Goal: Answer question/provide support

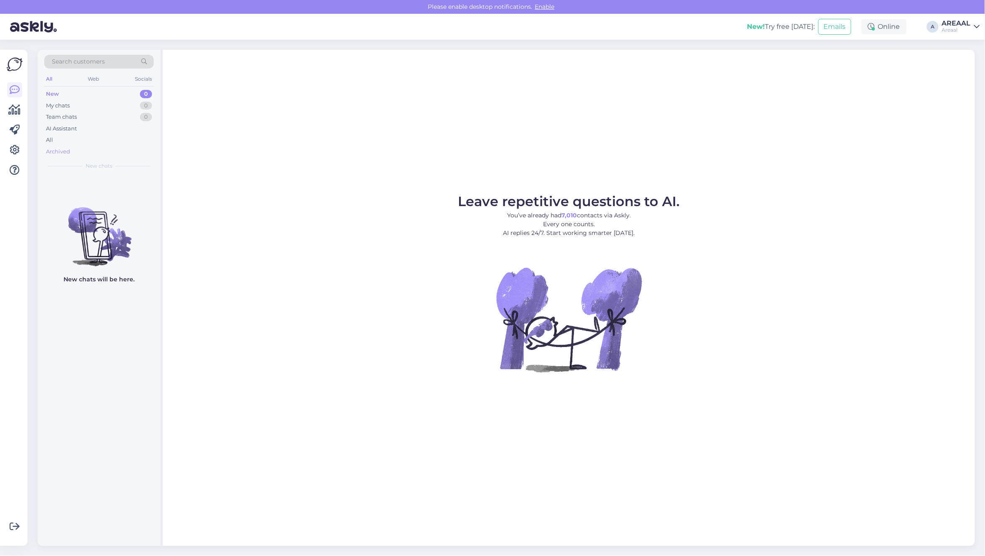
click at [84, 153] on div "Archived" at bounding box center [98, 152] width 109 height 12
click at [71, 137] on div "All" at bounding box center [98, 140] width 109 height 12
click at [119, 142] on div "All" at bounding box center [98, 140] width 109 height 12
click at [107, 140] on div "All" at bounding box center [98, 140] width 109 height 12
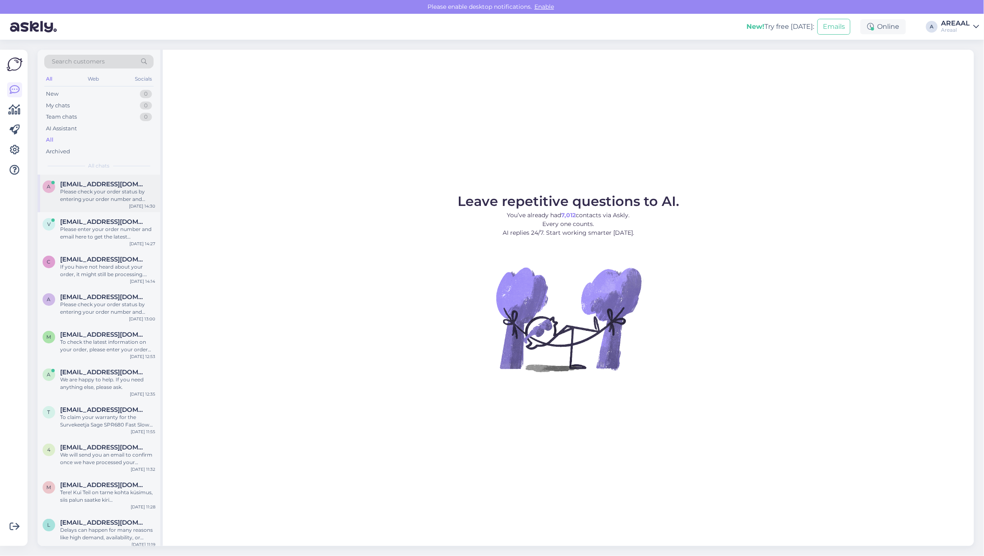
click at [117, 192] on div "Please check your order status by entering your order number and email here: - …" at bounding box center [107, 195] width 95 height 15
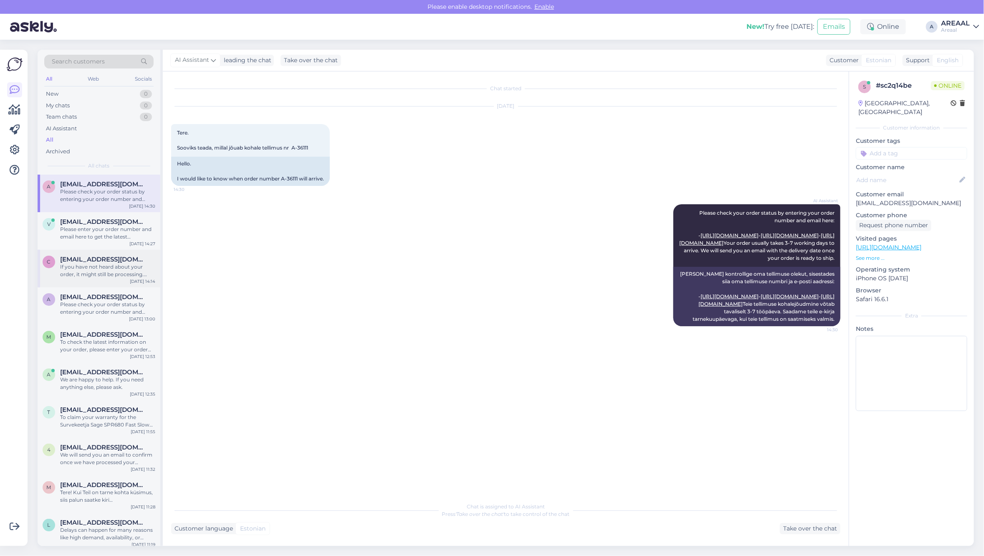
click at [117, 261] on span "ciomimisha@yahoo.com" at bounding box center [103, 260] width 87 height 8
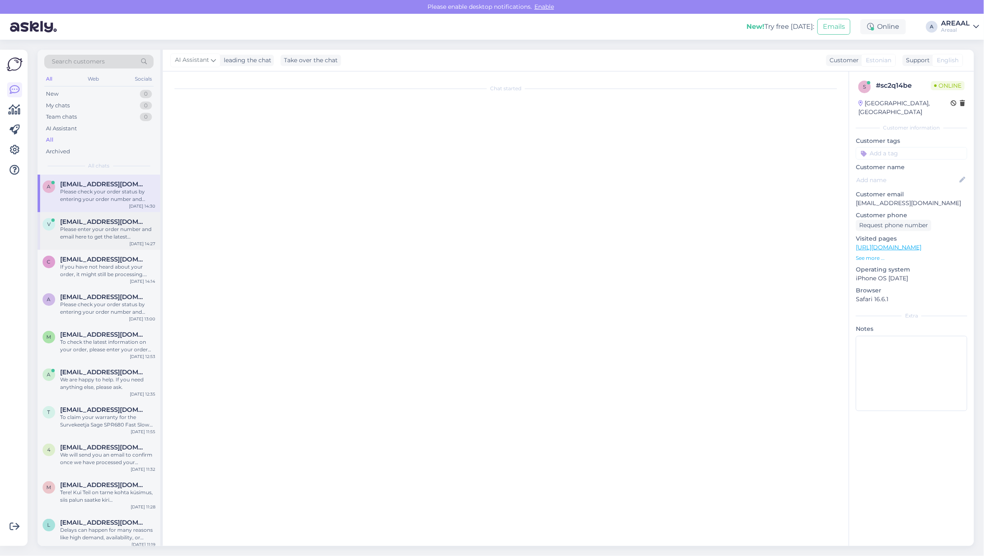
click at [112, 237] on div "Please enter your order number and email here to get the latest information on …" at bounding box center [107, 233] width 95 height 15
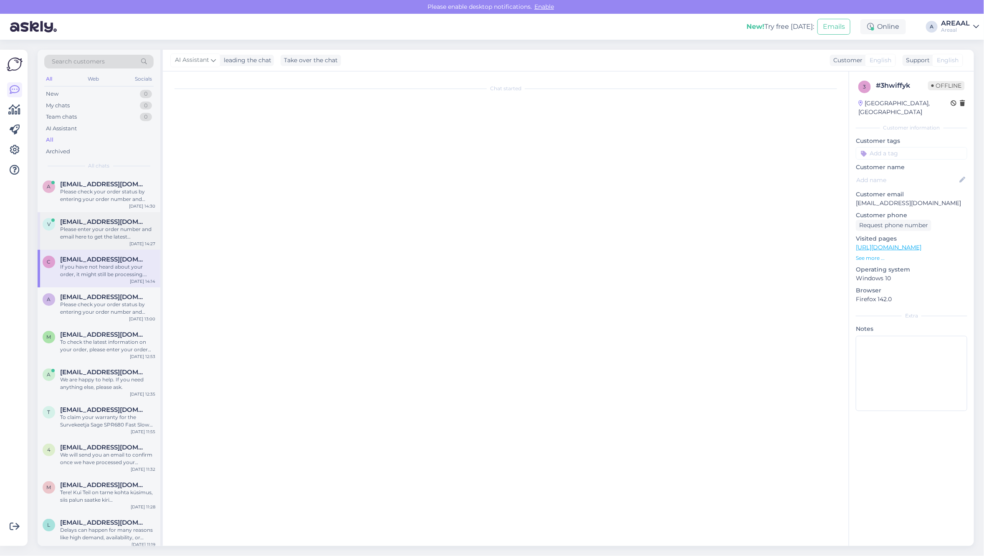
scroll to position [353, 0]
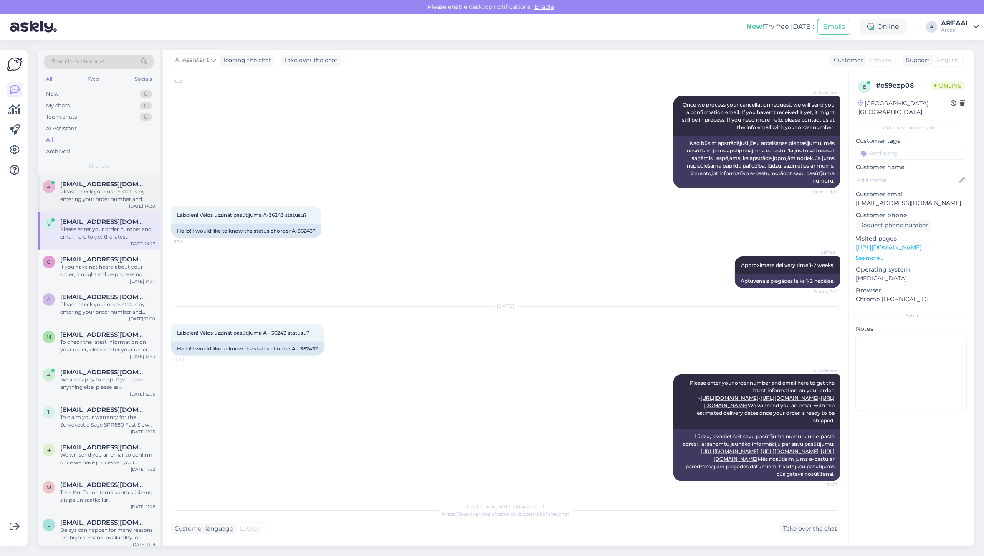
click at [107, 188] on div "Please check your order status by entering your order number and email here: - …" at bounding box center [107, 195] width 95 height 15
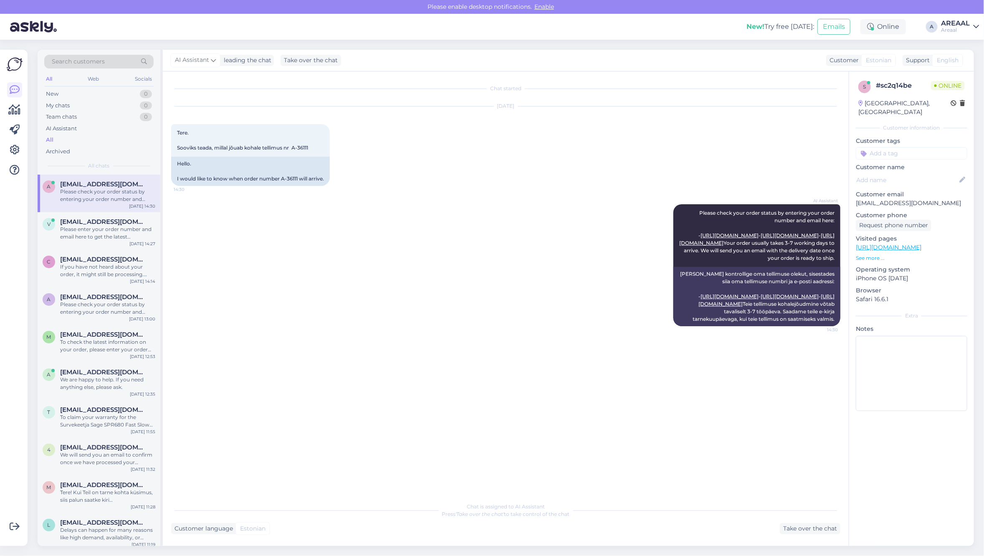
click at [246, 222] on div "AI Assistant Please check your order status by entering your order number and e…" at bounding box center [506, 265] width 670 height 140
click at [301, 255] on div "AI Assistant Please check your order status by entering your order number and e…" at bounding box center [506, 265] width 670 height 140
click at [114, 237] on div "Please enter your order number and email here to get the latest information on …" at bounding box center [107, 233] width 95 height 15
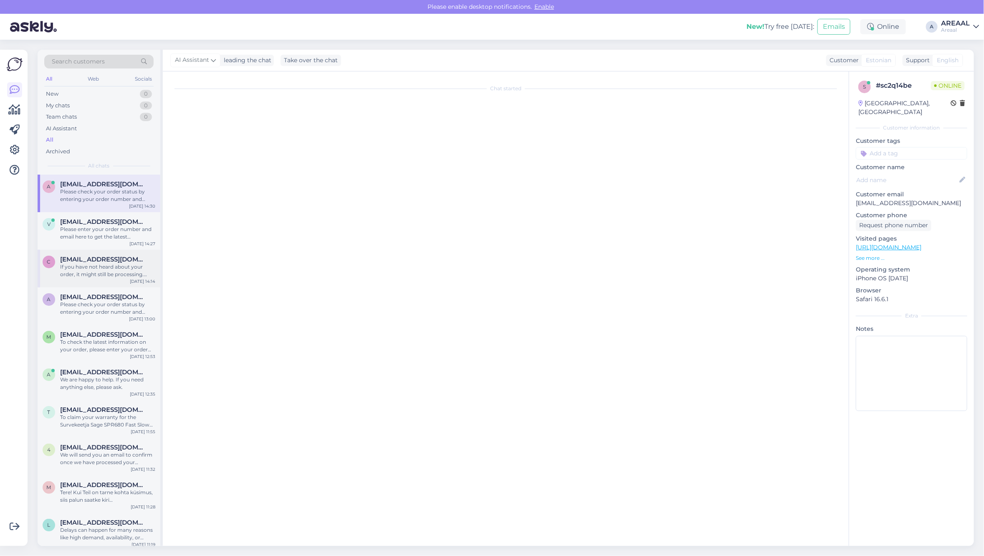
click at [105, 274] on div "If you have not heard about your order, it might still be processing. Please ch…" at bounding box center [107, 270] width 95 height 15
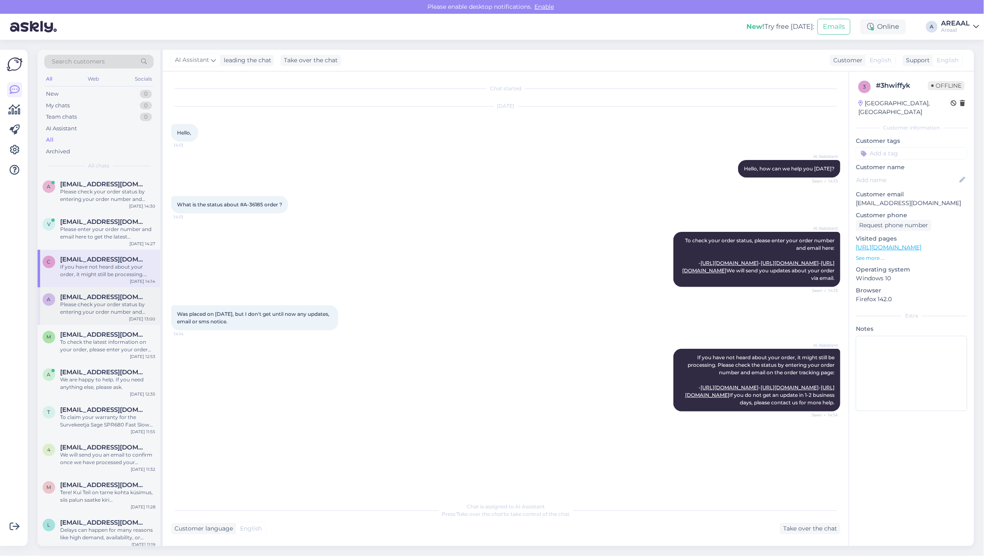
click at [109, 313] on div "Please check your order status by entering your order number and email here: - …" at bounding box center [107, 308] width 95 height 15
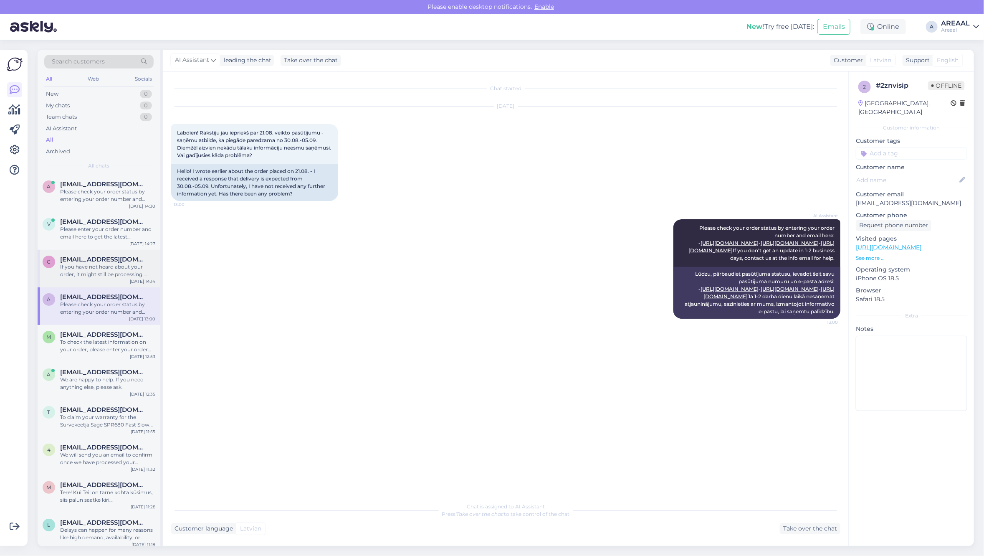
click at [99, 278] on div "If you have not heard about your order, it might still be processing. Please ch…" at bounding box center [107, 270] width 95 height 15
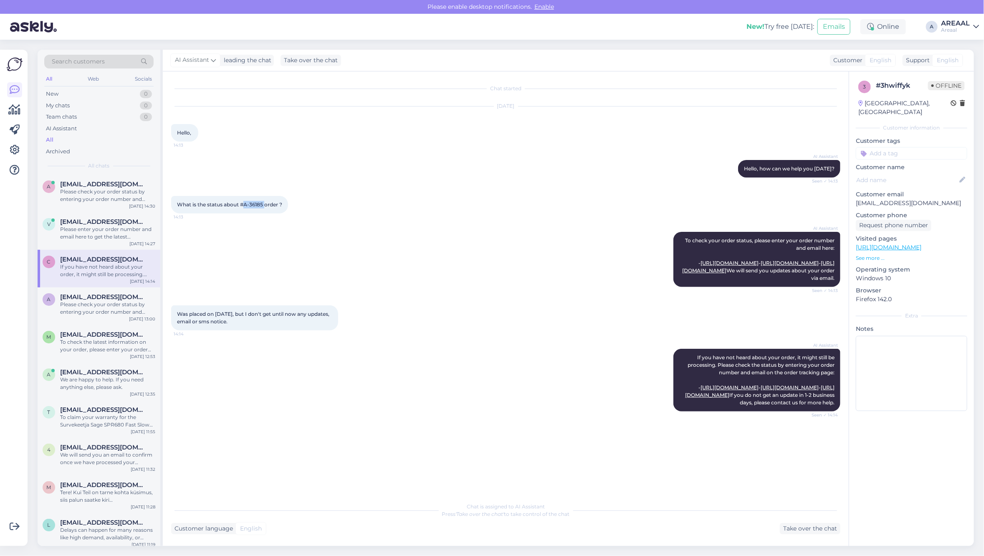
copy span "A-36185"
drag, startPoint x: 261, startPoint y: 205, endPoint x: 243, endPoint y: 206, distance: 18.8
click at [243, 206] on span "What is the status about #A-36185 order ?" at bounding box center [229, 204] width 105 height 6
click at [133, 233] on div "Please enter your order number and email here to get the latest information on …" at bounding box center [107, 233] width 95 height 15
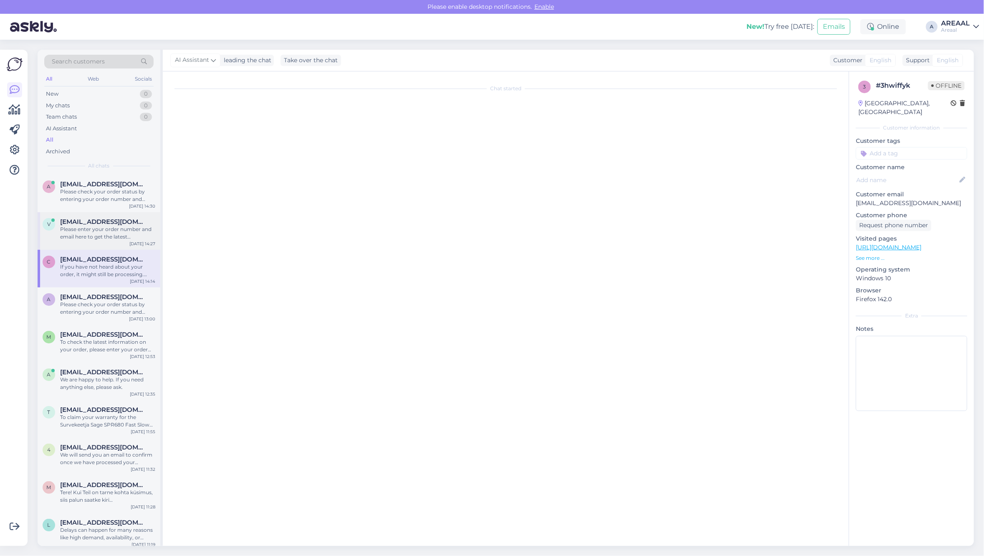
scroll to position [353, 0]
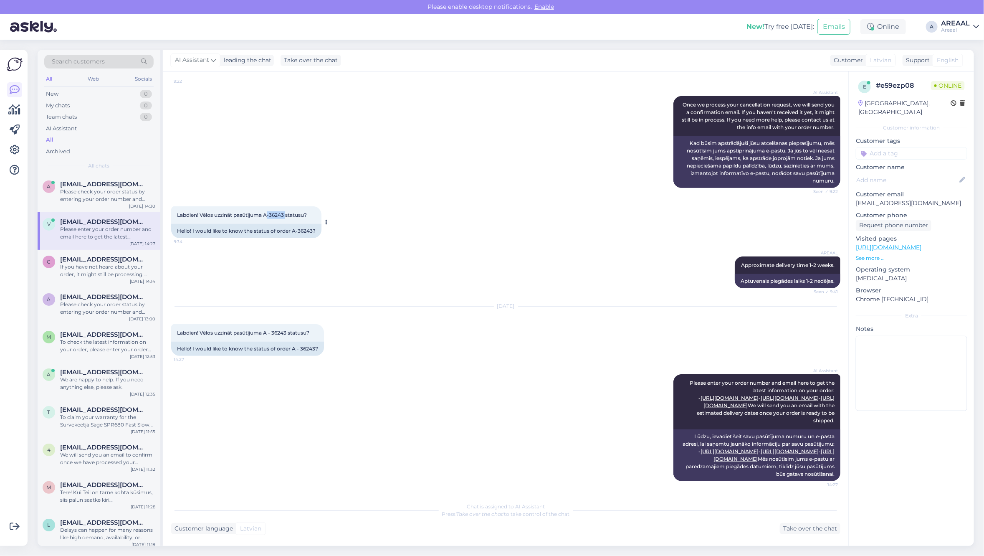
copy span "-36243"
copy span "A-36243"
drag, startPoint x: 287, startPoint y: 183, endPoint x: 264, endPoint y: 188, distance: 22.8
click at [264, 212] on span "Labdien! Vēlos uzzināt pasūtījuma A-36243 statusu?" at bounding box center [242, 215] width 130 height 6
click at [353, 197] on div "Labdien! Vēlos uzzināt pasūtījuma A-36243 statusu? 9:34 Hello! I would like to …" at bounding box center [506, 222] width 670 height 50
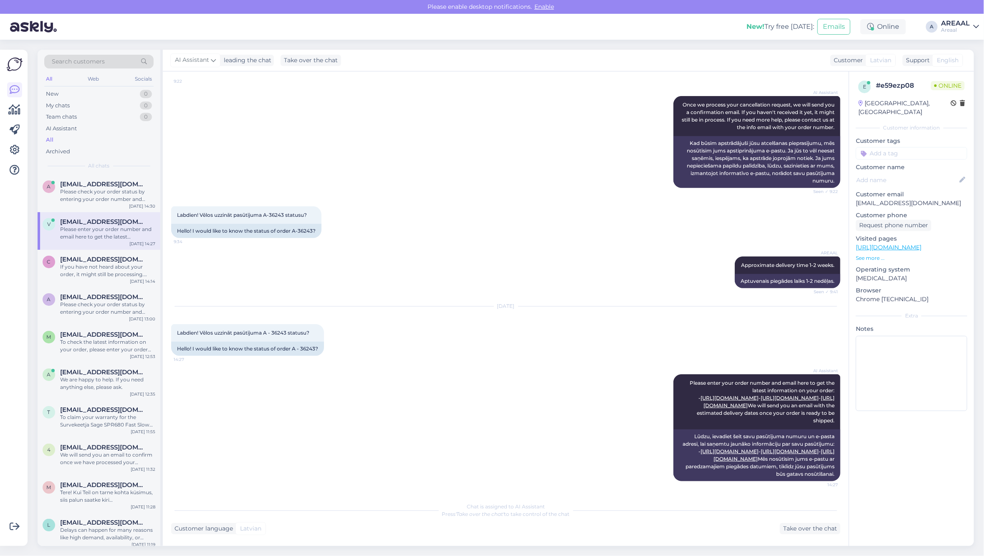
click at [208, 250] on div "AREAAL Approximate delivery time 1-2 weeks. Seen ✓ 9:41 Aptuvenais piegādes lai…" at bounding box center [506, 272] width 670 height 50
click at [77, 190] on div "Please check your order status by entering your order number and email here: - …" at bounding box center [107, 195] width 95 height 15
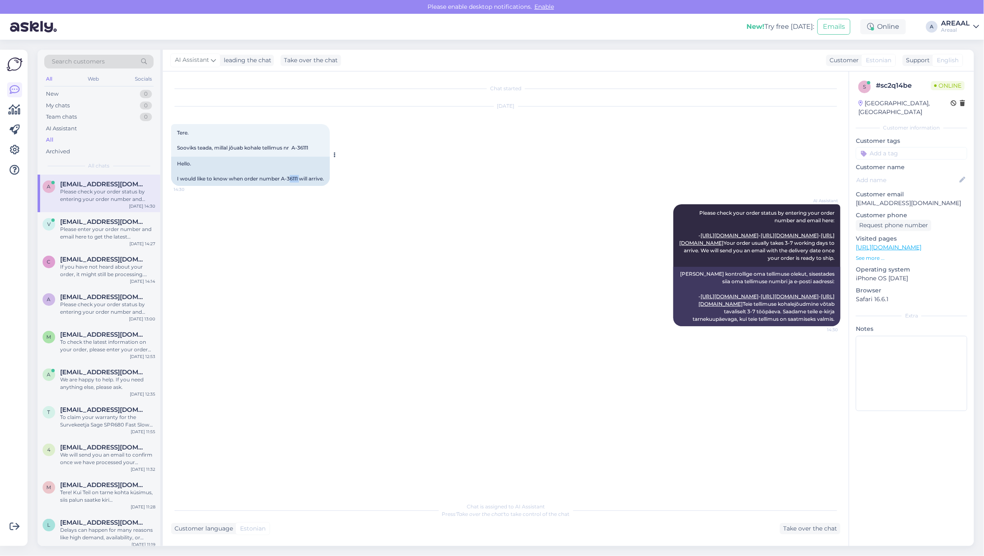
copy div "6111"
copy div "-36111"
drag, startPoint x: 300, startPoint y: 179, endPoint x: 283, endPoint y: 181, distance: 17.3
click at [283, 181] on div "Hello. I would like to know when order number A-36111 will arrive." at bounding box center [250, 171] width 159 height 29
copy div "A-36111"
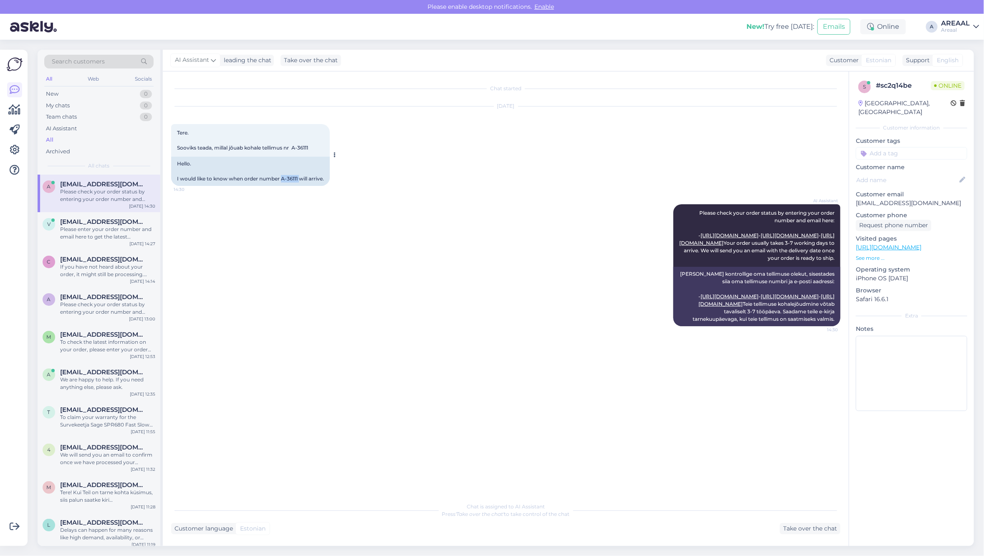
click at [283, 180] on div "Hello. I would like to know when order number A-36111 will arrive." at bounding box center [250, 171] width 159 height 29
drag, startPoint x: 283, startPoint y: 180, endPoint x: 289, endPoint y: 178, distance: 6.7
click at [289, 178] on div "Hello. I would like to know when order number A-36111 will arrive." at bounding box center [250, 171] width 159 height 29
click at [291, 178] on div "Hello. I would like to know when order number A-36111 will arrive." at bounding box center [250, 171] width 159 height 29
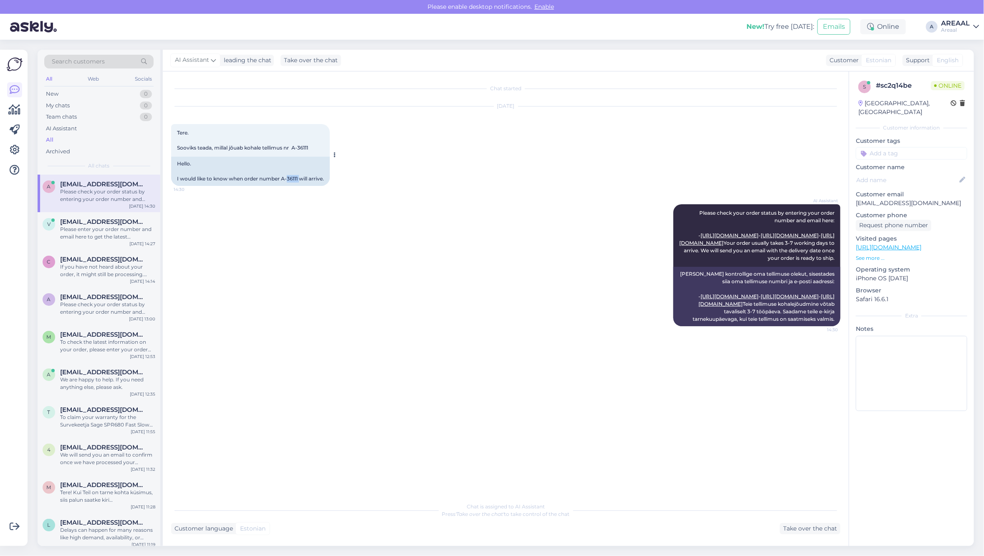
copy div "36111"
copy div "A-36111"
drag, startPoint x: 301, startPoint y: 178, endPoint x: 282, endPoint y: 180, distance: 19.0
click at [282, 180] on div "Hello. I would like to know when order number A-36111 will arrive." at bounding box center [250, 171] width 159 height 29
click at [459, 198] on div "AI Assistant Please check your order status by entering your order number and e…" at bounding box center [506, 265] width 670 height 140
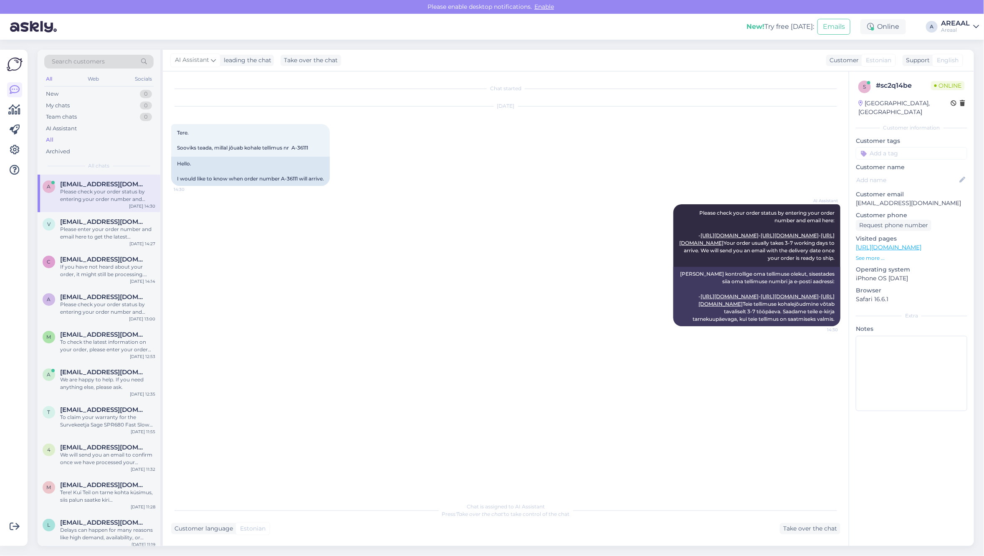
click at [947, 30] on div "Areaal" at bounding box center [955, 30] width 29 height 7
click at [946, 53] on div "Areaal Opened" at bounding box center [928, 47] width 102 height 18
click at [953, 59] on button "Open" at bounding box center [960, 64] width 23 height 13
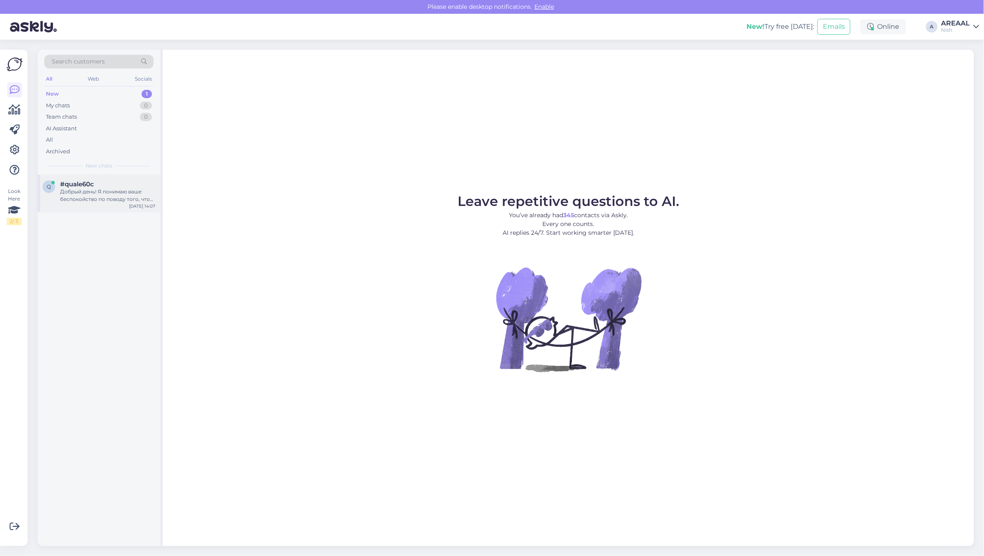
click at [119, 193] on div "Добрый день! Я понимаю ваше беспокойство по поводу того, что статус заказа не м…" at bounding box center [107, 195] width 95 height 15
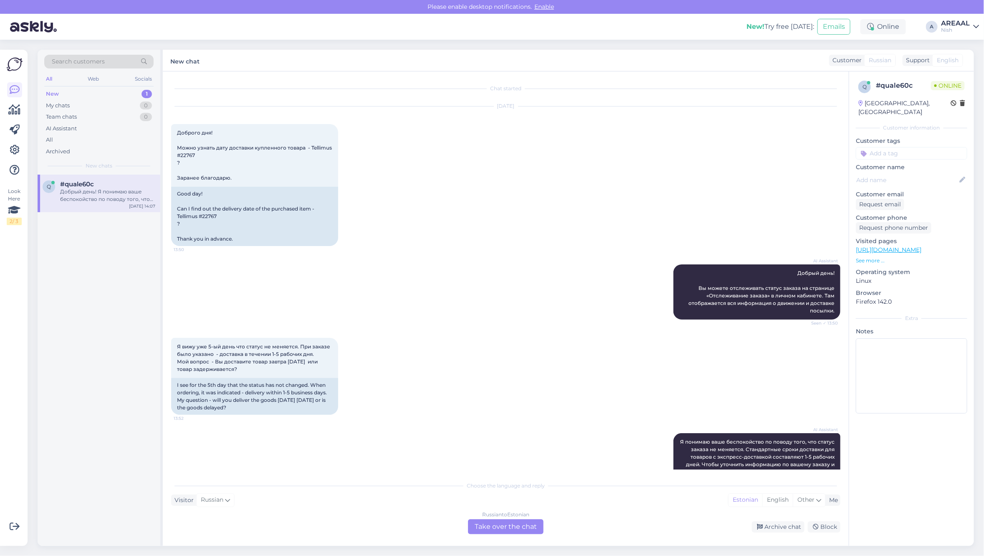
scroll to position [602, 0]
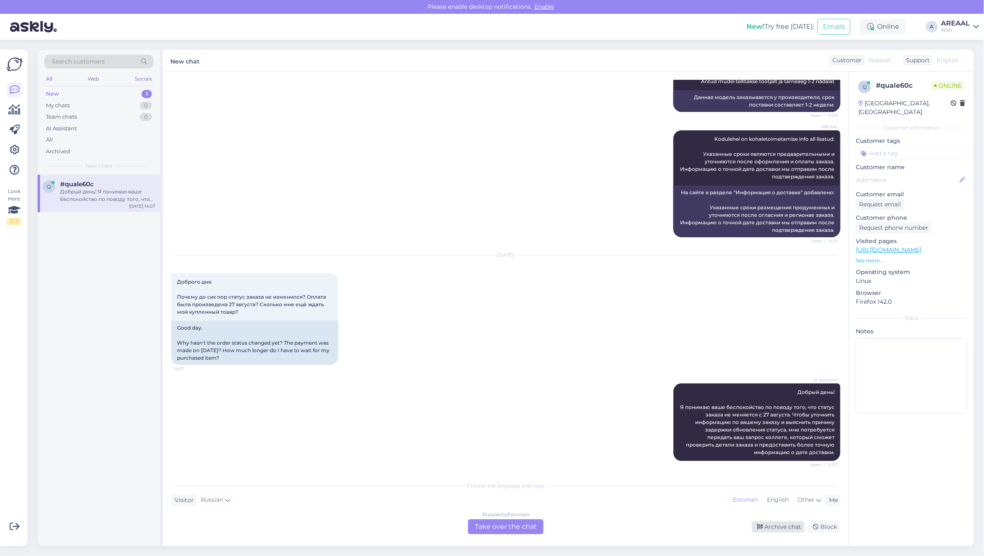
click at [774, 528] on div "Archive chat" at bounding box center [778, 526] width 53 height 11
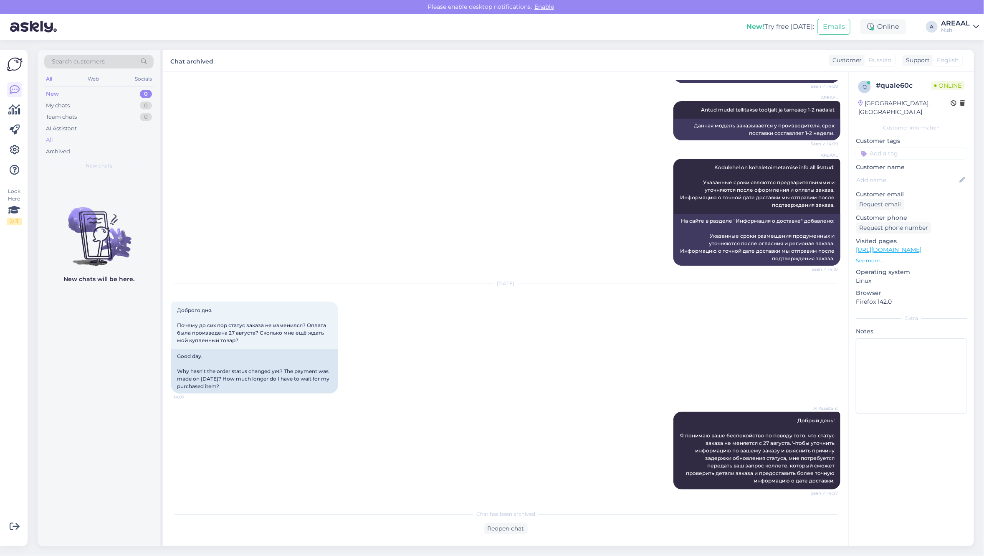
click at [117, 134] on div "All" at bounding box center [98, 140] width 109 height 12
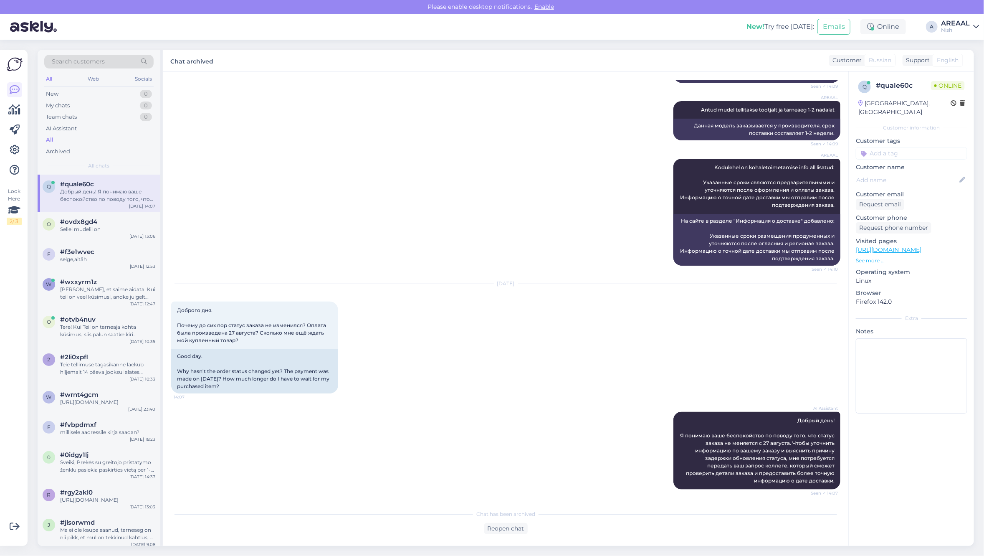
click at [116, 144] on div "All" at bounding box center [98, 140] width 109 height 12
click at [118, 214] on div "o #ovdx8gd4 Sellel mudelil on Sep 5 13:06" at bounding box center [99, 227] width 123 height 30
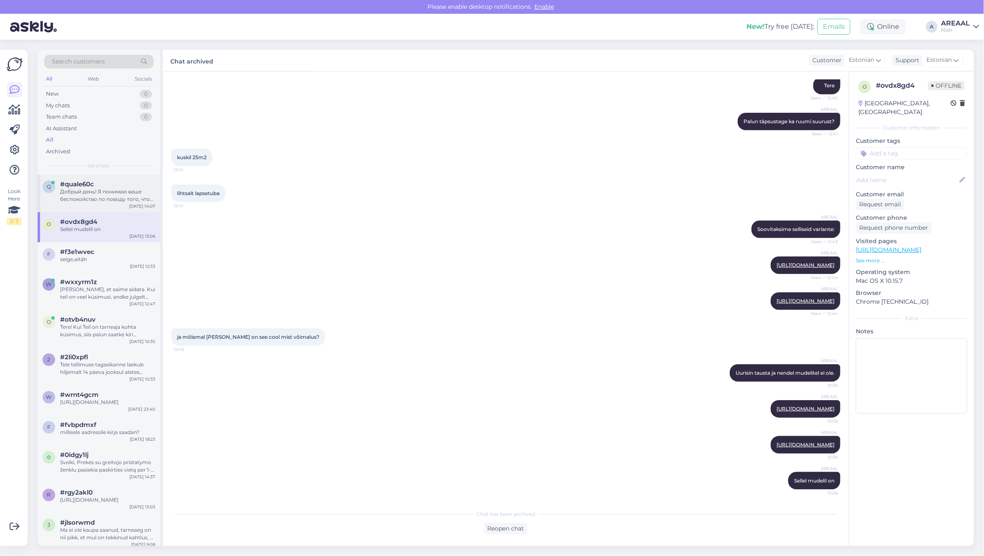
click at [105, 189] on div "Добрый день! Я понимаю ваше беспокойство по поводу того, что статус заказа не м…" at bounding box center [107, 195] width 95 height 15
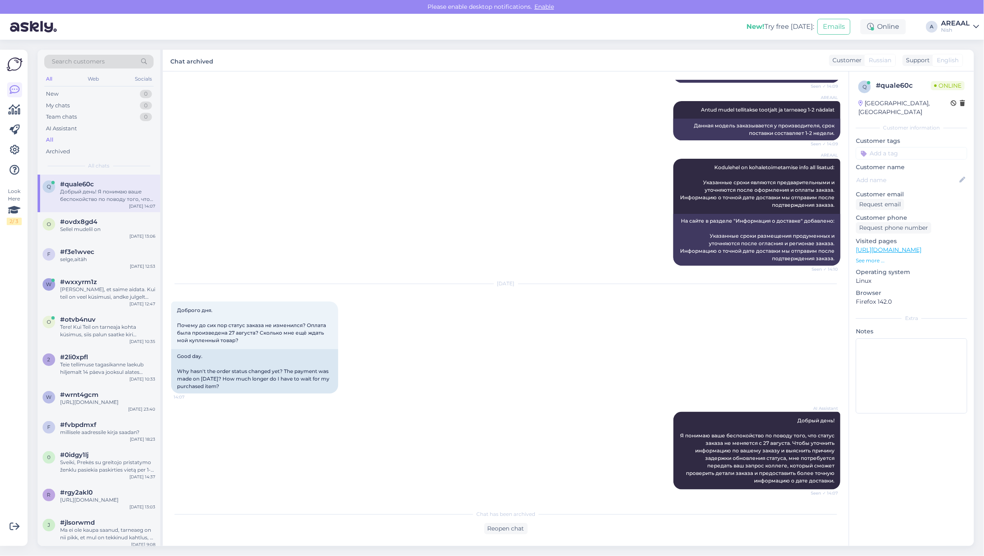
click at [946, 30] on div "Nish" at bounding box center [955, 30] width 29 height 7
click at [948, 51] on div "Areaal Open" at bounding box center [928, 47] width 102 height 18
click at [967, 49] on button "Open" at bounding box center [960, 46] width 23 height 13
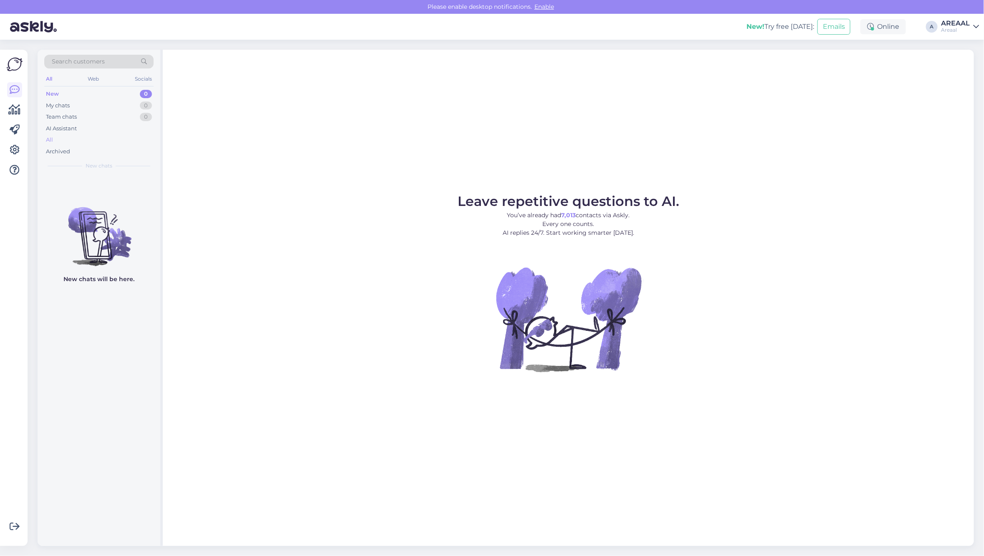
click at [125, 143] on div "All" at bounding box center [98, 140] width 109 height 12
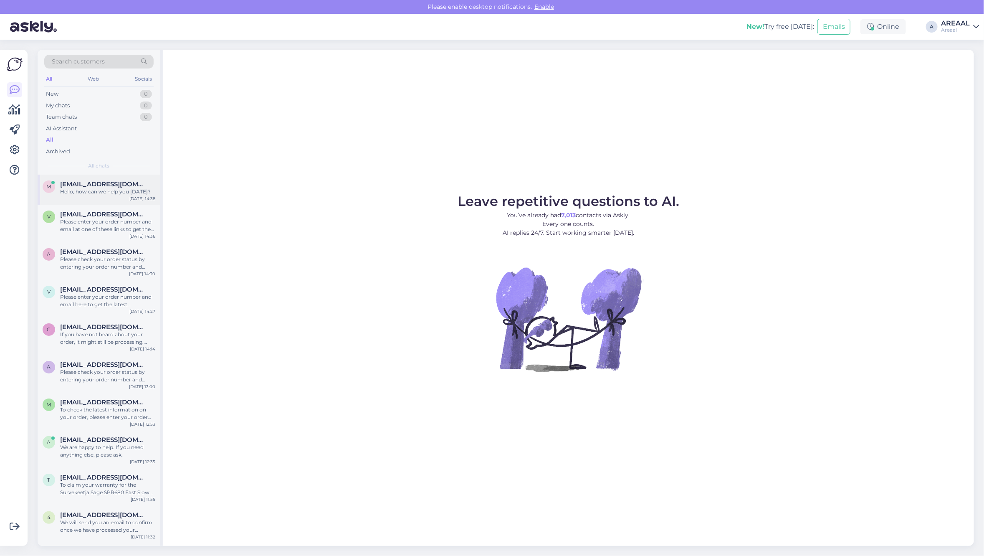
click at [126, 178] on div "[PERSON_NAME] [PERSON_NAME][EMAIL_ADDRESS][DOMAIN_NAME] Hello, how can we help …" at bounding box center [99, 190] width 123 height 30
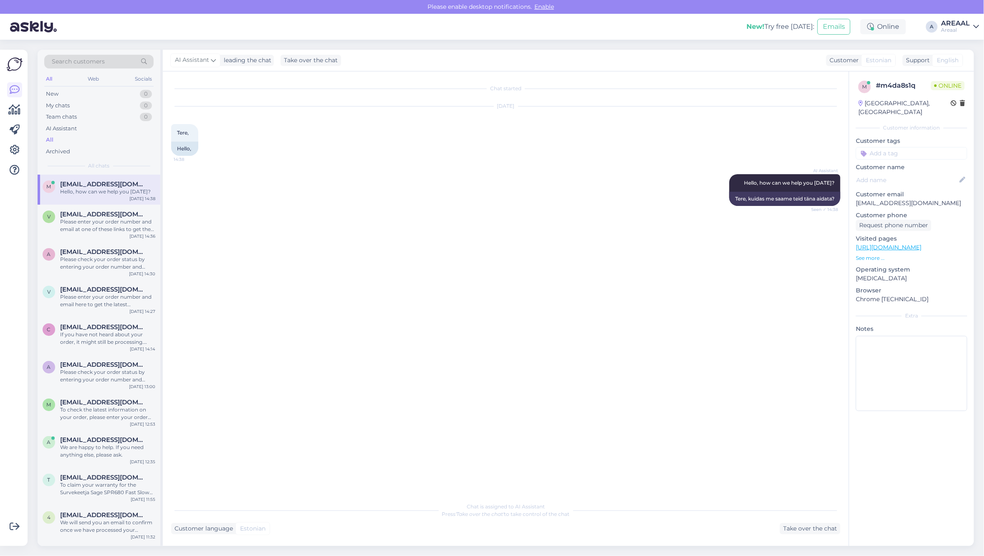
click at [874, 199] on div "m # m4da8s1q Online [GEOGRAPHIC_DATA], [GEOGRAPHIC_DATA] Customer information C…" at bounding box center [912, 247] width 125 height 352
click at [874, 199] on p "mosljub@mail.ru" at bounding box center [912, 203] width 112 height 9
click at [874, 199] on p "[EMAIL_ADDRESS][DOMAIN_NAME]" at bounding box center [912, 203] width 112 height 9
copy p "mosljub"
click at [874, 199] on p "[EMAIL_ADDRESS][DOMAIN_NAME]" at bounding box center [912, 203] width 112 height 9
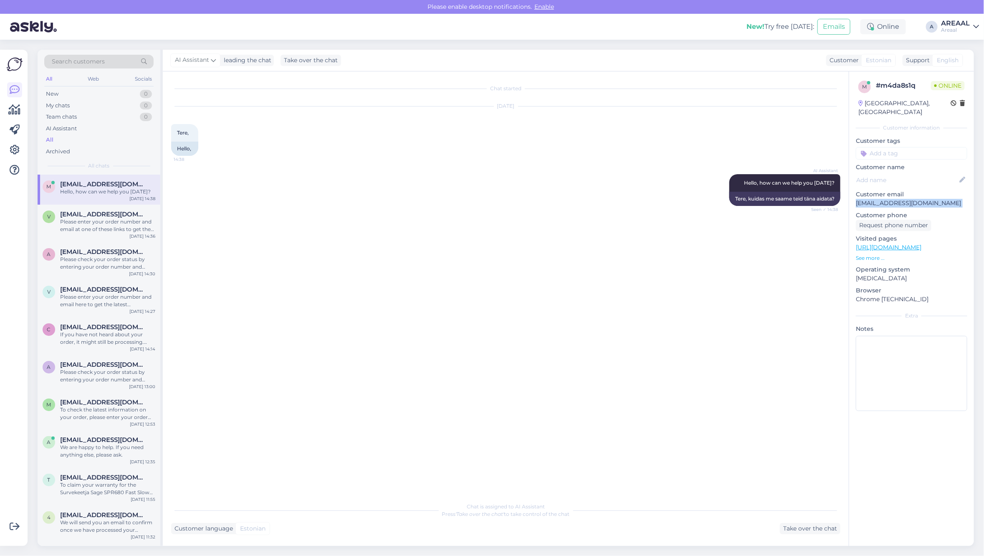
copy p "[EMAIL_ADDRESS][DOMAIN_NAME]"
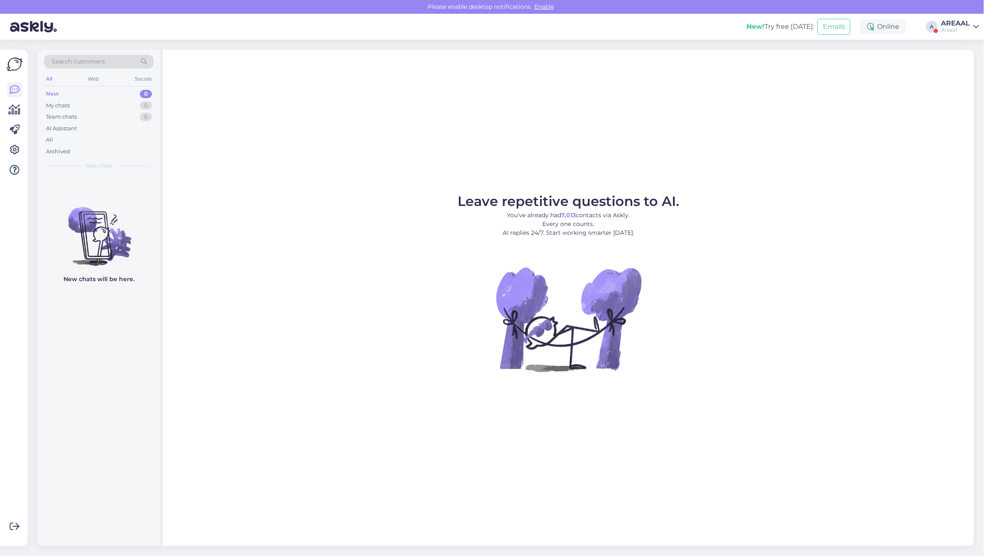
click at [946, 14] on div "New! Try free [DATE]: Emails Online A AREAAL Areaal" at bounding box center [492, 27] width 984 height 26
click at [951, 25] on div "AREAAL" at bounding box center [955, 23] width 29 height 7
click at [959, 63] on button "Open" at bounding box center [960, 64] width 23 height 13
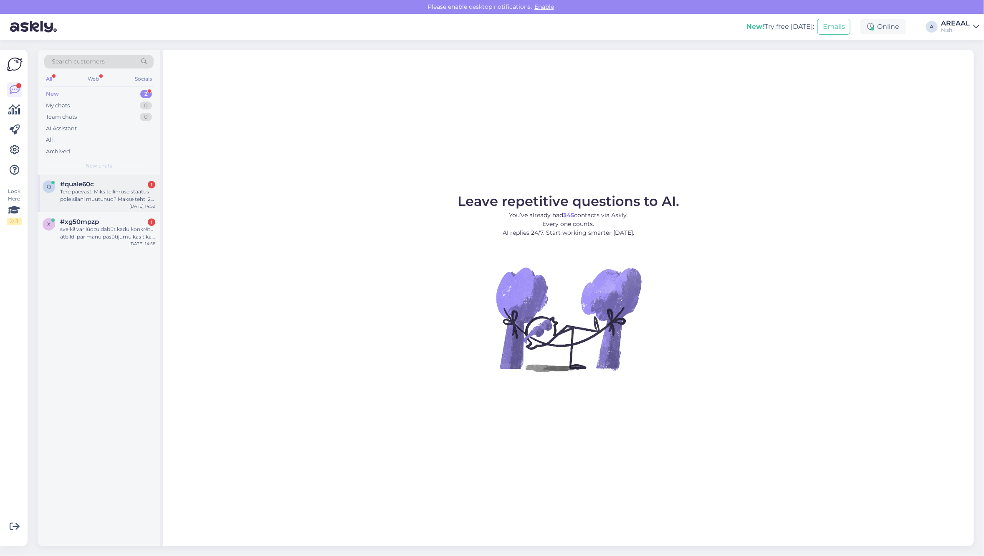
click at [149, 187] on div "1" at bounding box center [152, 185] width 8 height 8
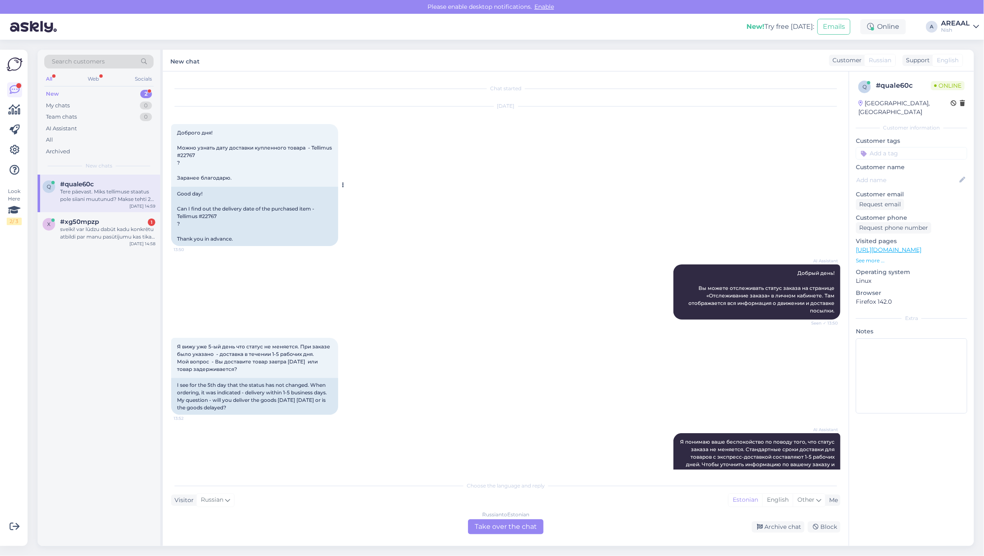
click at [209, 216] on div "Good day! Can I find out the delivery date of the purchased item - Tellimus #22…" at bounding box center [254, 216] width 167 height 59
copy div "22767"
click at [493, 521] on div "Russian to Estonian Take over the chat" at bounding box center [506, 526] width 76 height 15
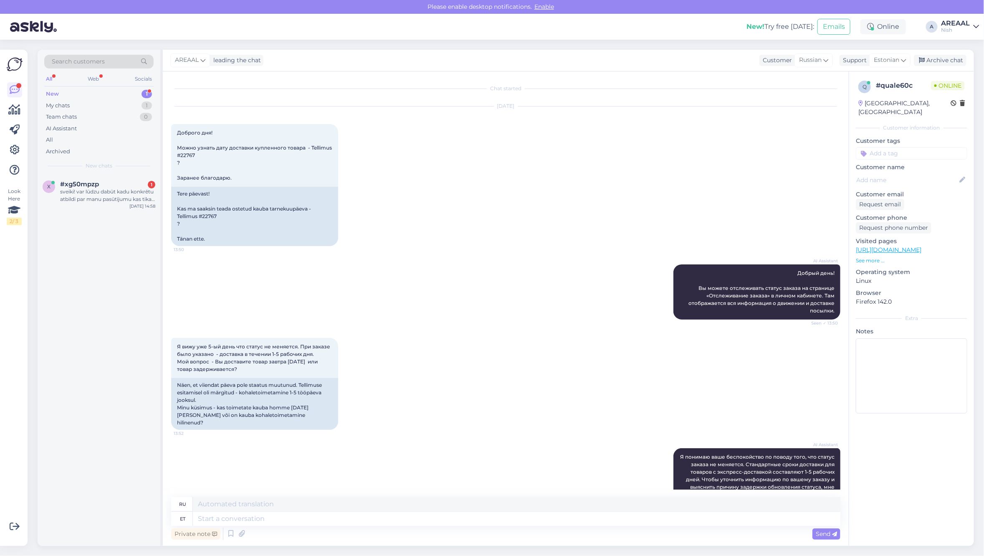
click at [493, 522] on textarea at bounding box center [517, 519] width 648 height 14
type textarea "Orientereuv t"
type textarea "Ориентирование"
type textarea "Orienteeruv tarneaeg vahemikus [DATE]-[DATE]"
type textarea "Расчетное время доставки: 09-13 сентября."
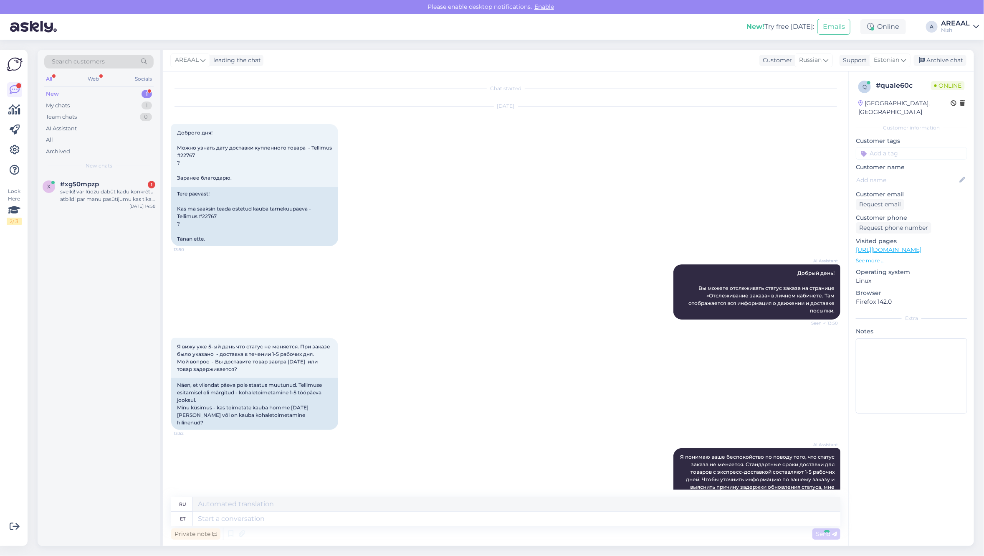
scroll to position [956, 0]
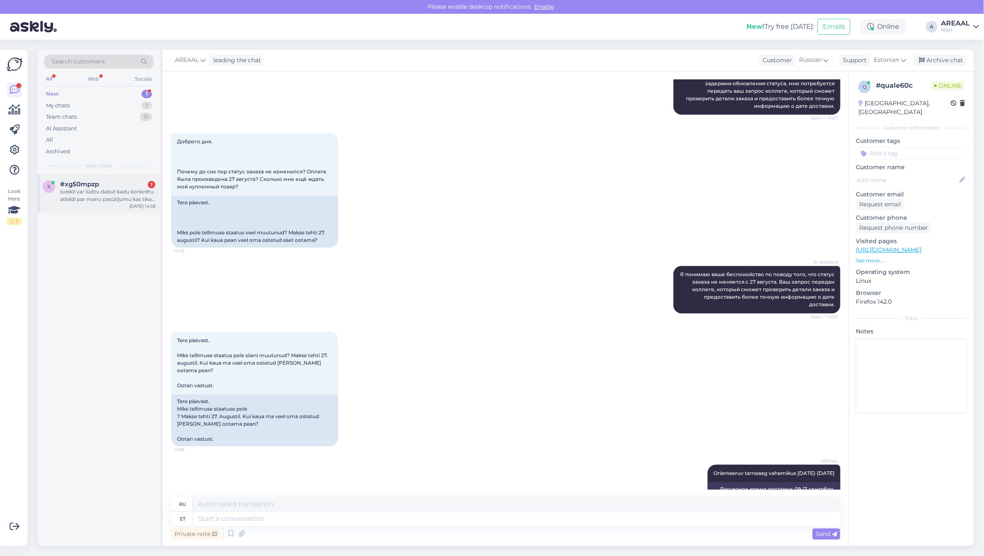
click at [89, 207] on div "x #xg50mpzp 1 sveiki! var lūdzu dabūt kadu konkrētu atbildi par manu pasūtījumu…" at bounding box center [99, 194] width 123 height 38
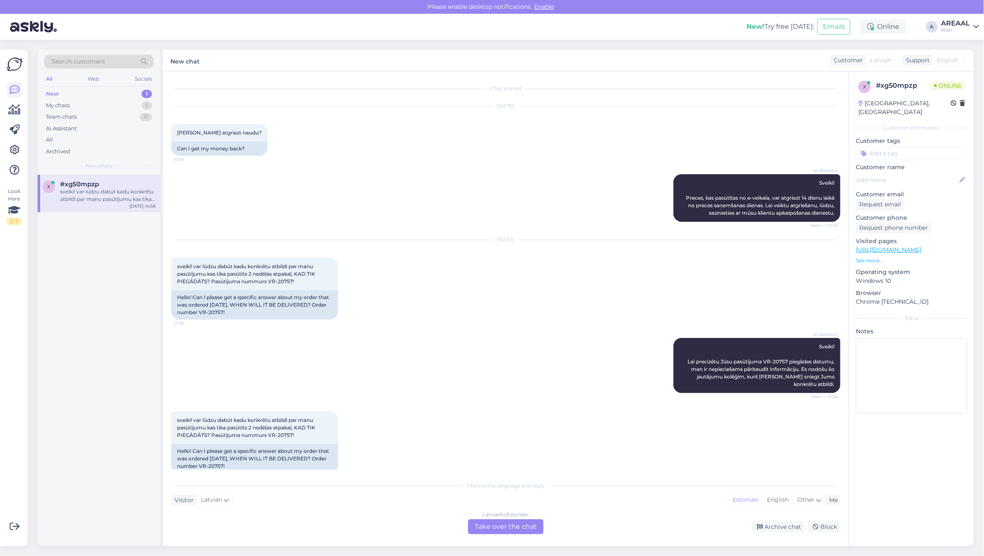
scroll to position [5, 0]
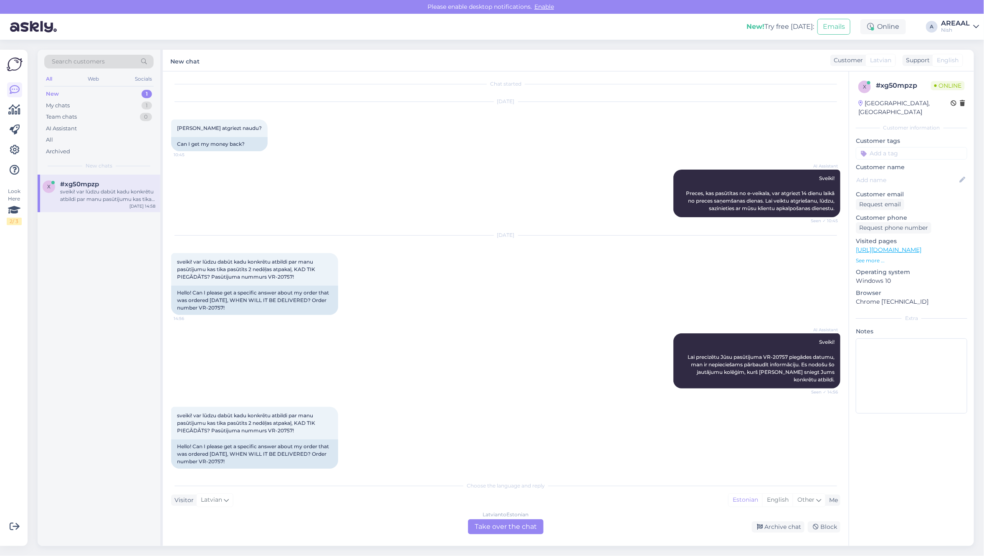
click at [500, 533] on div "Latvian to Estonian Take over the chat" at bounding box center [506, 526] width 76 height 15
click at [494, 517] on div "Latvian to Estonian" at bounding box center [506, 515] width 46 height 8
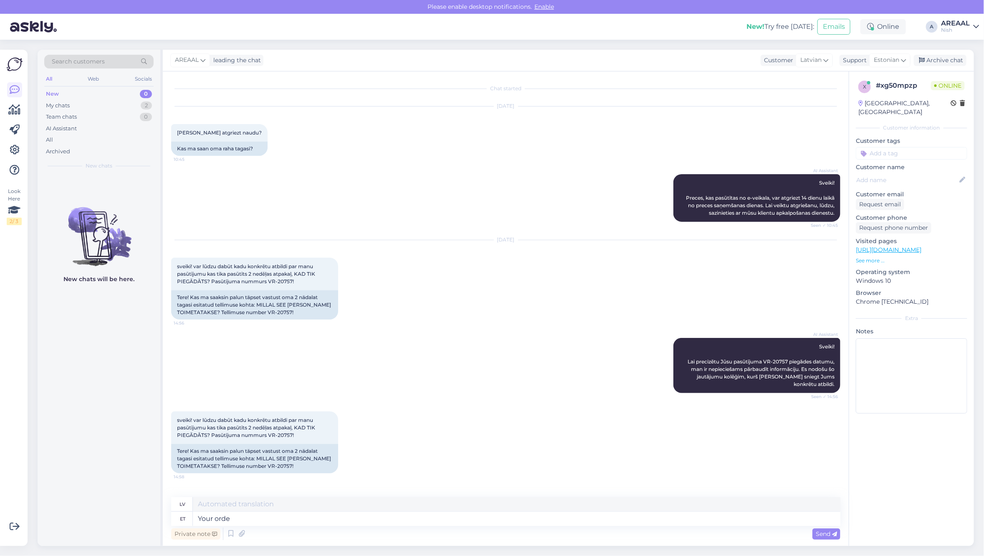
type textarea "Your order"
type textarea "Tavs"
type textarea "Your order"
type textarea "Jūsu pasūtījums"
type textarea "Your order has be"
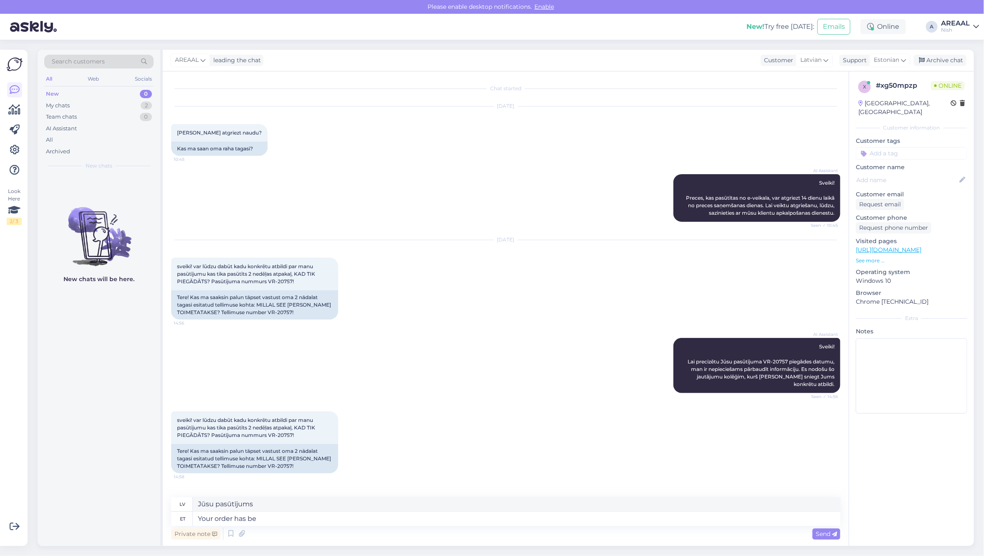
type textarea "Jūsu pasūtījums ir"
type textarea "Your order has been cancel"
type textarea "Jūsu pasūtījums ir veikts"
type textarea "Your order has been cancelle.. RE"
type textarea "Jūsu pasūtījums ir cancelle.."
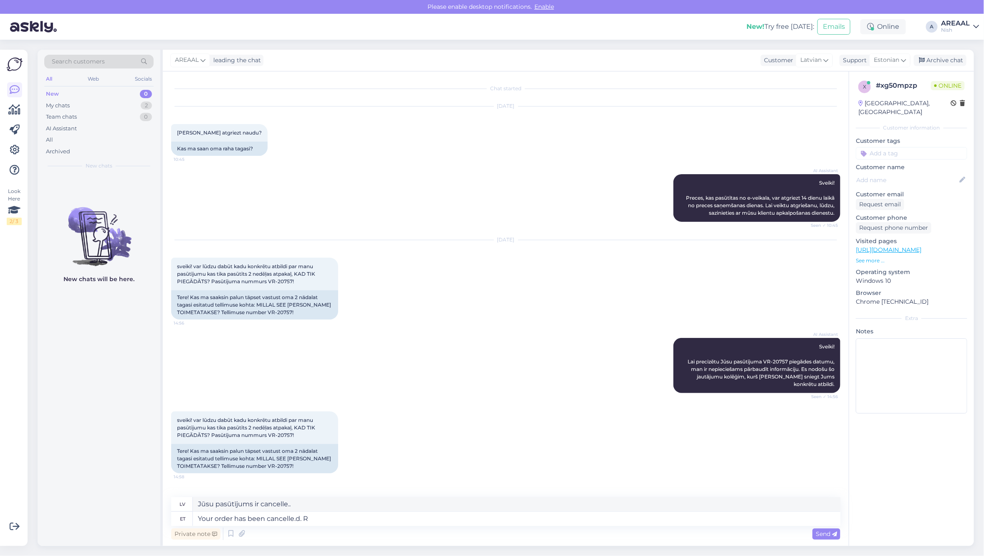
type textarea "Your order has been cancelle.d. RE"
type textarea "Jūsu pasūtījums ir cancelle.d."
type textarea "Your order has been cancelled. REf"
type textarea "Jūsu pasūtījums ir atcelts."
type textarea "Your order has been cancelled. REfu"
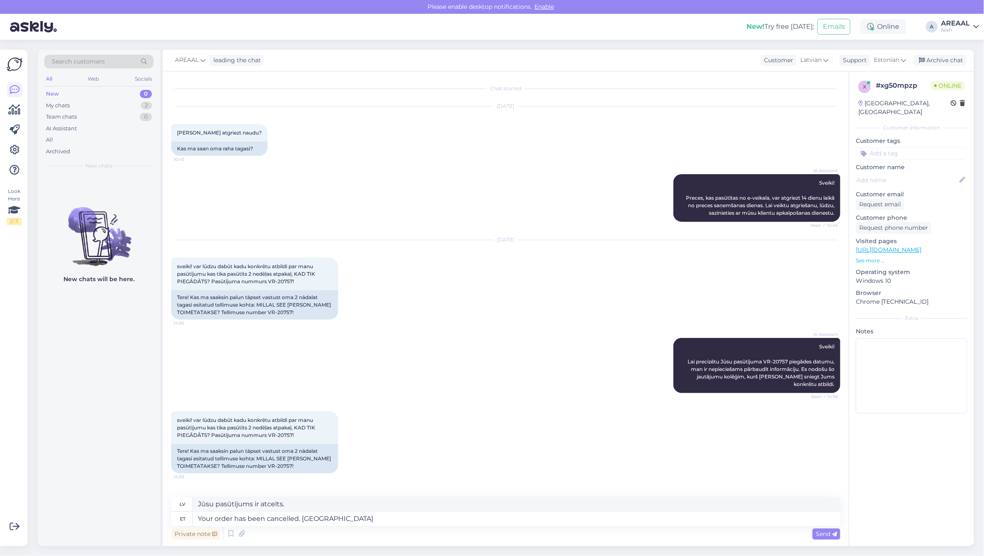
type textarea "Jūsu pasūtījums ir atcelts. Atmaksa."
type textarea "Your order has been cancelled. Refund will"
type textarea "Jūsu pasūtījums ir atcelts. Atmaksa"
type textarea "Your order has been cancelled. Refund will arrive w"
type textarea "Jūsu pasūtījums ir atcelts. Naudas atmaksa tiks veikta."
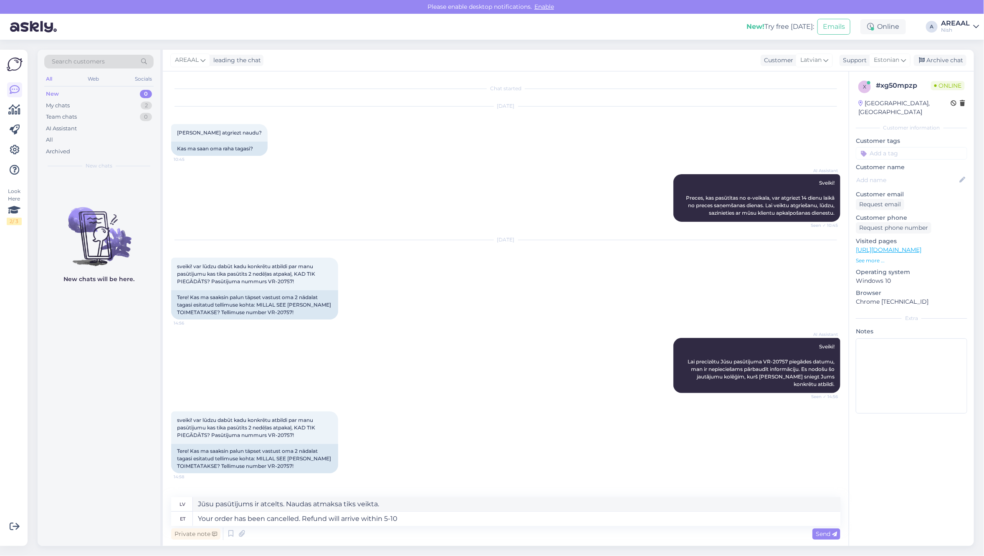
type textarea "Your order has been cancelled. Refund will arrive within 5-10"
type textarea "Jūsu pasūtījums ir atcelts. Atmaksa tiks saņemta."
type textarea "Your order has been cancelled. Refund will arrive within 5-10 work"
type textarea "Jūsu pasūtījums ir atcelts. Atmaksa tiks saņemta 5–10 dienu laikā."
type textarea "Your order has been cancelled. Refund will arrive within 5-10 working dys."
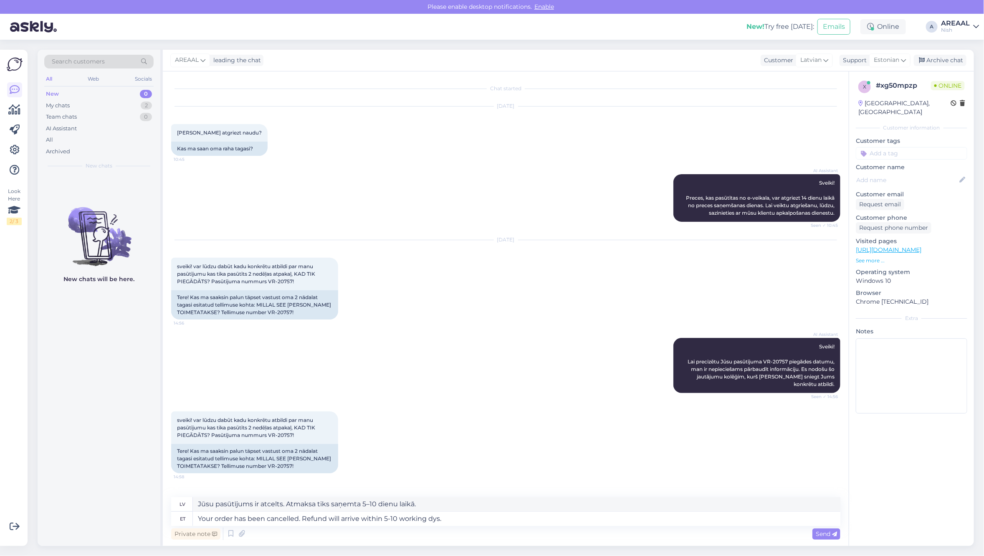
type textarea "Jūsu pasūtījums ir atcelts. Atmaksa tiks saņemta 5–10 darba dienu laikā."
type textarea "Your order has been cancelled. Refund will arrive within 5-10 working days."
click at [532, 518] on textarea "Your order has been cancelled. Refund will arrive within 5-10 working days." at bounding box center [517, 519] width 648 height 14
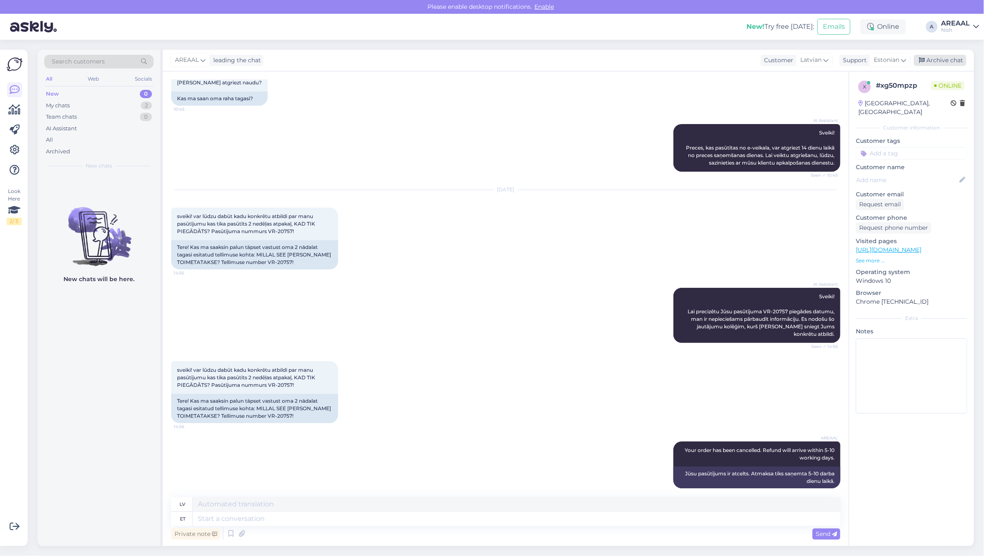
click at [947, 61] on div "Archive chat" at bounding box center [940, 60] width 53 height 11
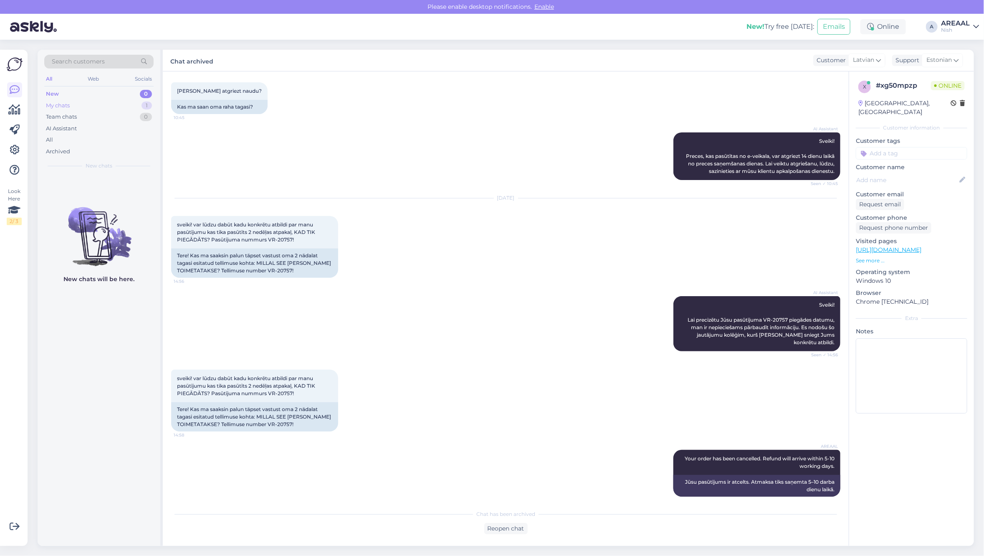
drag, startPoint x: 96, startPoint y: 105, endPoint x: 92, endPoint y: 108, distance: 4.8
click at [92, 108] on div "My chats 1" at bounding box center [98, 106] width 109 height 12
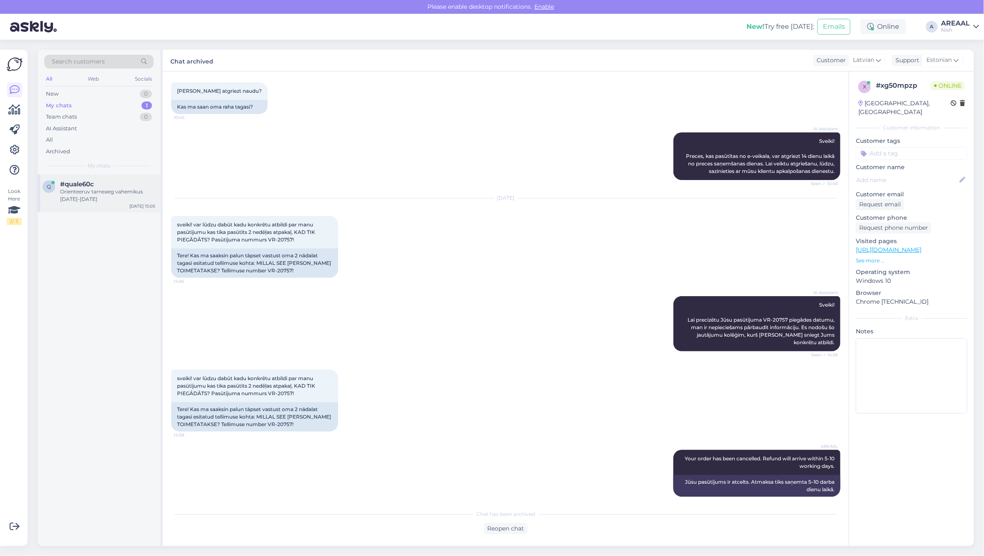
click at [109, 184] on div "#quale60c" at bounding box center [107, 184] width 95 height 8
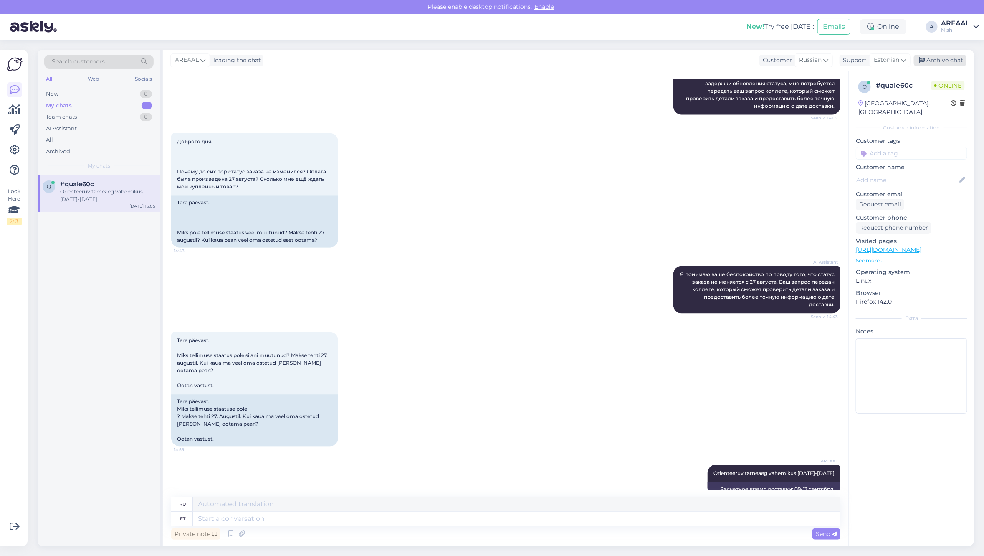
drag, startPoint x: 940, startPoint y: 53, endPoint x: 942, endPoint y: 58, distance: 5.2
click at [940, 54] on div "AREAAL leading the chat Customer Russian Support Estonian Archive chat" at bounding box center [569, 61] width 812 height 22
click at [943, 64] on div "Archive chat" at bounding box center [940, 60] width 53 height 11
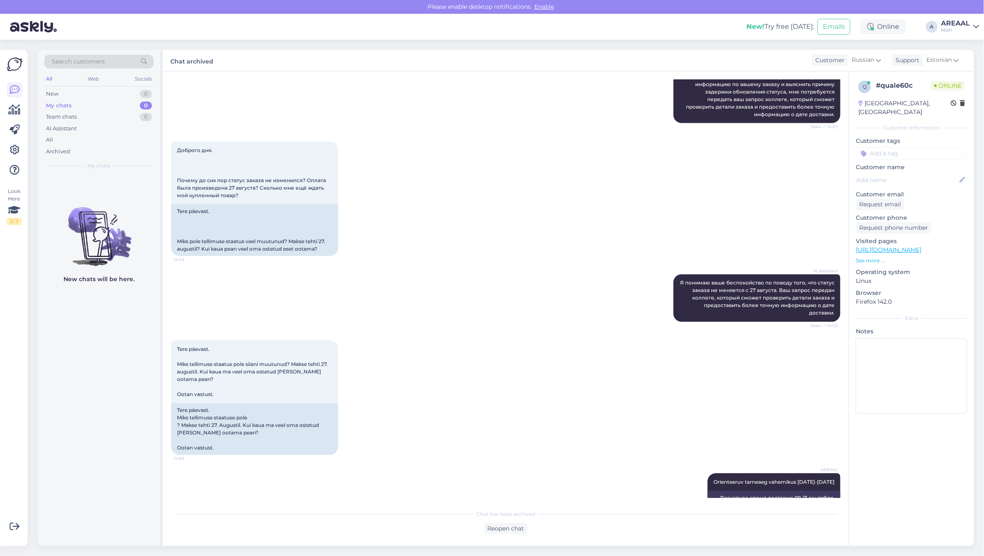
click at [602, 166] on div "Доброго дня. Почему до сих пор статус заказа не изменился? Оплата была произвед…" at bounding box center [506, 198] width 670 height 133
click at [953, 26] on div "AREAAL" at bounding box center [955, 23] width 29 height 7
click at [958, 54] on div "Areaal Open" at bounding box center [928, 47] width 102 height 18
click at [965, 47] on button "Open" at bounding box center [960, 46] width 23 height 13
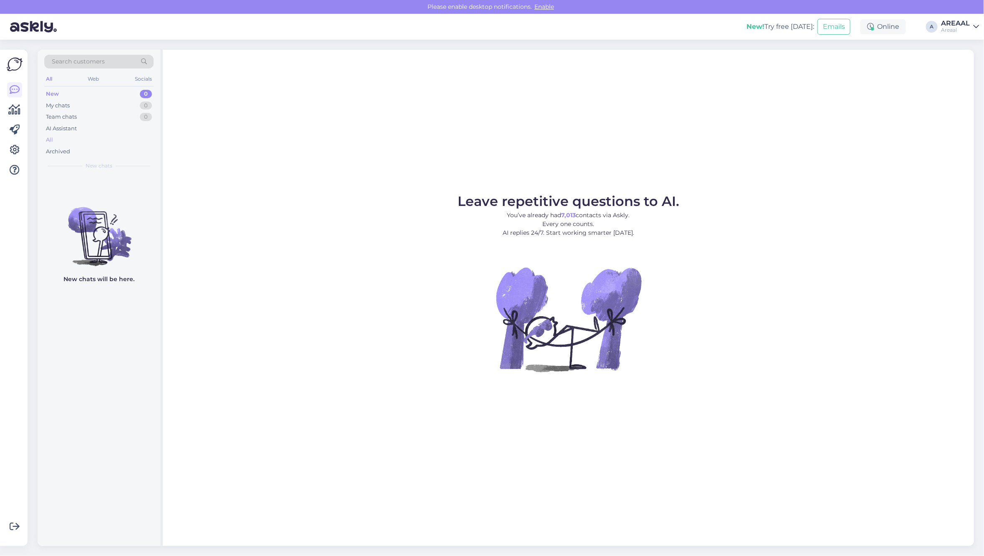
drag, startPoint x: 115, startPoint y: 134, endPoint x: 112, endPoint y: 141, distance: 7.8
click at [115, 134] on div "New 0 My chats 0 Team chats 0 AI Assistant All Archived" at bounding box center [98, 122] width 109 height 69
click at [111, 141] on div "All" at bounding box center [98, 140] width 109 height 12
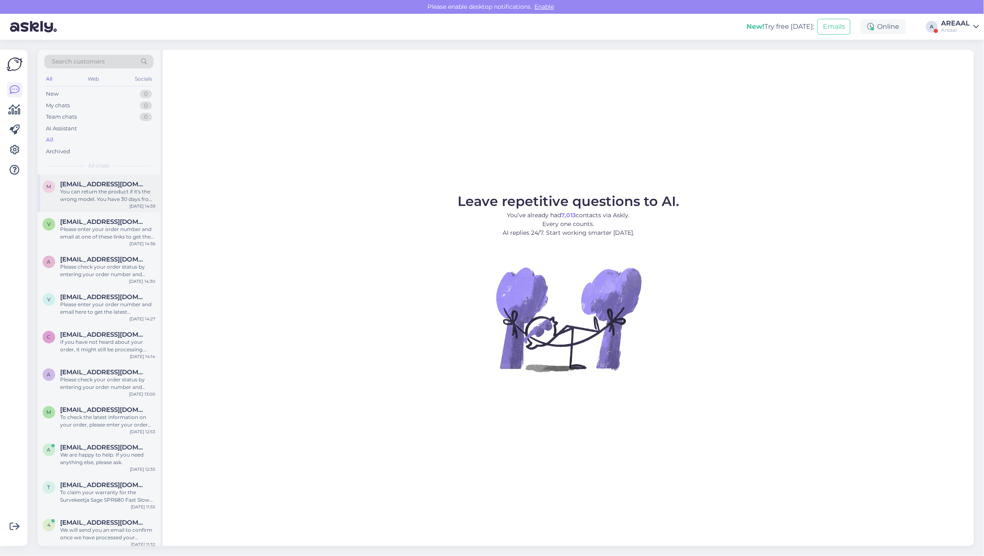
click at [109, 180] on span "[EMAIL_ADDRESS][DOMAIN_NAME]" at bounding box center [103, 184] width 87 height 8
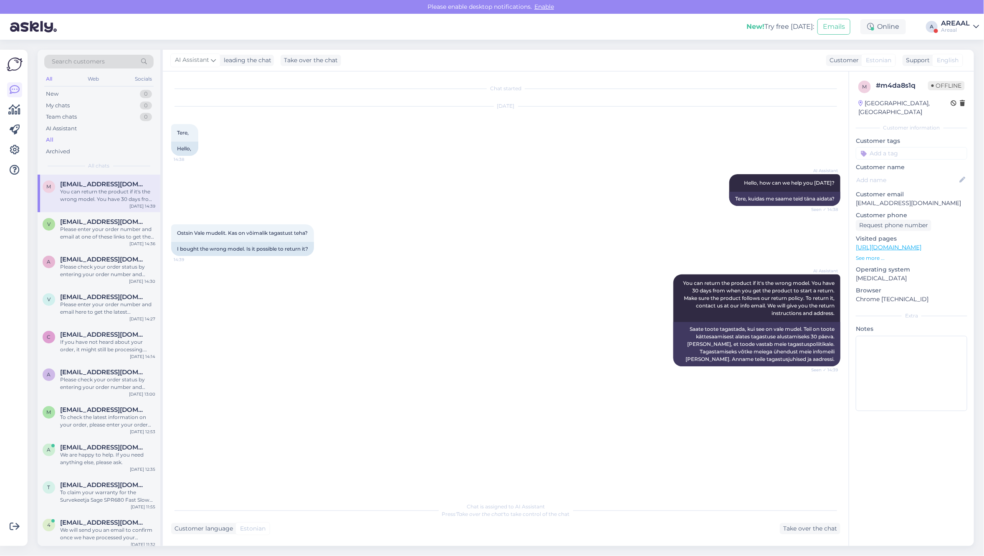
click at [883, 199] on p "[EMAIL_ADDRESS][DOMAIN_NAME]" at bounding box center [912, 203] width 112 height 9
copy p "[EMAIL_ADDRESS][DOMAIN_NAME]"
drag, startPoint x: 606, startPoint y: 172, endPoint x: 619, endPoint y: 172, distance: 13.4
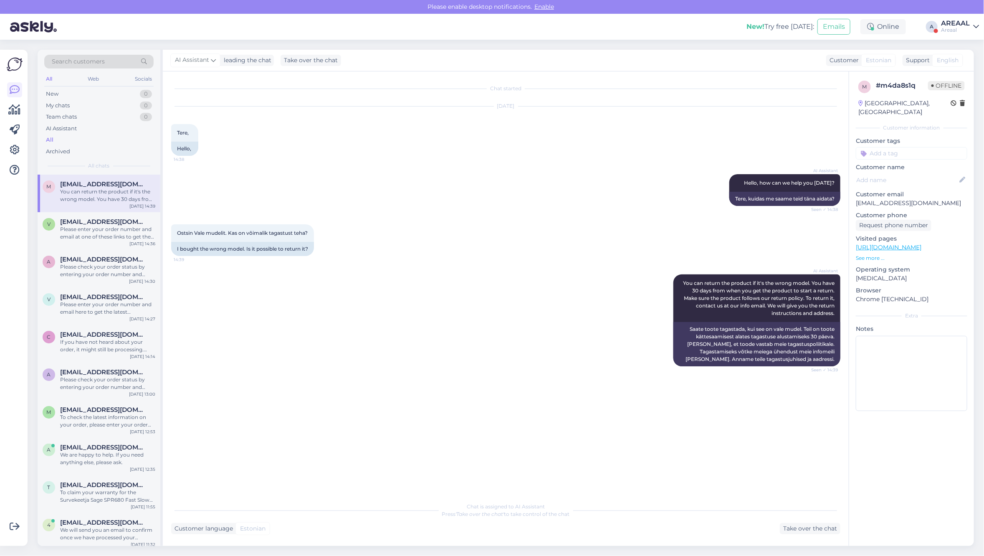
click at [606, 172] on div "AI Assistant Hello, how can we help you today? Seen ✓ 14:38 Tere, kuidas me saa…" at bounding box center [506, 190] width 670 height 50
click at [971, 25] on link "AREAAL Areaal" at bounding box center [960, 26] width 38 height 13
click at [963, 67] on button "Open" at bounding box center [960, 64] width 23 height 13
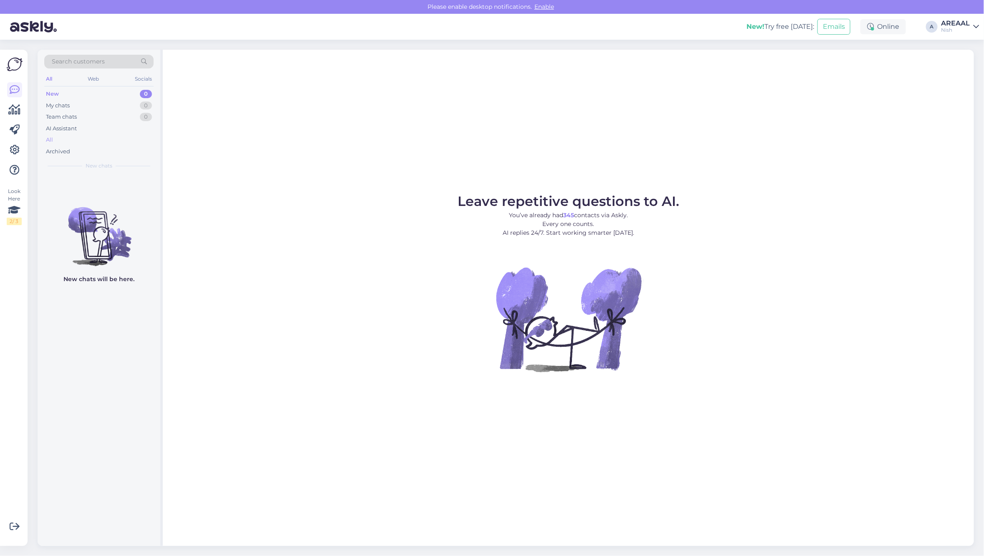
click at [121, 139] on div "All" at bounding box center [98, 140] width 109 height 12
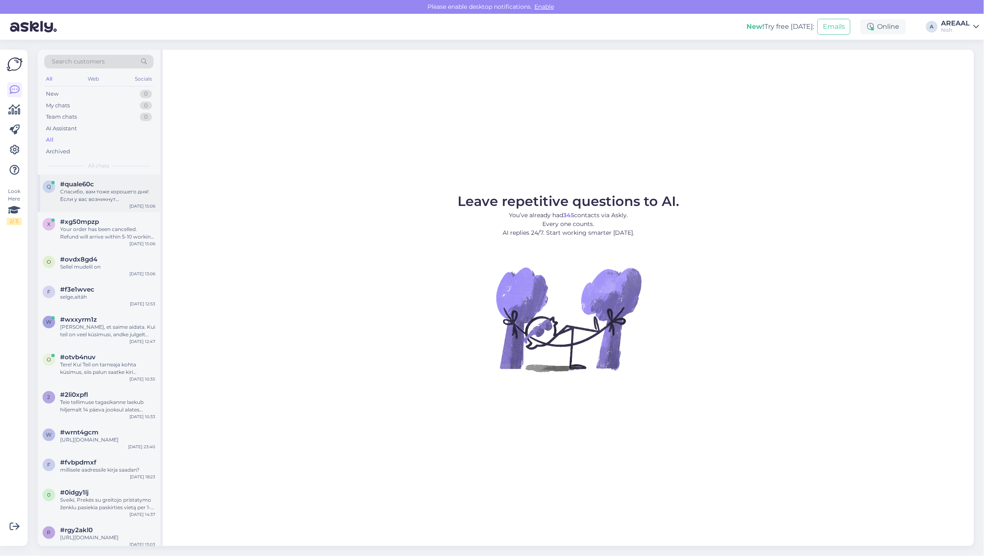
click at [124, 186] on div "#quale60c" at bounding box center [107, 184] width 95 height 8
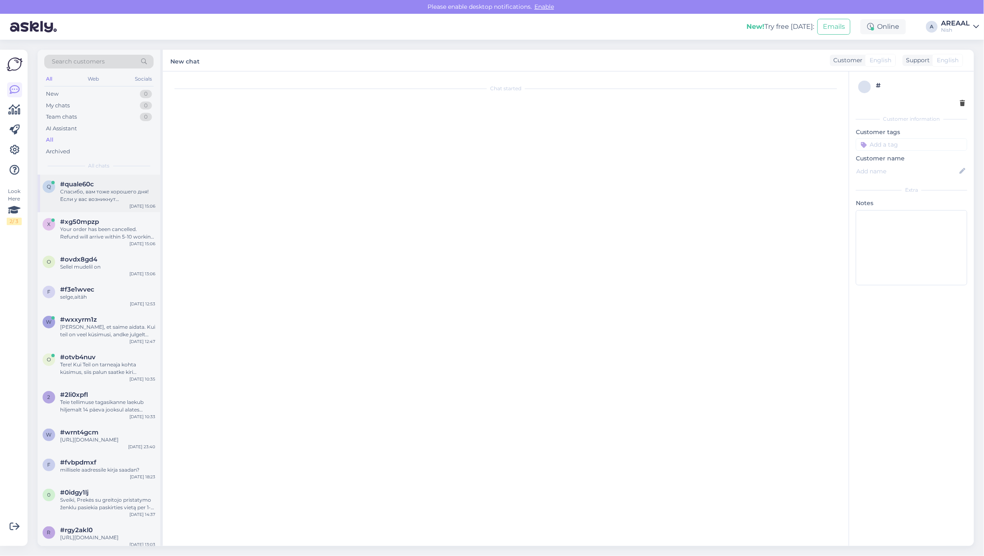
scroll to position [1070, 0]
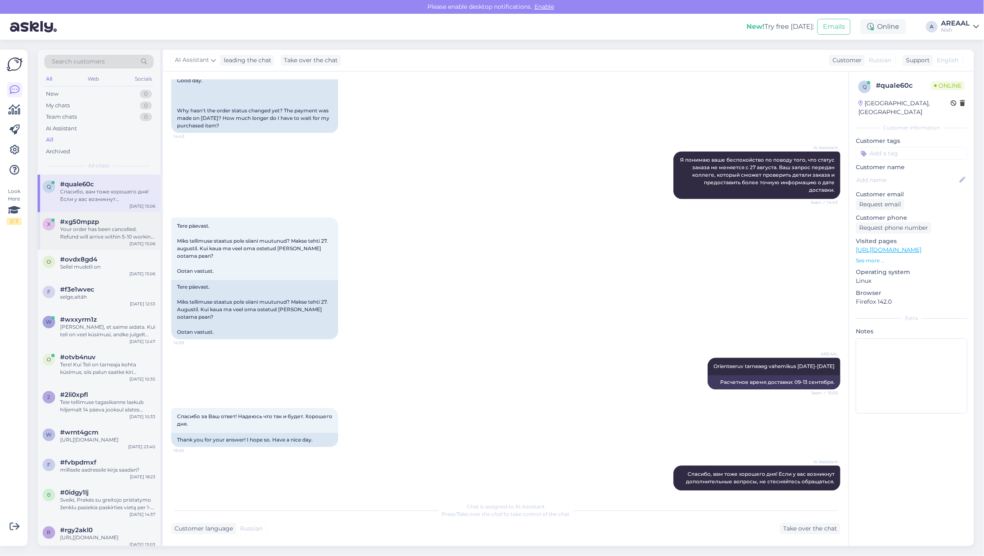
click at [119, 231] on div "Your order has been cancelled. Refund will arrive within 5-10 working days." at bounding box center [107, 233] width 95 height 15
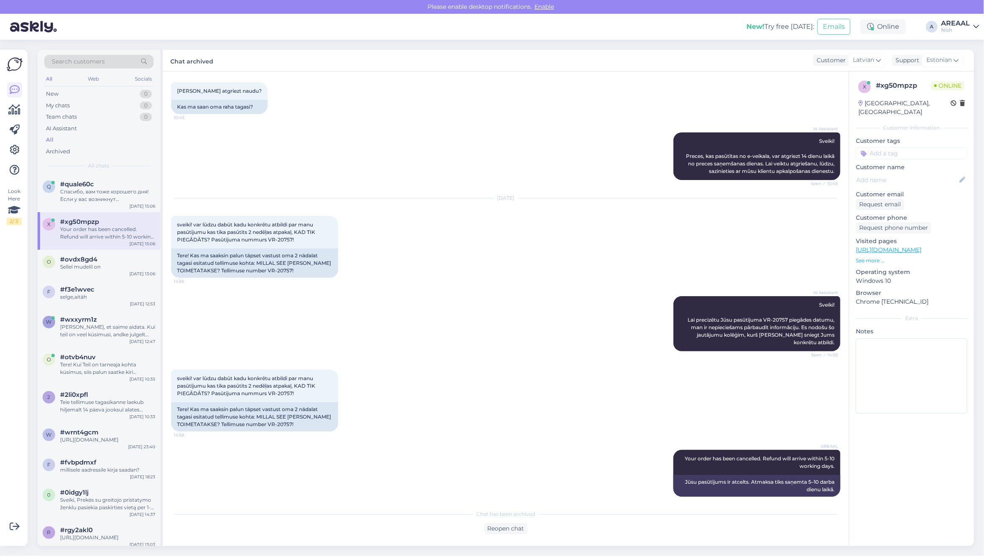
click at [956, 25] on div "AREAAL" at bounding box center [955, 23] width 29 height 7
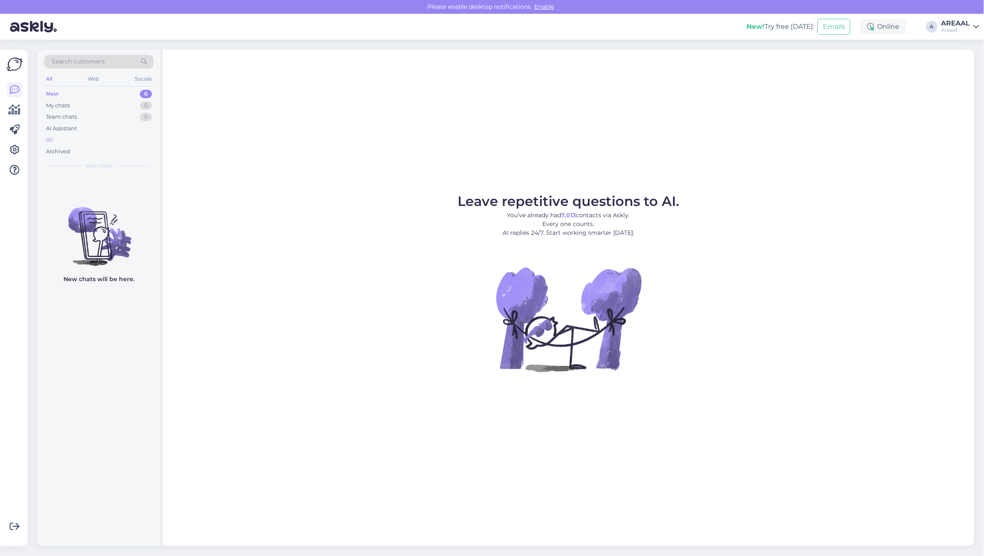
click at [56, 142] on div "All" at bounding box center [98, 140] width 109 height 12
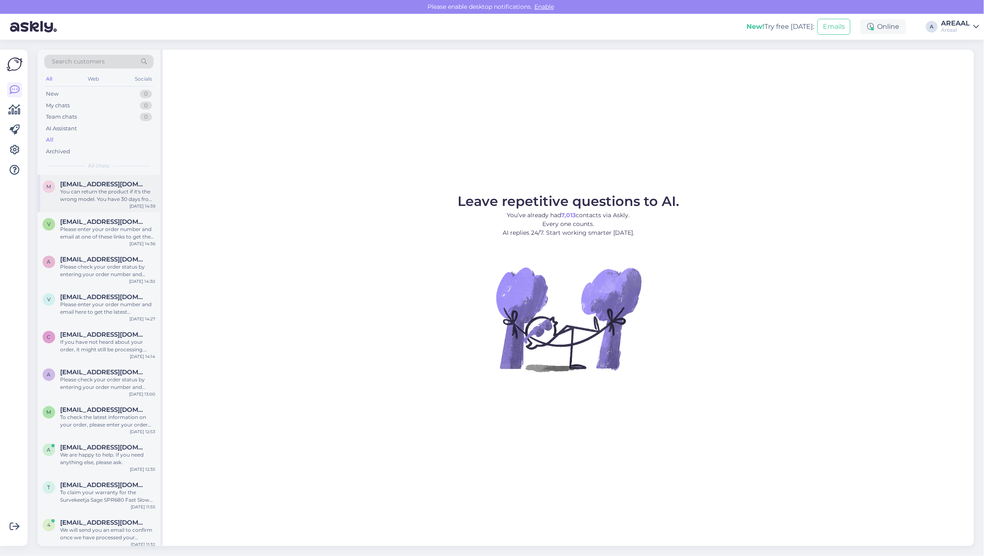
click at [72, 176] on div "m mosljub@mail.ru You can return the product if it's the wrong model. You have …" at bounding box center [99, 194] width 123 height 38
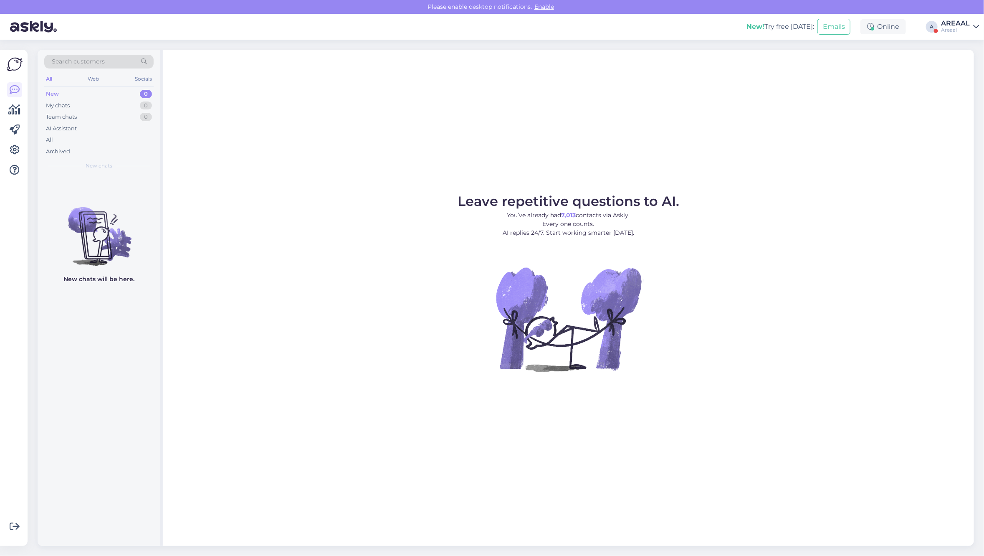
click at [966, 23] on div "AREAAL" at bounding box center [955, 23] width 29 height 7
click at [964, 66] on button "Open" at bounding box center [960, 64] width 23 height 13
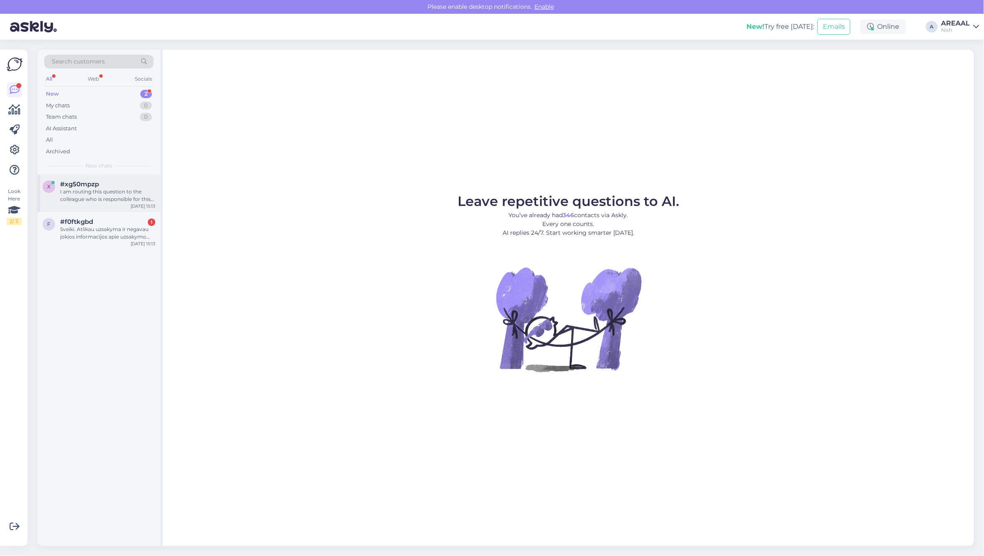
click at [96, 186] on span "#xg50mpzp" at bounding box center [79, 184] width 39 height 8
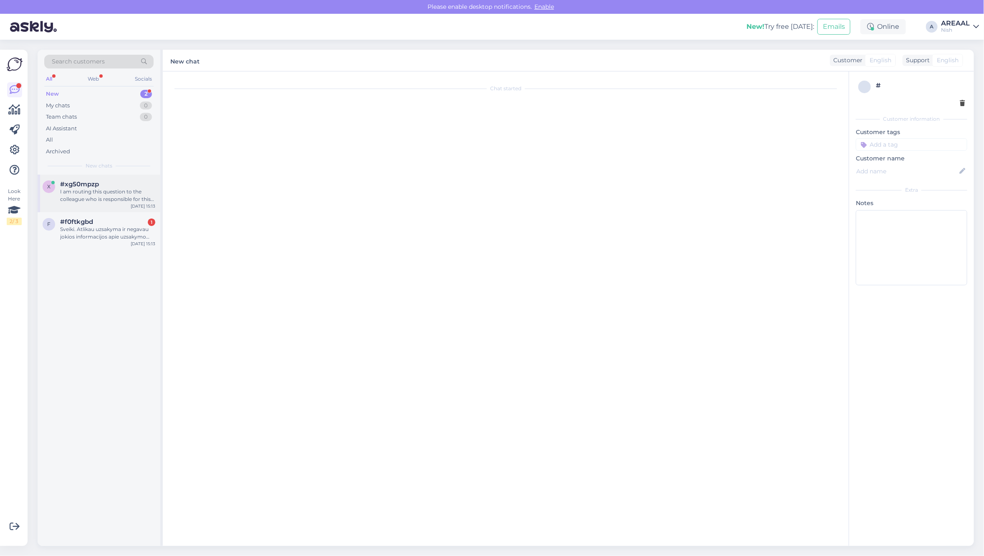
scroll to position [200, 0]
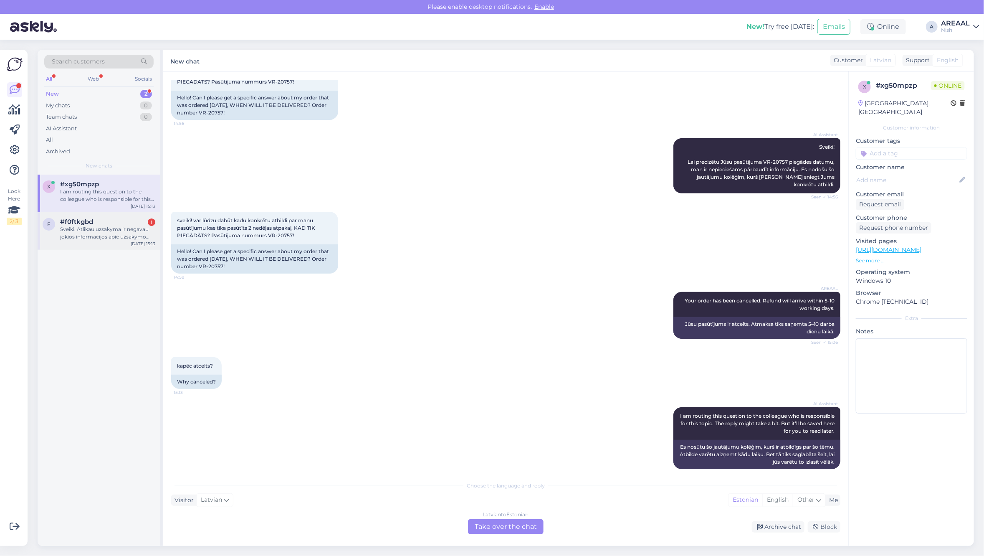
click at [101, 233] on div "Sveiki. Atlikau uzsakyma ir negavau jokios informacijos apie uzsakymo patvirtin…" at bounding box center [107, 233] width 95 height 15
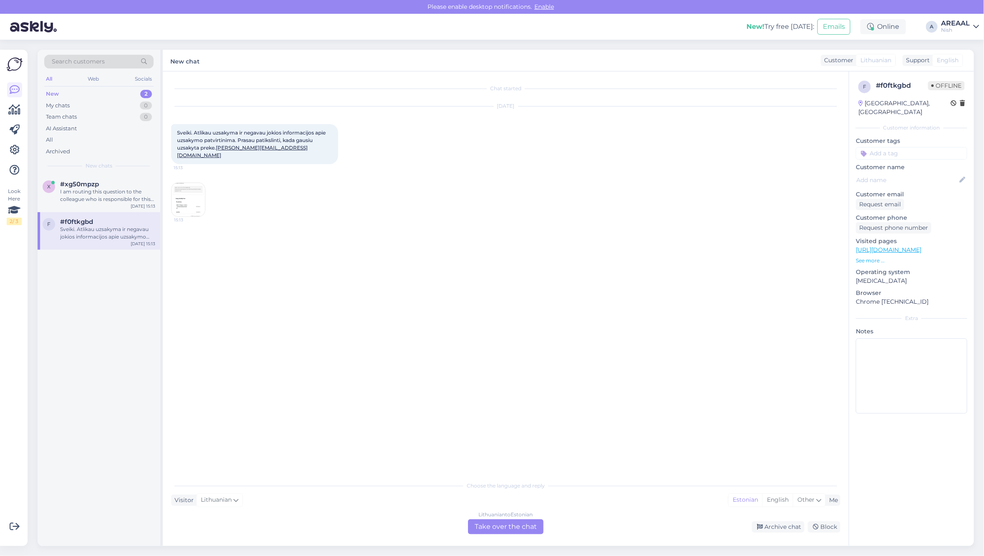
click at [494, 526] on div "Lithuanian to Estonian Take over the chat" at bounding box center [506, 526] width 76 height 15
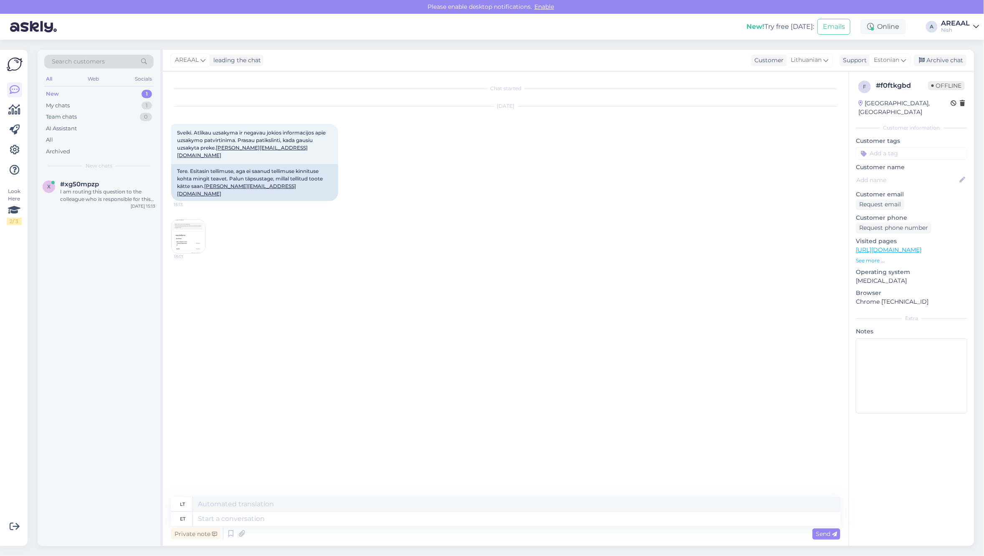
click at [193, 221] on img at bounding box center [188, 236] width 33 height 33
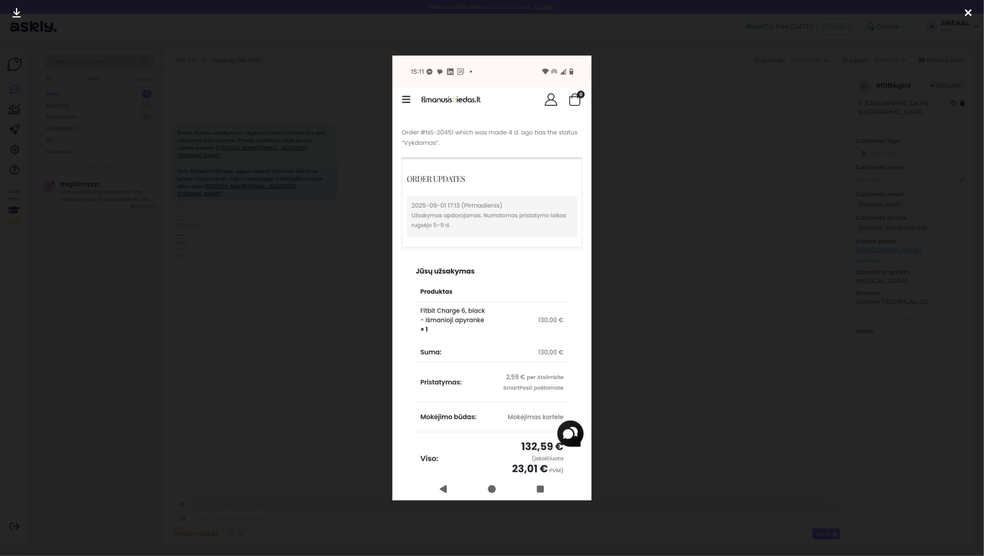
click at [296, 231] on div at bounding box center [492, 278] width 984 height 556
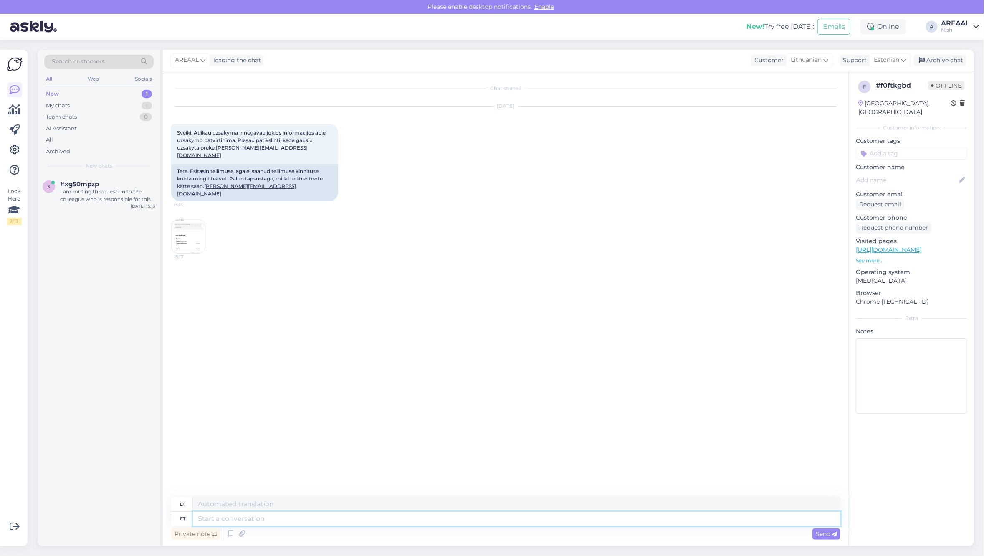
click at [327, 516] on textarea at bounding box center [517, 519] width 648 height 14
type textarea "Approximate del"
type textarea "Apytikslis"
type textarea "Approximate delivery time"
type textarea "Apytikslis pristatymo laikas"
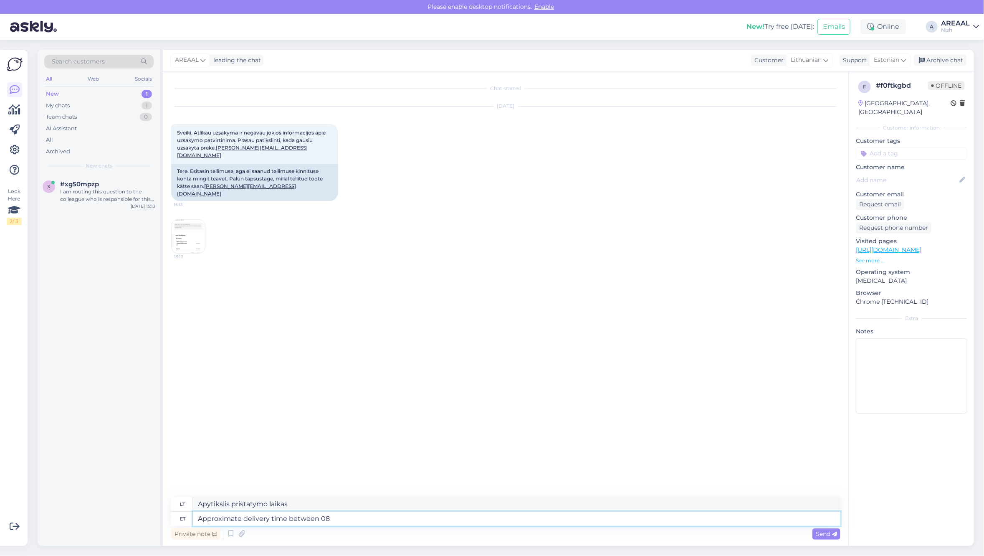
type textarea "Approximate delivery time between 081"
type textarea "Apytikslis pristatymo laikas tarp"
type textarea "Approximate delivery time between 08-10 septem"
type textarea "Apytikslis pristatymo laikas nuo 08 iki 10"
type textarea "Approximate delivery time between 08-10 september"
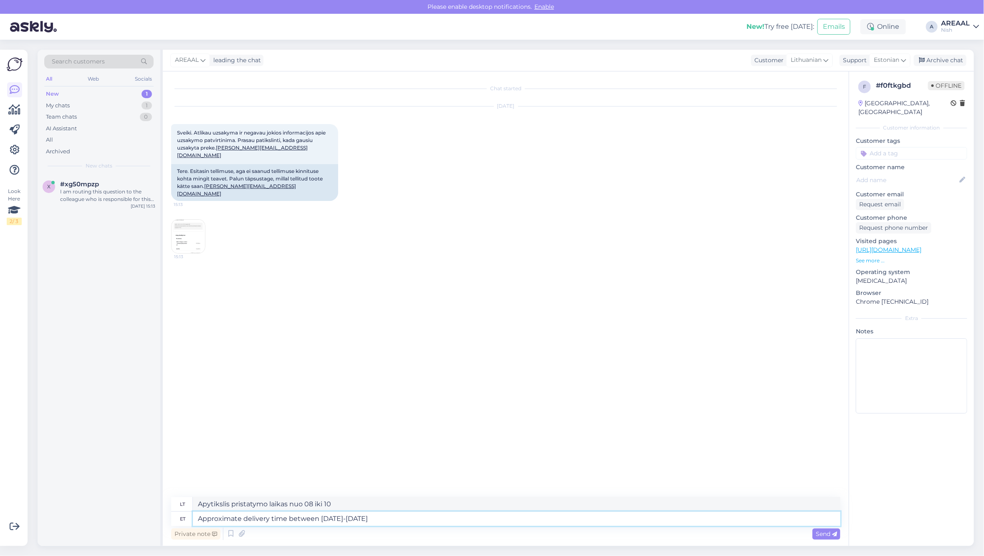
type textarea "Apytikslis pristatymo laikas rugsėjo 8–10 d."
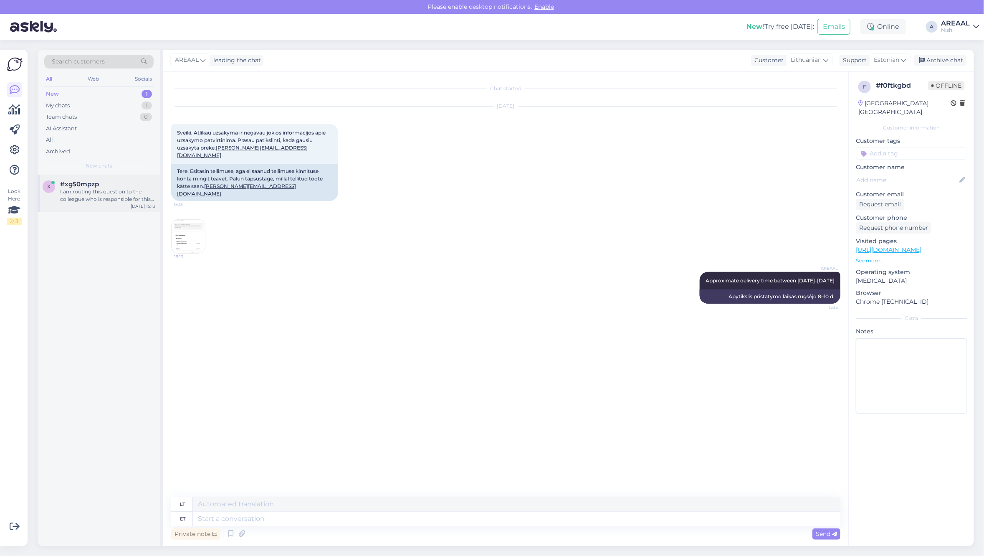
click at [102, 200] on div "I am routing this question to the colleague who is responsible for this topic. …" at bounding box center [107, 195] width 95 height 15
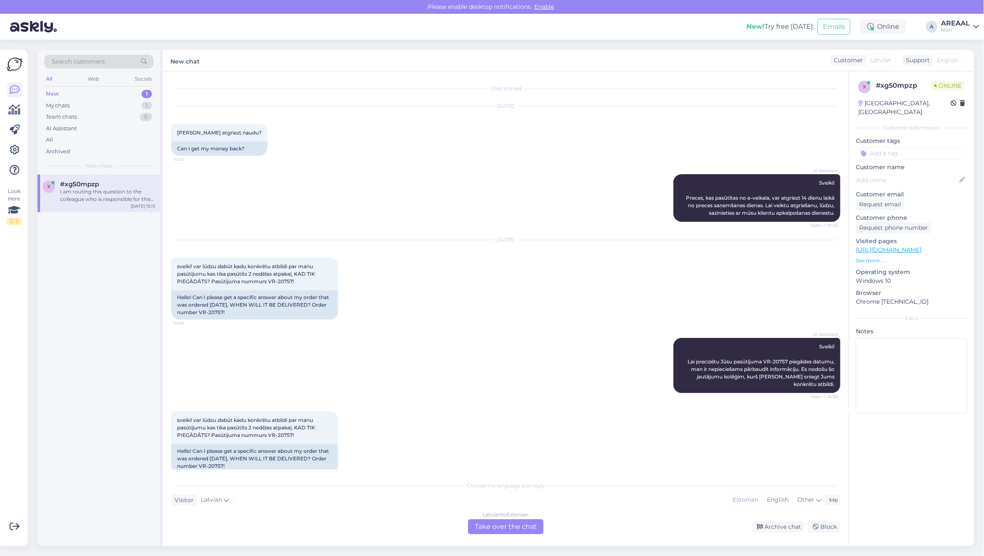
click at [241, 167] on div "AI Assistant Sveiki! Preces, kas pasūtītas no e-veikala, var atgriezt 14 dienu …" at bounding box center [506, 198] width 670 height 66
click at [512, 519] on div "Latvian to Estonian Take over the chat" at bounding box center [506, 526] width 76 height 15
click at [512, 528] on div "Latvian to Estonian Take over the chat" at bounding box center [506, 526] width 76 height 15
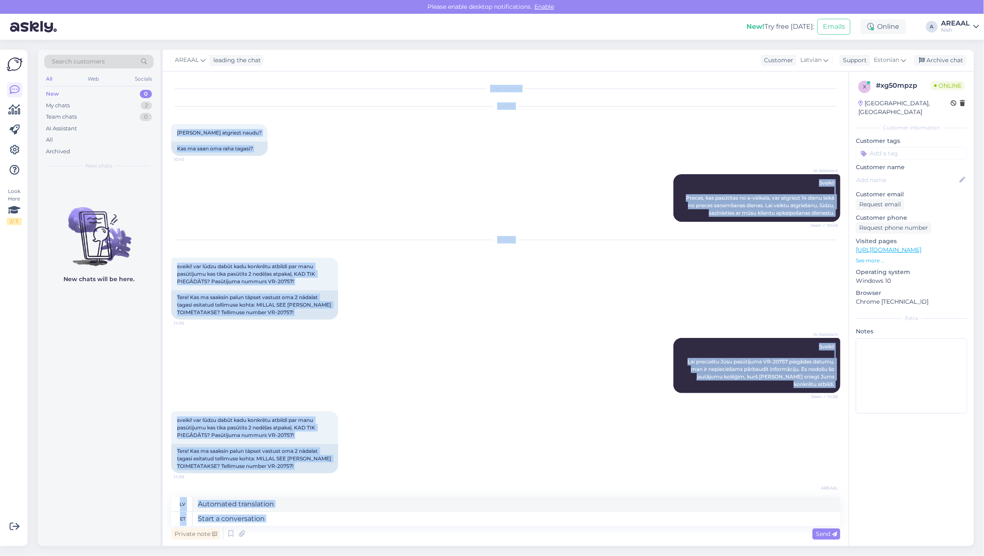
click at [512, 528] on div "Private note Send" at bounding box center [506, 534] width 670 height 16
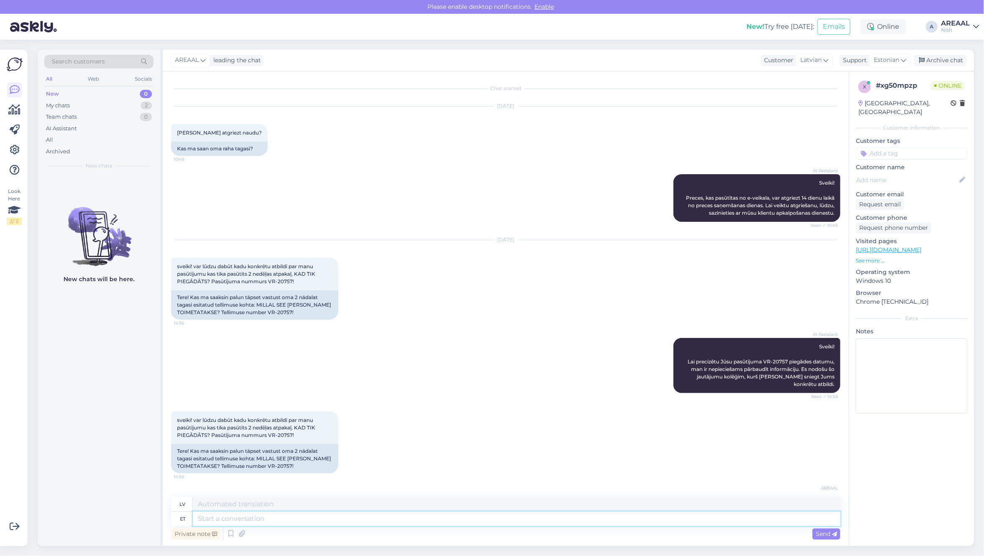
click at [512, 521] on textarea at bounding box center [517, 519] width 648 height 14
type textarea "On"
type textarea "Tur ir"
type textarea "On 3rd sep"
type textarea "3. datumā"
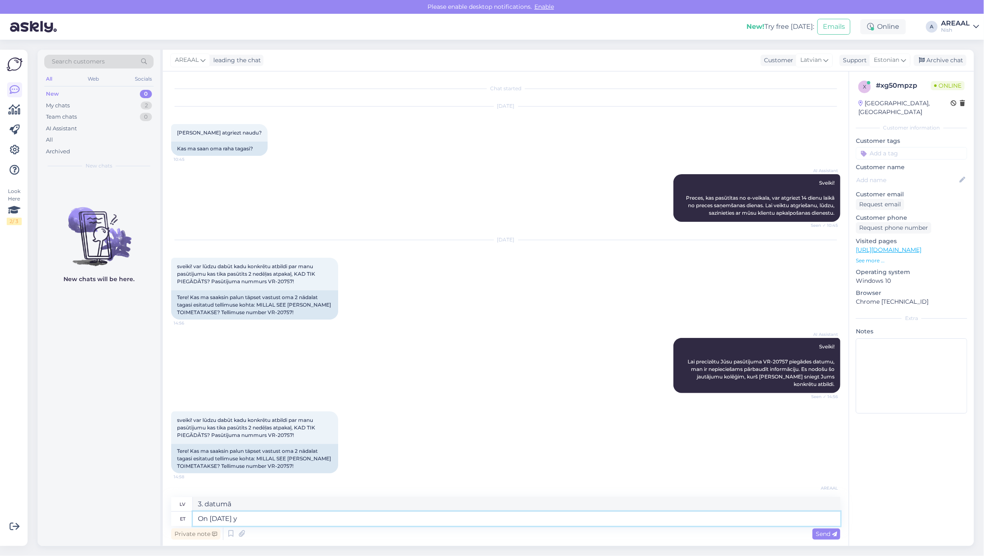
type textarea "On 3rd september yo"
type textarea "3. septembrī"
type textarea "On 3rd september you"
type textarea "Ir 3. septembris."
type textarea "On 3rd september you wrote"
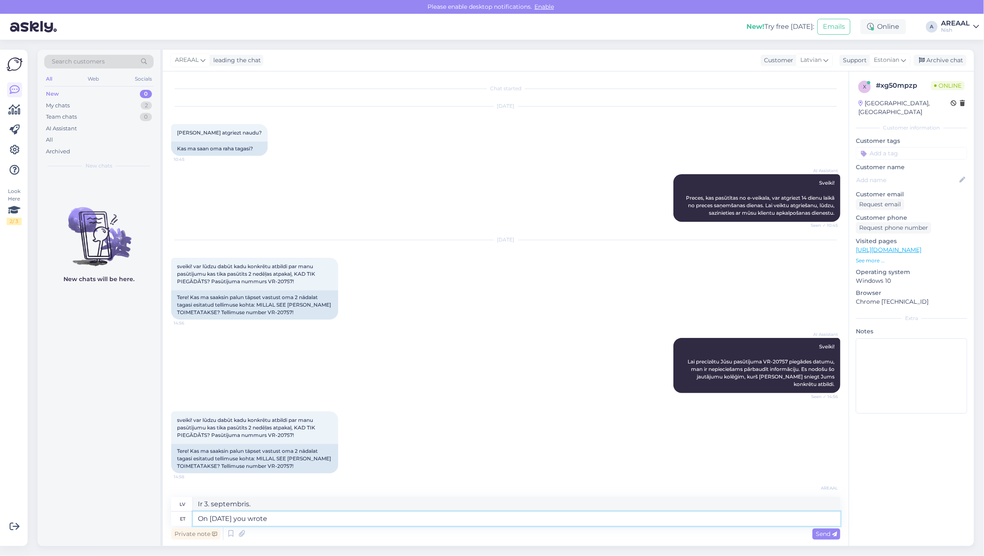
type textarea "3. septembrī jūs"
type textarea "On 3rd september you wrote th"
type textarea "3. septembrī jūs rakstījāt"
type textarea "On 3rd september you wrote that"
type textarea "Jūs to rakstījāt 3. septembrī."
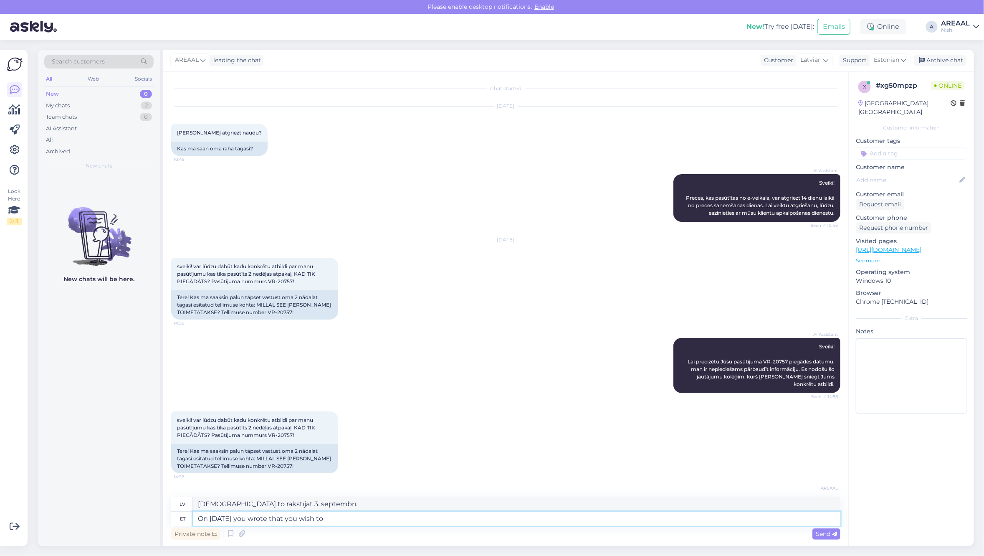
type textarea "On 3rd september you wrote that you wish to"
type textarea "3. septembrī jūs rakstījāt, ka vēlaties"
type textarea "On 3rd september you wrote that you wish to get mo"
type textarea "3. septembrī jūs rakstījāt, ka vēlaties iegūt"
type textarea "On 3rd september you wrote that you wish to get money bac"
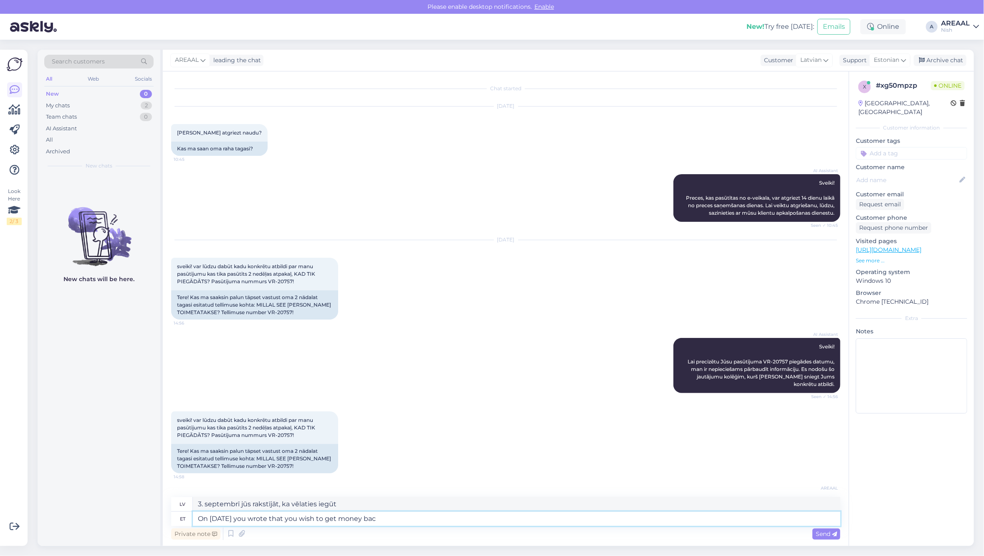
type textarea "3. septembrī jūs rakstījāt, ka vēlaties saņemt naudu."
type textarea "On 3rd september you wrote that you wish to get money back."
type textarea "3. septembrī jūs rakstījāt, ka vēlaties saņemt naudu atpakaļ."
type textarea "On 3rd september you wrote that you wish to get money back. According to th"
type textarea "3. septembrī jūs rakstījāt, ka vēlaties saņemt naudu atpakaļ. Saskaņā ar"
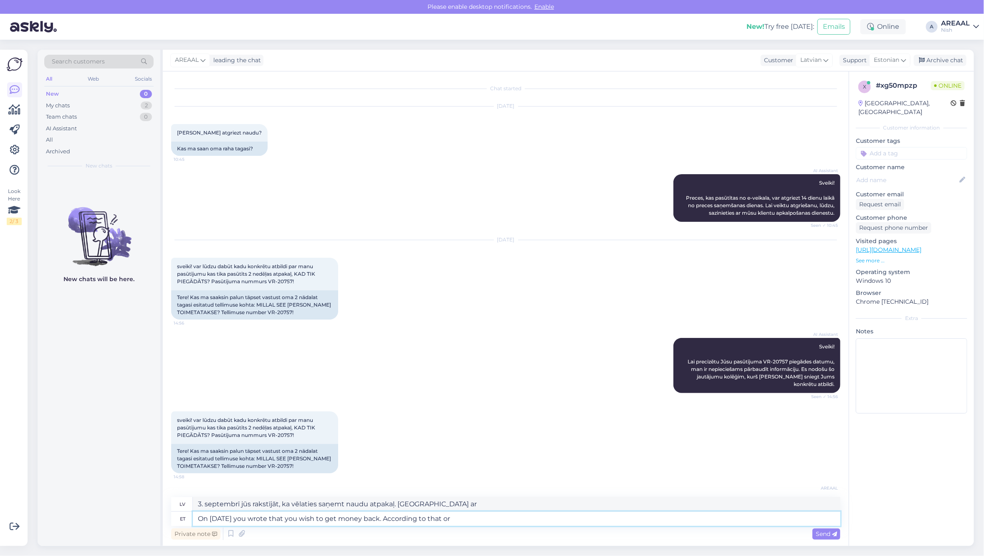
type textarea "On 3rd september you wrote that you wish to get money back. According to that o…"
type textarea "3. septembrī jūs rakstījāt, ka vēlaties saņemt naudu atpakaļ. Saskaņā ar to"
type textarea "On 3rd september you wrote that you wish to get money back. According to that o…"
type textarea "3. septembrī jūs rakstījāt, ka vēlaties saņemt naudu atpakaļ. Saskaņā ar šo rīk…"
type textarea "On 3rd september you wrote that you wish to get money back. According to that o…"
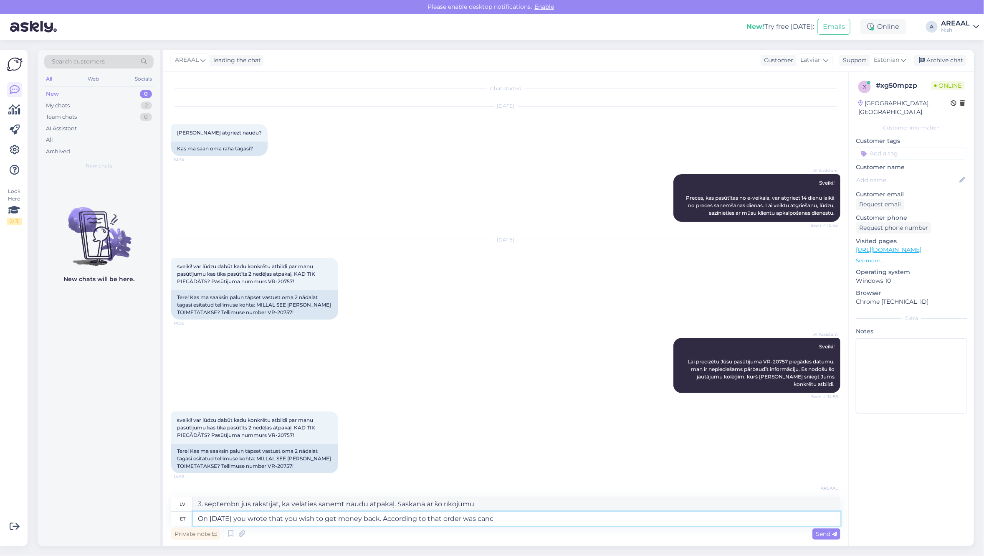
type textarea "3. septembrī jūs rakstījāt, ka vēlaties saņemt naudu atpakaļ. Saskaņā ar šo rīk…"
type textarea "On 3rd september you wrote that you wish to get money back. According to that o…"
type textarea "3. septembrī jūs rakstījāt, ka vēlaties saņemt naudu atpakaļ. Saskaņā ar to pas…"
type textarea "On 3rd september you wrote that you wish to get money back. According to that o…"
type textarea "3. septembrī jūs rakstījāt, ka vēlaties saņemt naudu atpakaļ. Saskaņā ar to pas…"
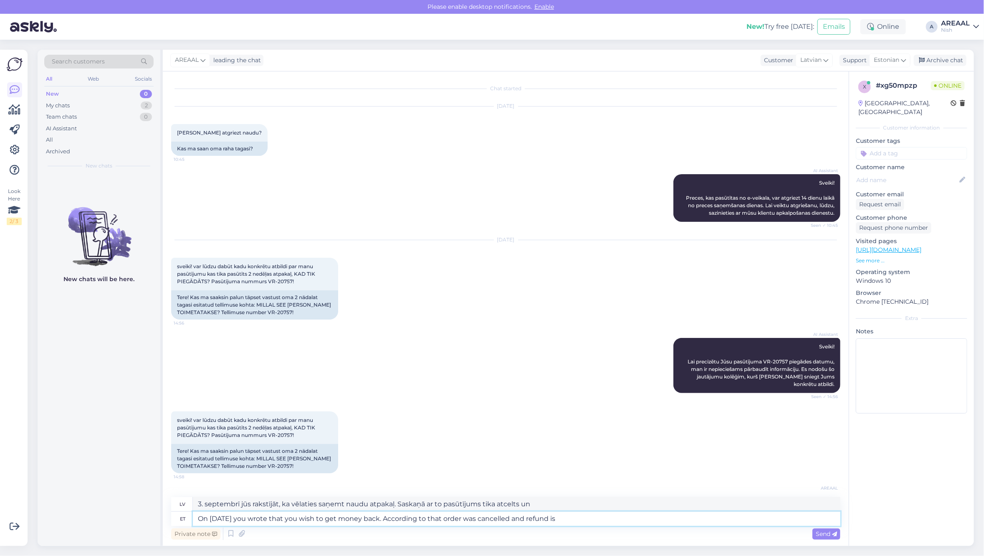
type textarea "On 3rd september you wrote that you wish to get money back. According to that o…"
type textarea "3. septembrī jūs rakstījāt, ka vēlaties saņemt naudu atpakaļ. Saskaņā ar to pas…"
type textarea "On 3rd september you wrote that you wish to get money back. According to that o…"
type textarea "3. septembrī jūs rakstījāt, ka vēlaties saņemt naudu atpakaļ. Saskaņā ar to pas…"
type textarea "On 3rd september you wrote that you wish to get money back. According to that o…"
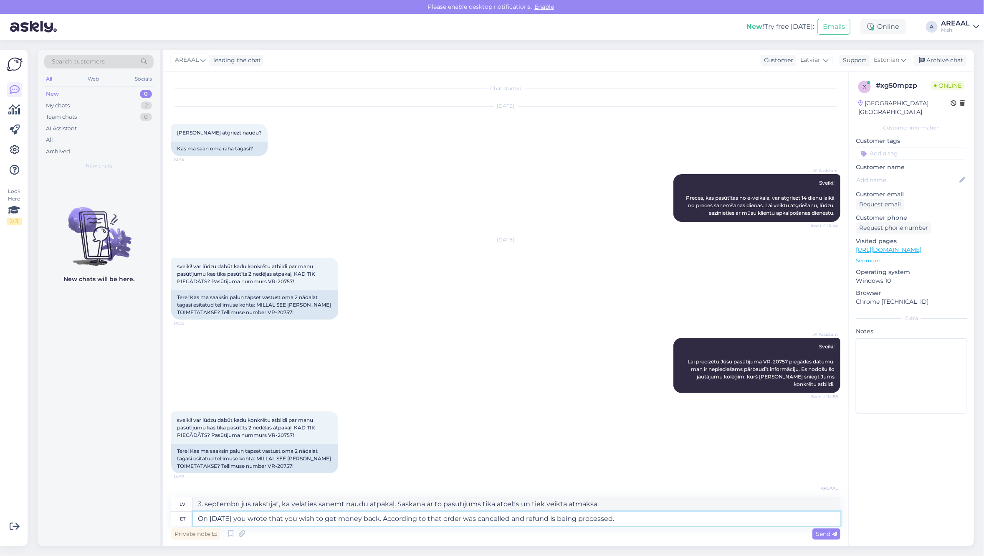
type textarea "3. septembrī jūs rakstījāt, ka vēlaties saņemt naudu atpakaļ. Saskaņā ar to pas…"
click at [474, 517] on textarea "On 3rd september you wrote that you wish to get money back. According to that o…" at bounding box center [517, 519] width 648 height 14
type textarea "On [DATE] you wrote that you wish to get money back. According to that the orde…"
type textarea "3. septembrī jūs rakstījāt, ka vēlaties saņemt naudu atpakaļ. Saskaņā ar to pas…"
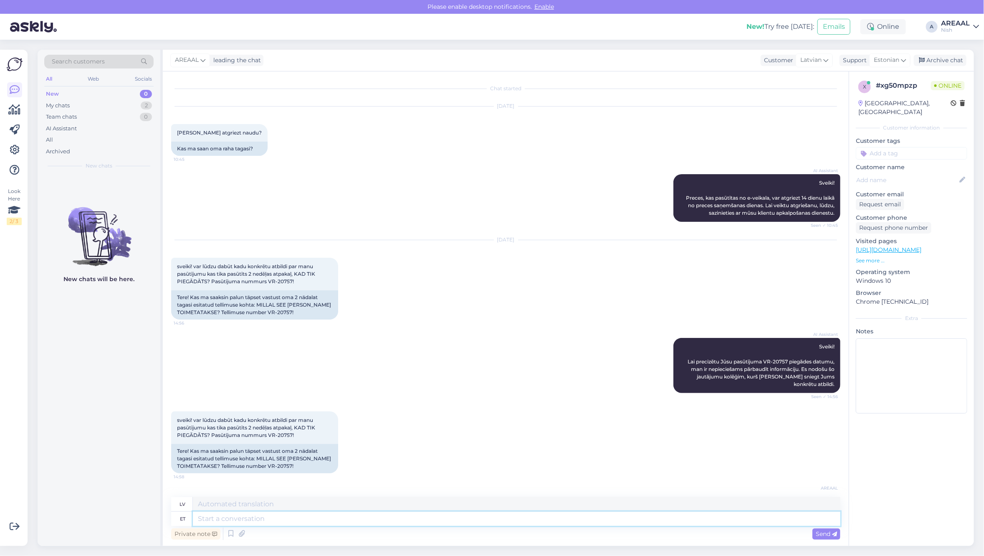
scroll to position [260, 0]
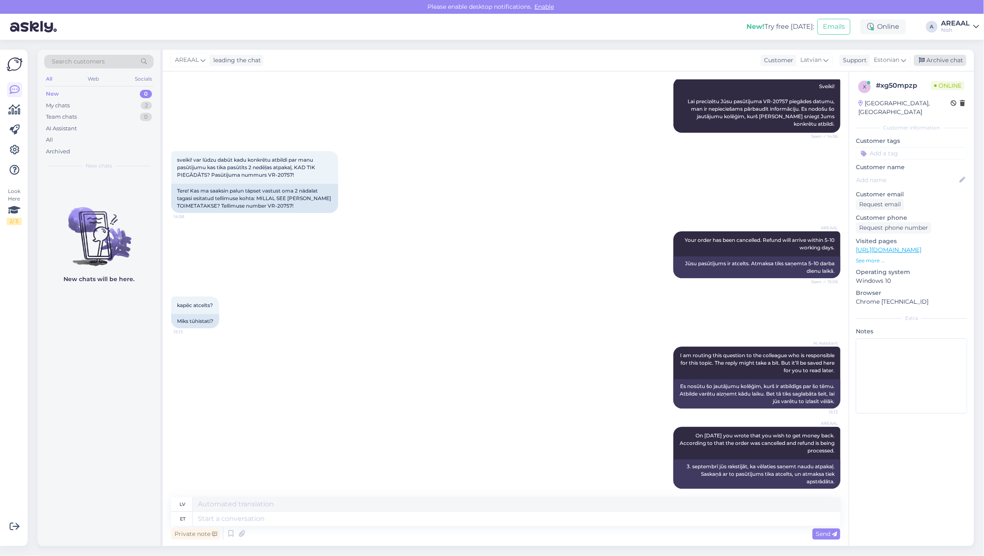
click at [943, 61] on div "Archive chat" at bounding box center [940, 60] width 53 height 11
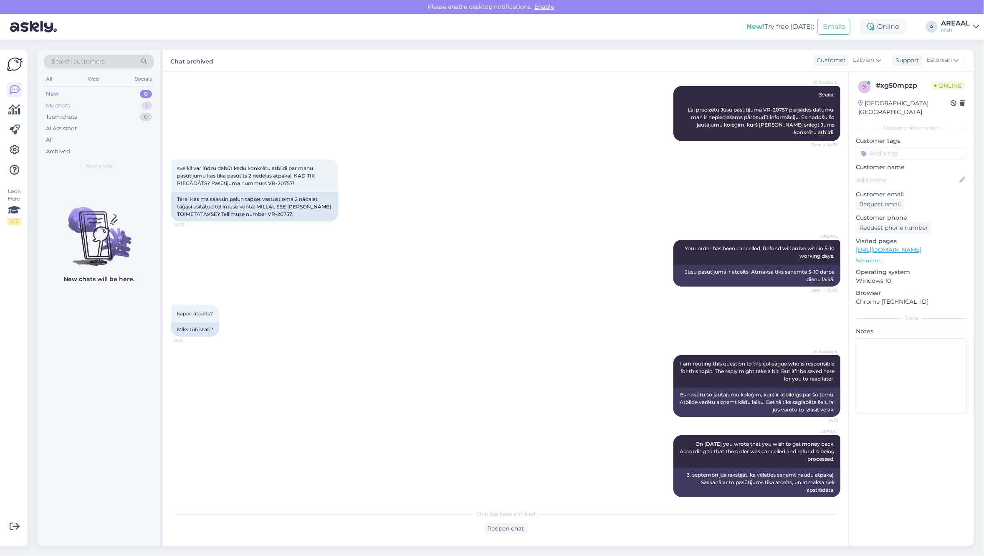
click at [142, 104] on div "1" at bounding box center [147, 105] width 10 height 8
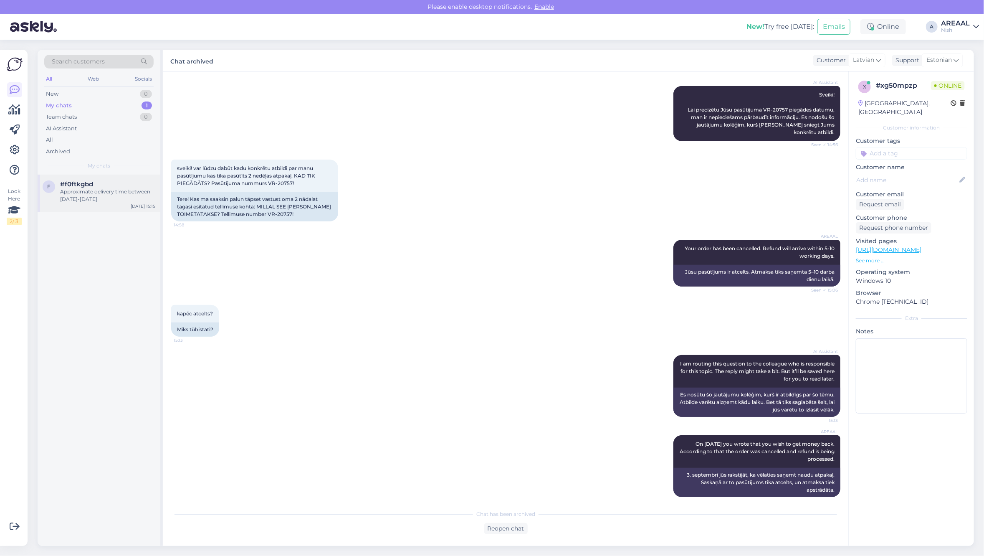
click at [117, 210] on div "f #f0ftkgbd Approximate delivery time between [DATE]-[DATE] [DATE] 15:15" at bounding box center [99, 194] width 123 height 38
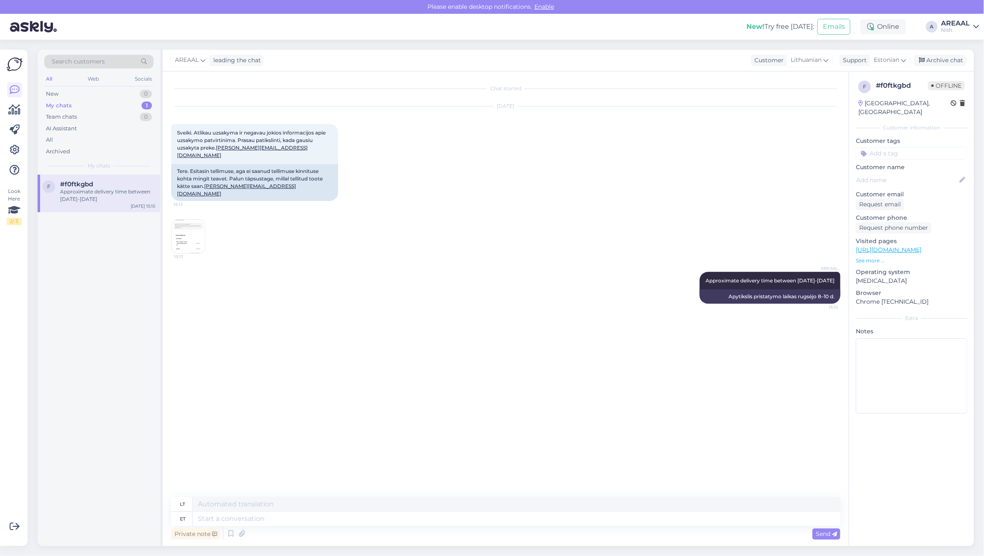
click at [947, 51] on div "AREAAL leading the chat Customer Lithuanian Support Estonian Archive chat" at bounding box center [569, 61] width 812 height 22
click at [947, 57] on div "Archive chat" at bounding box center [940, 60] width 53 height 11
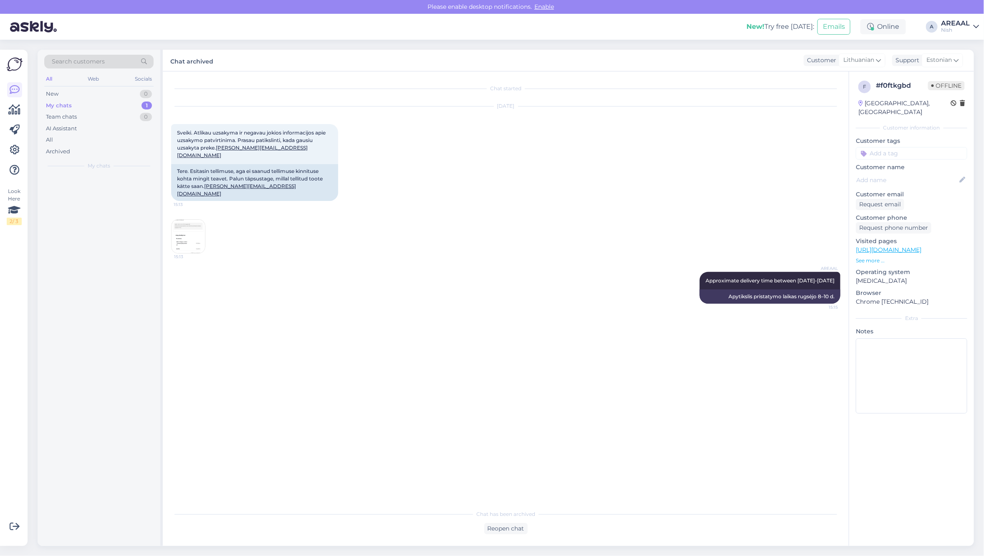
click at [949, 30] on div "Nish" at bounding box center [955, 30] width 29 height 7
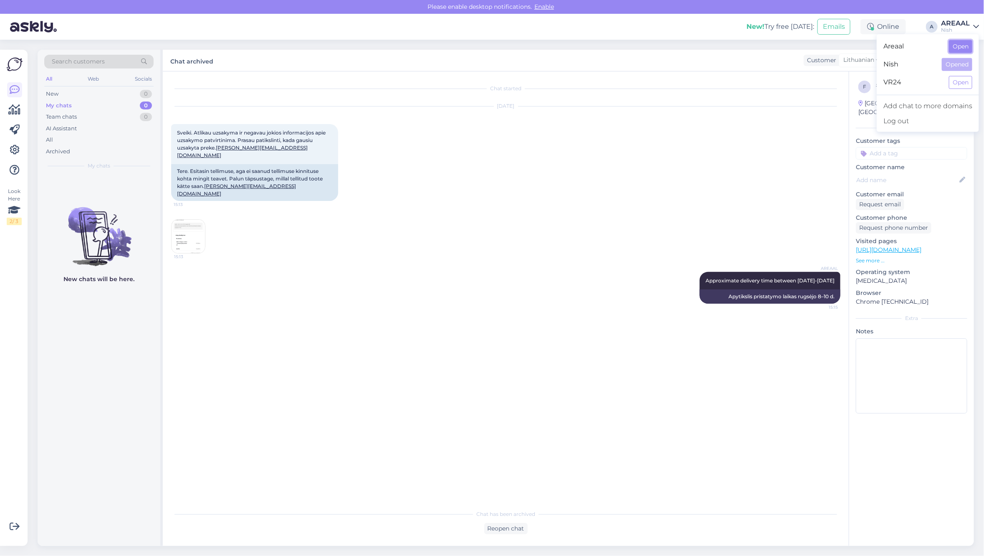
click at [955, 50] on button "Open" at bounding box center [960, 46] width 23 height 13
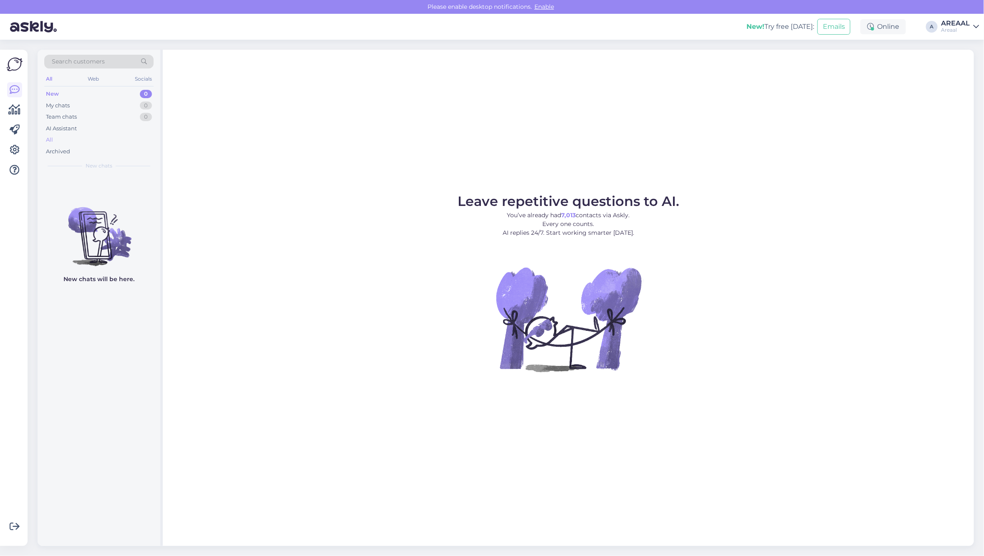
click at [74, 143] on div "All" at bounding box center [98, 140] width 109 height 12
click at [74, 142] on div "All" at bounding box center [98, 140] width 109 height 12
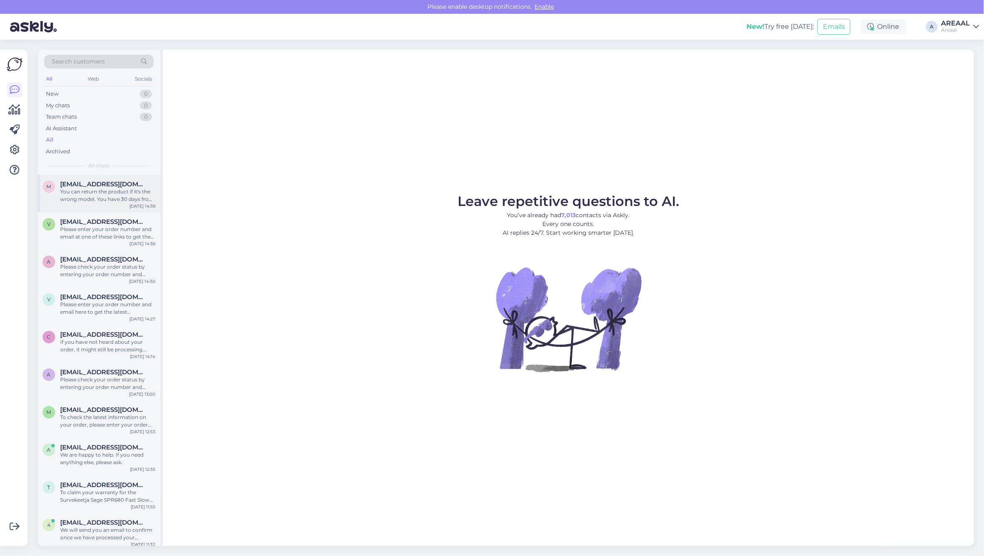
click at [112, 196] on div "You can return the product if it's the wrong model. You have 30 days from when …" at bounding box center [107, 195] width 95 height 15
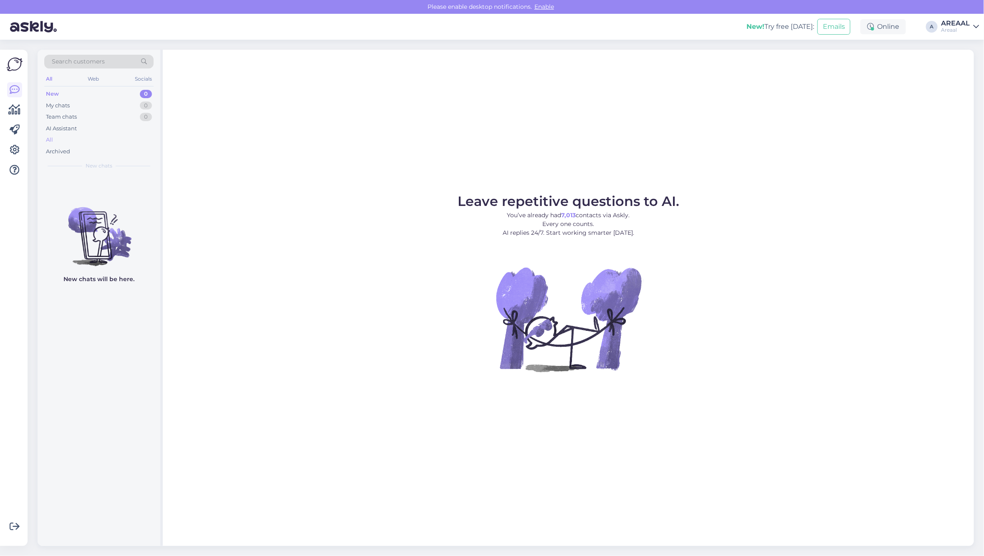
click at [108, 136] on div "All" at bounding box center [98, 140] width 109 height 12
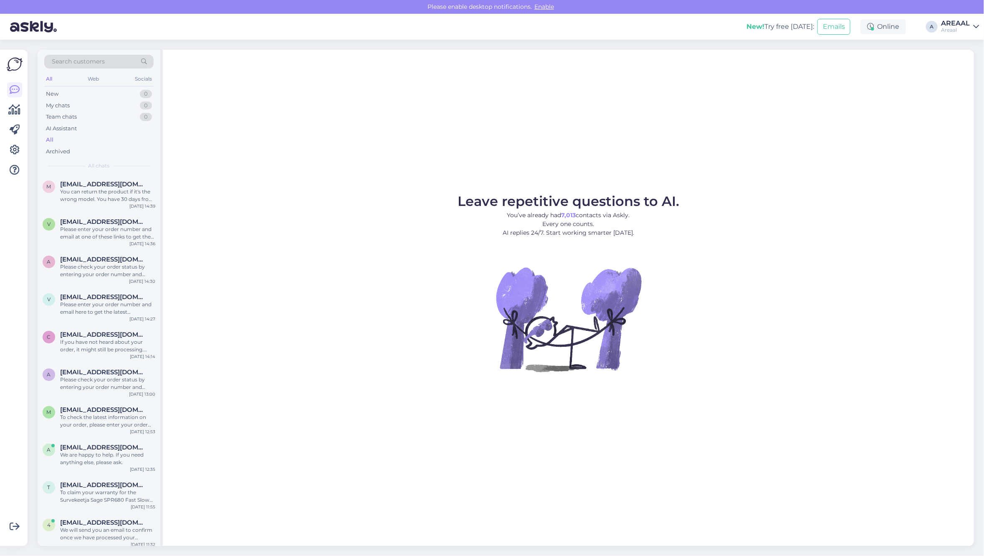
drag, startPoint x: 934, startPoint y: 30, endPoint x: 947, endPoint y: 27, distance: 13.4
click at [937, 29] on div "A" at bounding box center [932, 27] width 12 height 12
click at [947, 27] on div "Areaal" at bounding box center [955, 30] width 29 height 7
click at [952, 65] on button "Open" at bounding box center [960, 64] width 23 height 13
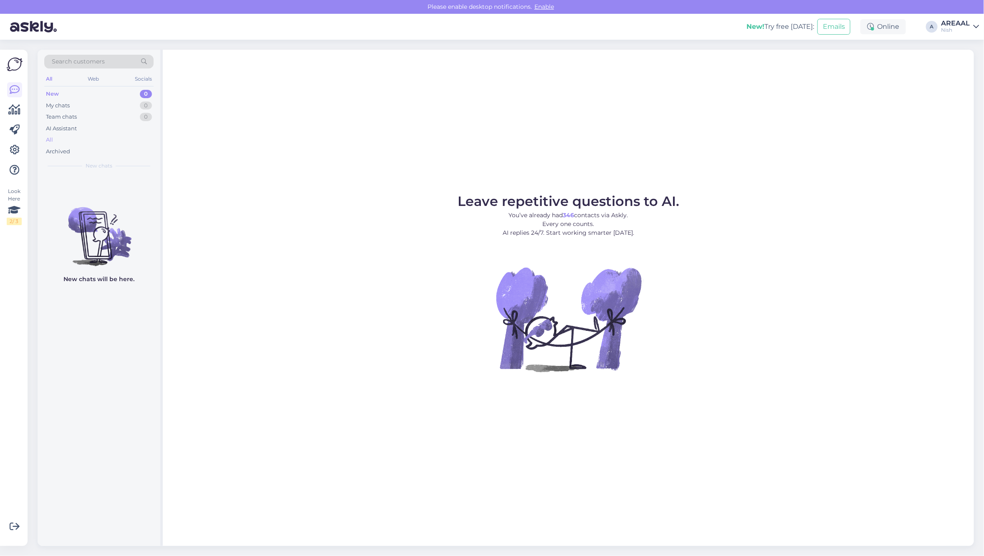
click at [78, 136] on div "All" at bounding box center [98, 140] width 109 height 12
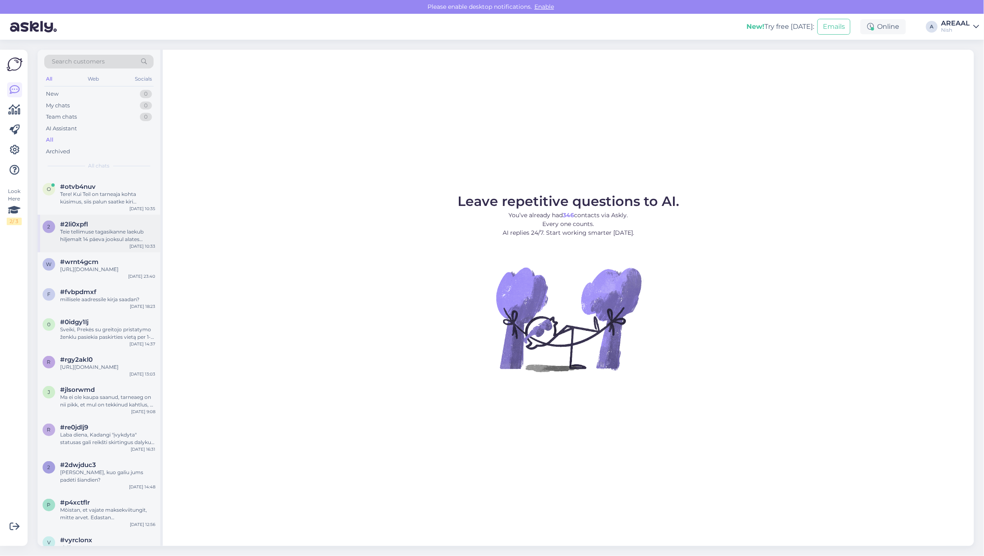
scroll to position [209, 0]
click at [936, 28] on div "A" at bounding box center [932, 27] width 12 height 12
click at [959, 30] on div "Nish" at bounding box center [955, 30] width 29 height 7
click at [952, 56] on div "Nish Opened" at bounding box center [928, 65] width 102 height 18
drag, startPoint x: 976, startPoint y: 46, endPoint x: 955, endPoint y: 46, distance: 21.3
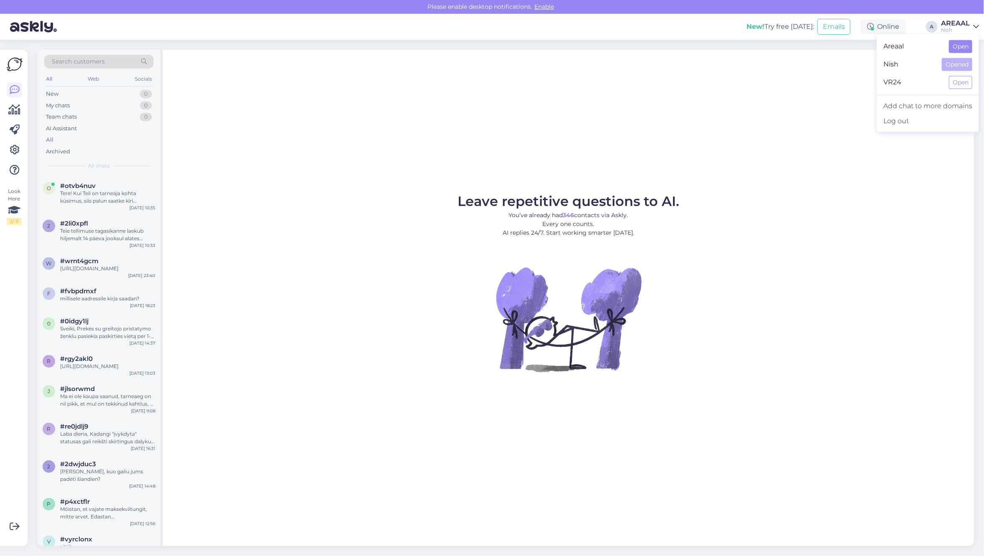
click at [976, 46] on div "Areaal Open" at bounding box center [928, 47] width 102 height 18
click at [947, 46] on div "Areaal Open" at bounding box center [928, 47] width 102 height 18
click at [958, 47] on button "Open" at bounding box center [960, 46] width 23 height 13
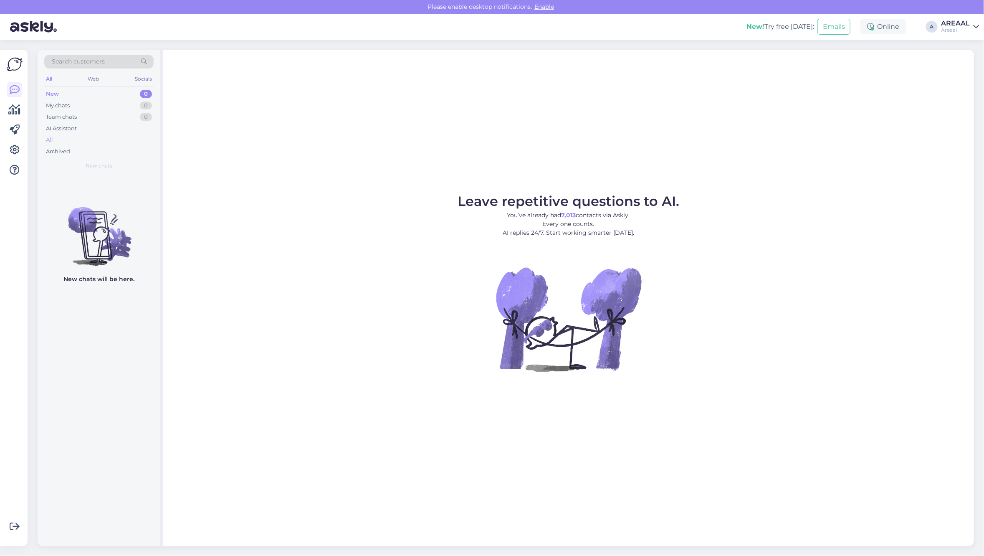
click at [130, 134] on div "All" at bounding box center [98, 140] width 109 height 12
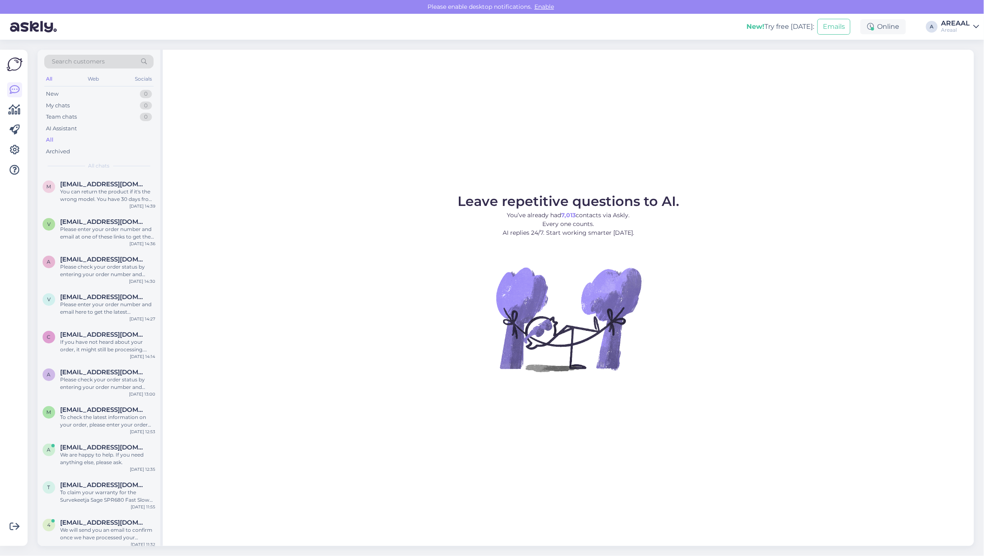
click at [939, 24] on div "New! Try free [DATE]: Emails Online A AREAAL Areaal" at bounding box center [492, 27] width 984 height 26
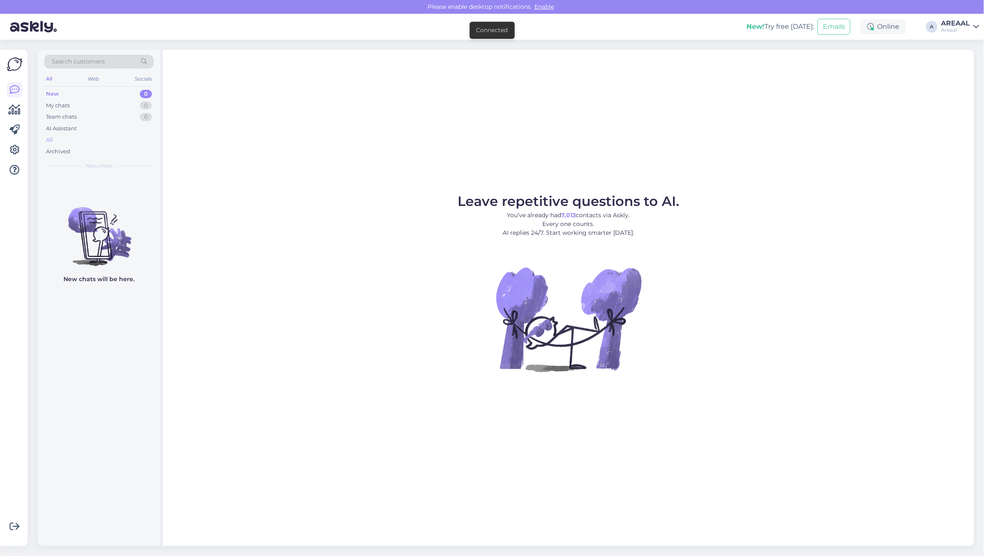
click at [105, 140] on div "All" at bounding box center [98, 140] width 109 height 12
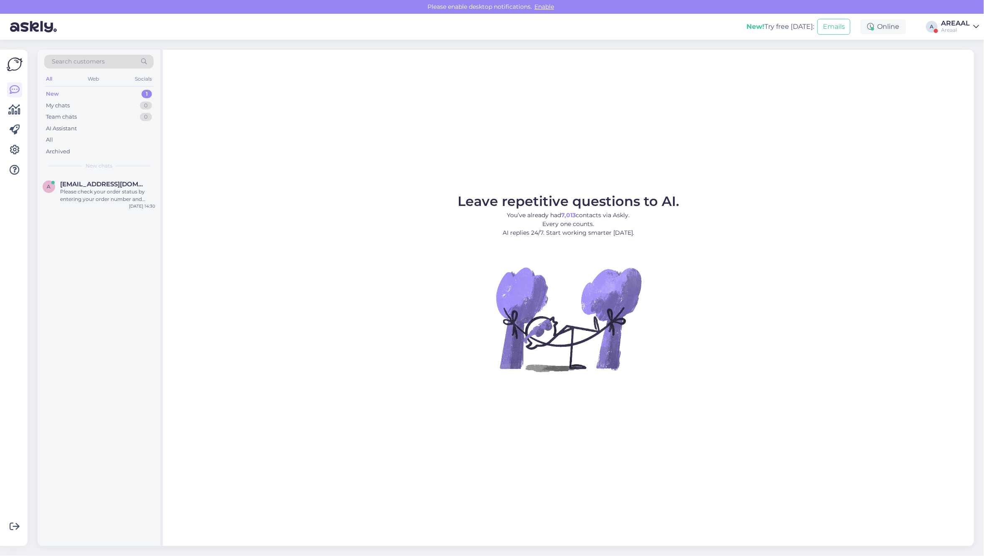
click at [959, 24] on div "AREAAL" at bounding box center [955, 23] width 29 height 7
click at [76, 201] on div "Please check your order status by entering your order number and email here: - …" at bounding box center [107, 195] width 95 height 15
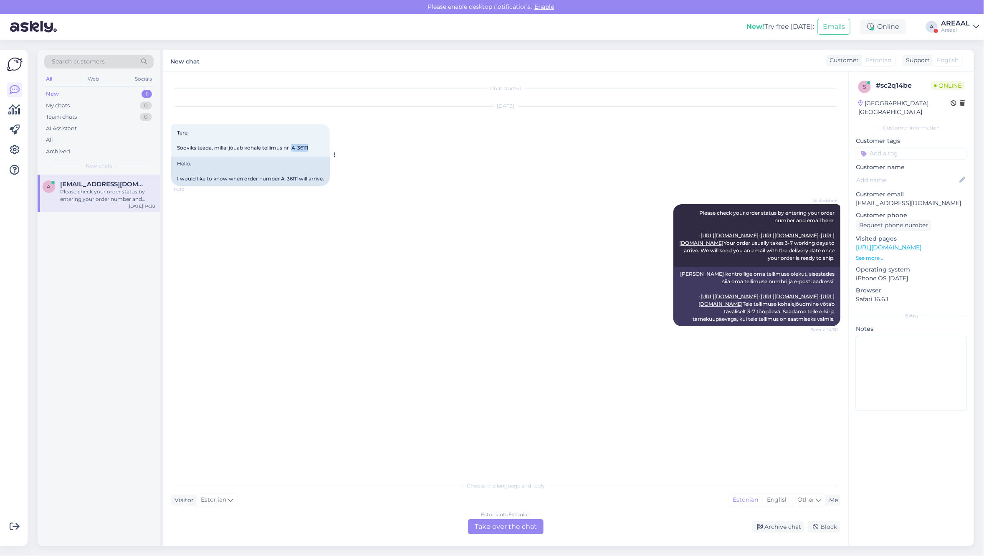
copy span "A-36111"
drag, startPoint x: 312, startPoint y: 149, endPoint x: 293, endPoint y: 151, distance: 18.9
click at [293, 151] on div "Tere. Sooviks teada, millal jõuab kohale tellimus nr A-36111 14:30" at bounding box center [250, 140] width 159 height 33
copy span "A-36111"
click at [946, 25] on div "AREAAL" at bounding box center [955, 23] width 29 height 7
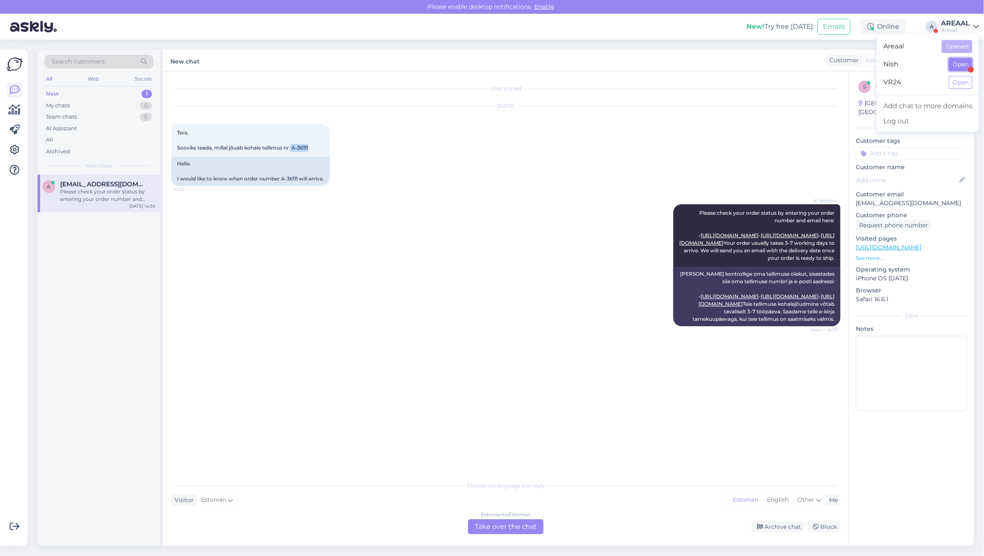
click at [970, 62] on button "Open" at bounding box center [960, 64] width 23 height 13
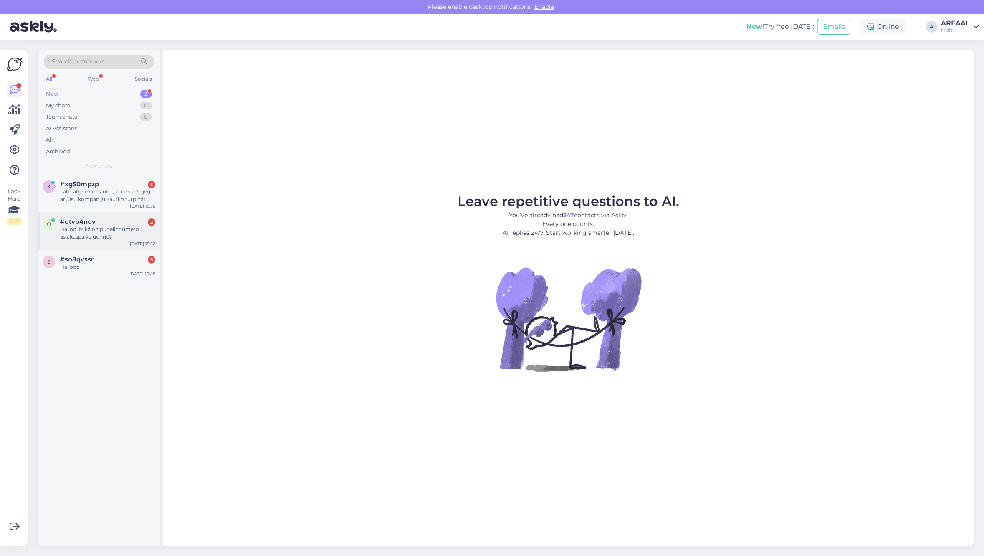
click at [109, 244] on div "o #otvb4nuv 2 Halloo. Mikä on puhelinnumero asiakaspalveluunne? Sep 5 15:52" at bounding box center [99, 231] width 123 height 38
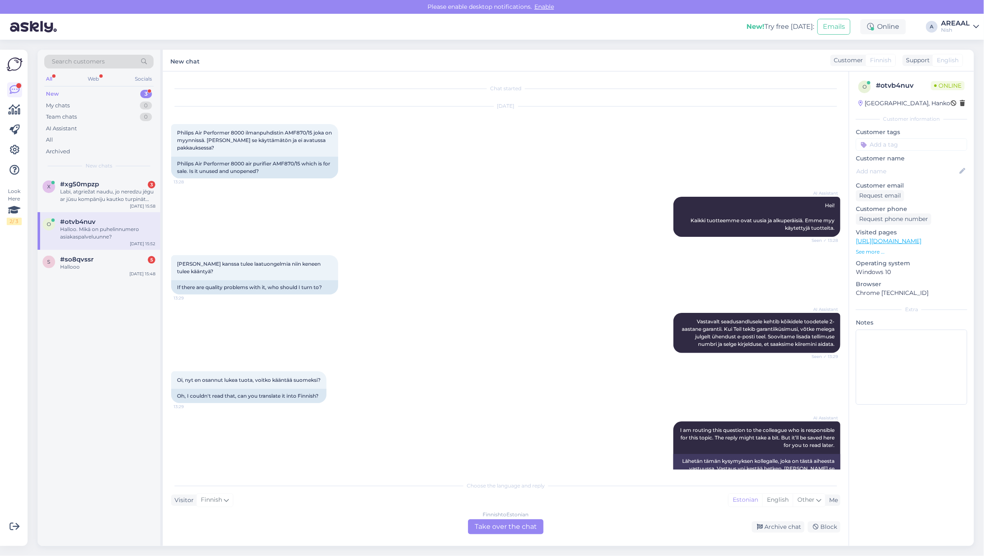
scroll to position [1460, 0]
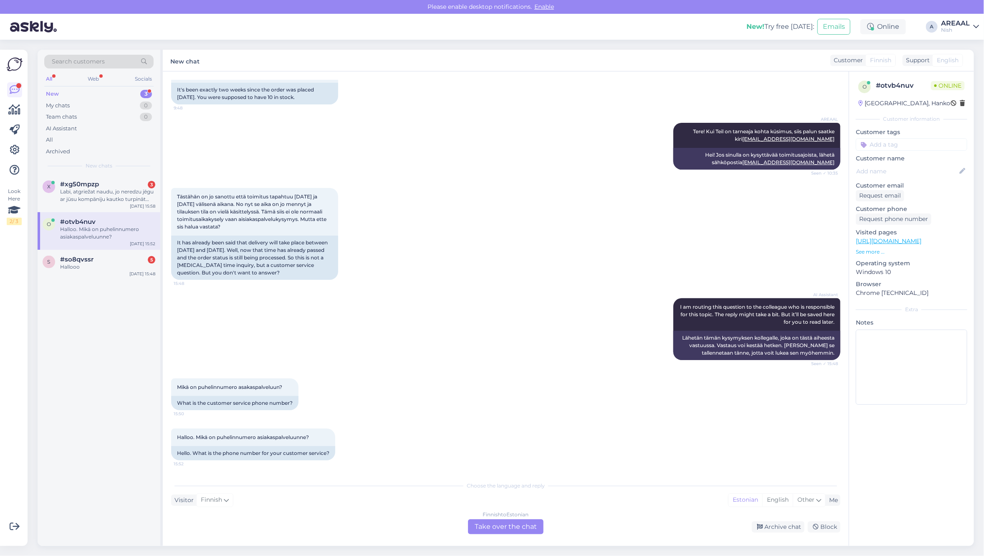
click at [507, 517] on div "Finnish to Estonian" at bounding box center [506, 515] width 46 height 8
click at [506, 538] on div "Chat started Aug 20 2025 Philips Air Performer 8000 ilmanpuhdistin AMF870/15 jo…" at bounding box center [506, 308] width 686 height 474
click at [506, 520] on div "Finnish to Estonian Take over the chat" at bounding box center [506, 526] width 76 height 15
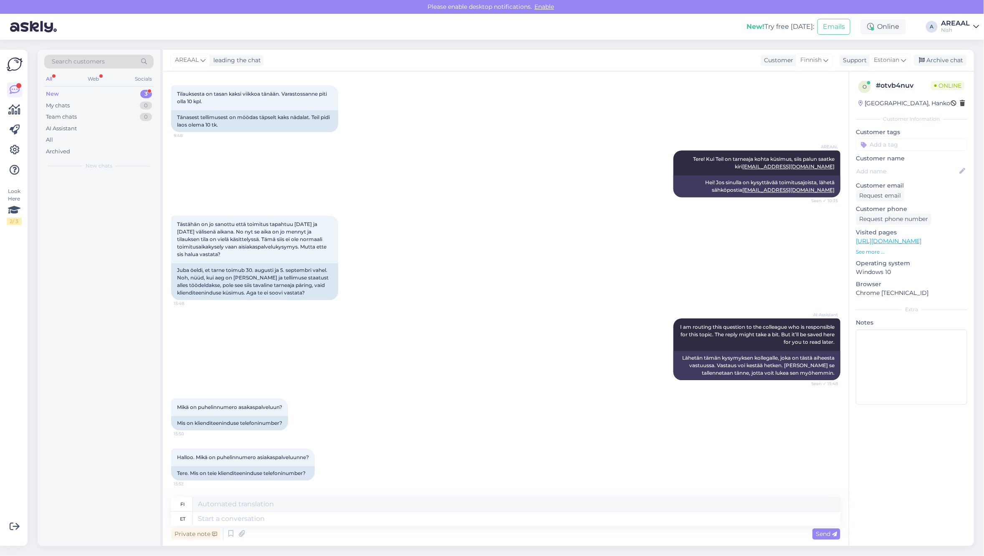
scroll to position [1433, 0]
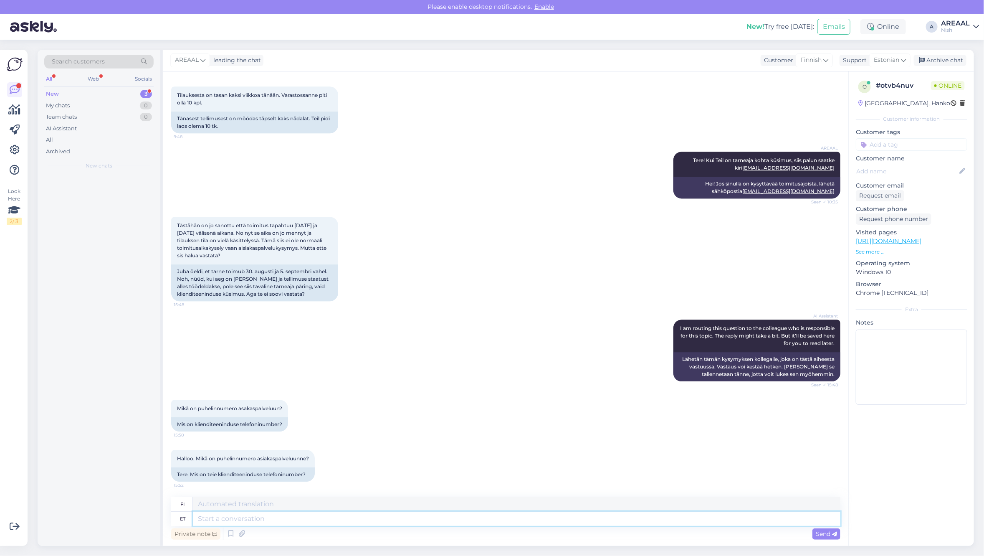
click at [512, 520] on textarea at bounding box center [517, 519] width 648 height 14
type textarea "We don"
type textarea "Me"
type textarea "We dont ha"
type textarea "Me emme"
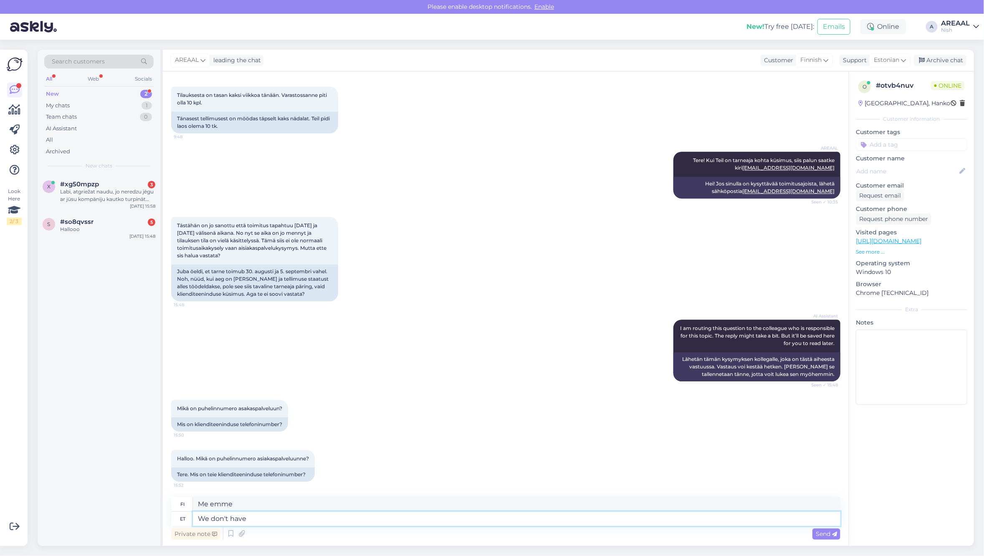
type textarea "We don't have p"
type textarea "Meillä ei ole"
type textarea "We don't have phone custo"
type textarea "Meillä ei ole puhelinta."
type textarea "We don't have phone customer ser"
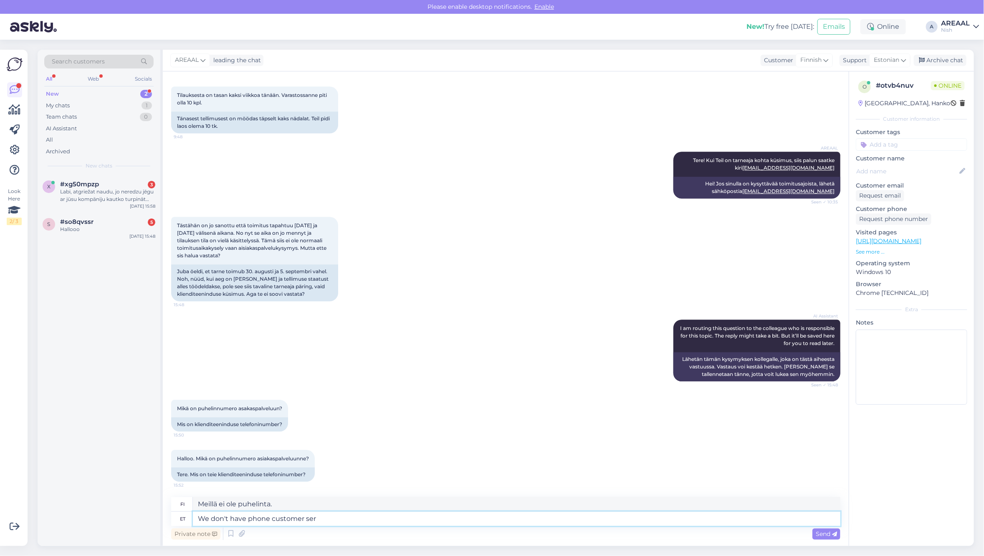
type textarea "Meillä ei ole puhelinasiakasta."
type textarea "We don't have phone customer service in"
type textarea "Meillä ei ole puhelinasiakaspalvelua"
type textarea "We don't have phone customer service in [GEOGRAPHIC_DATA]."
type textarea "Meillä ei ole puhelinasiakaspalvelua [GEOGRAPHIC_DATA]."
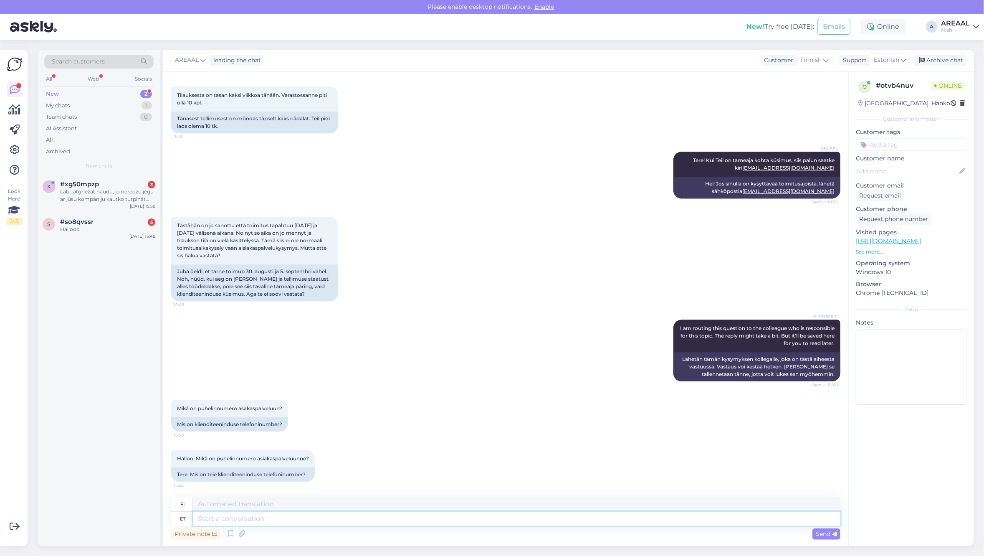
scroll to position [1483, 0]
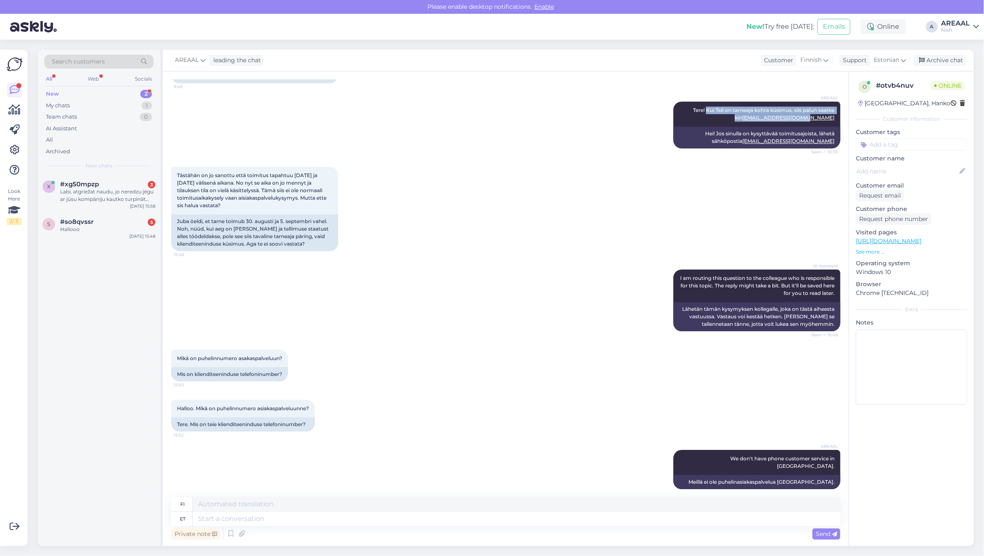
copy span "Kui Teil on tarneaja kohta küsimus, siis palun saatke kiri info@ilmankostutin.fi"
drag, startPoint x: 688, startPoint y: 108, endPoint x: 836, endPoint y: 118, distance: 148.2
click at [836, 118] on div "Chat started Aug 20 2025 Philips Air Performer 8000 ilmanpuhdistin AMF870/15 jo…" at bounding box center [509, 285] width 677 height 410
click at [552, 526] on div "Private note Send" at bounding box center [506, 534] width 670 height 16
click at [553, 511] on div "fi et" at bounding box center [506, 511] width 670 height 29
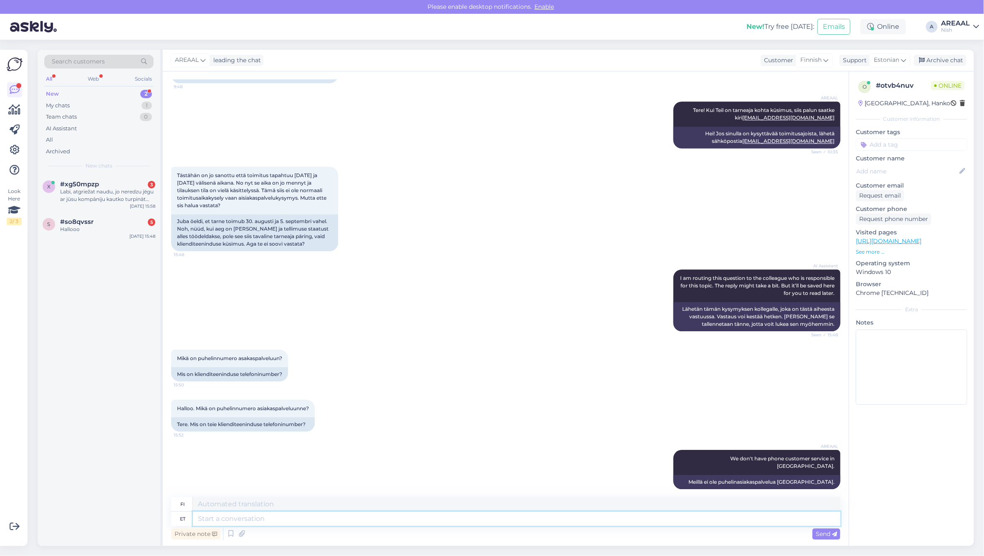
paste textarea "Kui Teil on tarneaja kohta küsimus, siis palun saatke kiri info@ilmankostutin.fi"
type textarea "Kui Teil on tarneaja kohta küsimus, siis palun saatke kiri info@ilmankostutin.fi"
type textarea "Jos sinulla on kysyttävää toimitusajoista, lähetä sähköpostia info@ilmankostuti…"
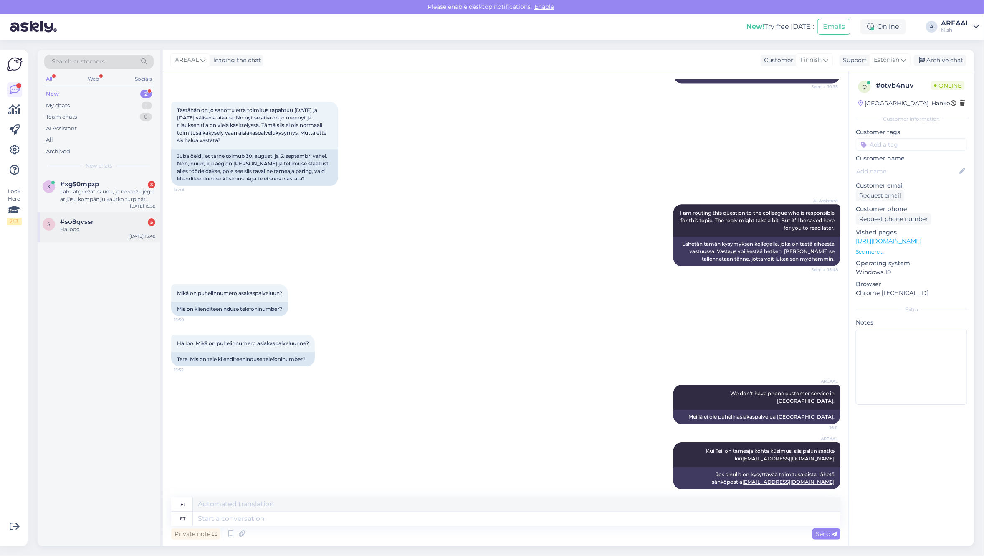
click at [76, 241] on div "s #so8qvssr 5 Hallooo Sep 5 15:48" at bounding box center [99, 227] width 123 height 30
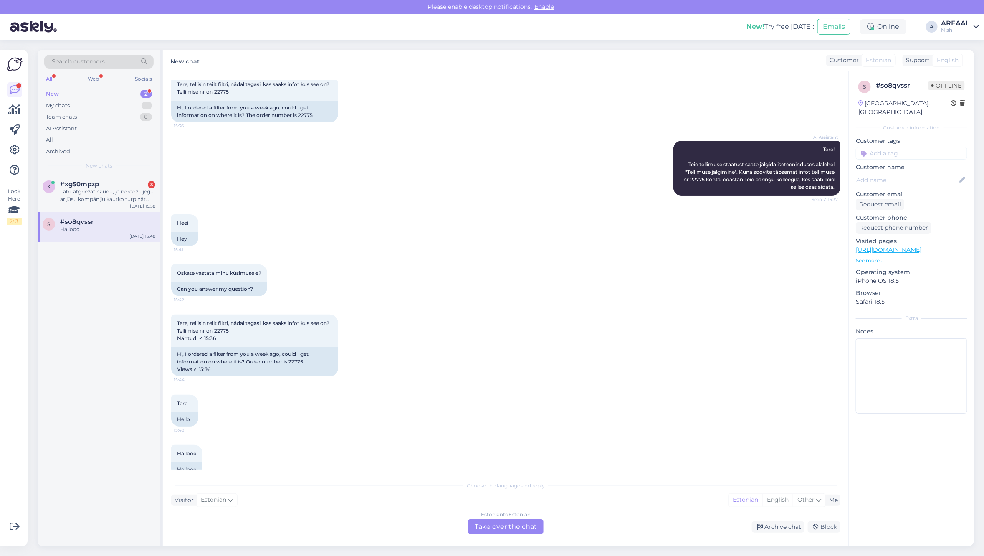
scroll to position [0, 0]
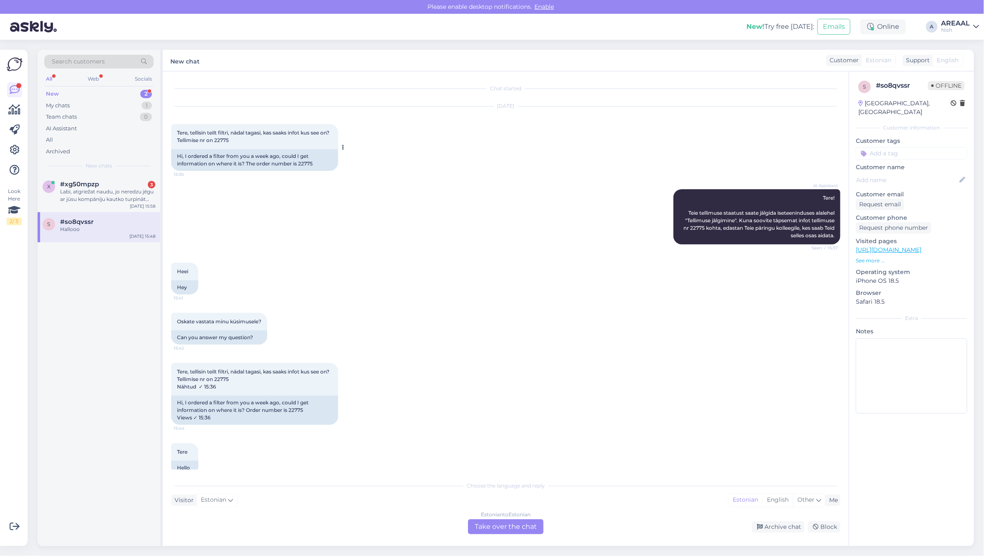
click at [312, 168] on div "Hi, I ordered a filter from you a week ago, could I get information on where it…" at bounding box center [254, 160] width 167 height 22
copy div "22775"
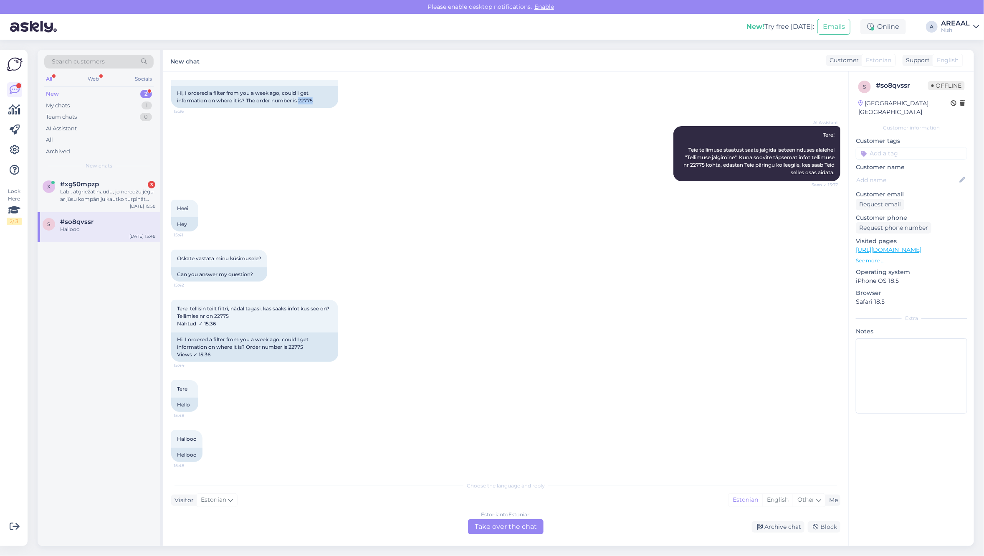
scroll to position [64, 0]
click at [520, 534] on div "Chat started Sep 5 2025 Tere, tellisin teilt filtri, nädal tagasi, kas saaks in…" at bounding box center [506, 308] width 686 height 474
click at [516, 523] on div "Estonian to Estonian Take over the chat" at bounding box center [506, 526] width 76 height 15
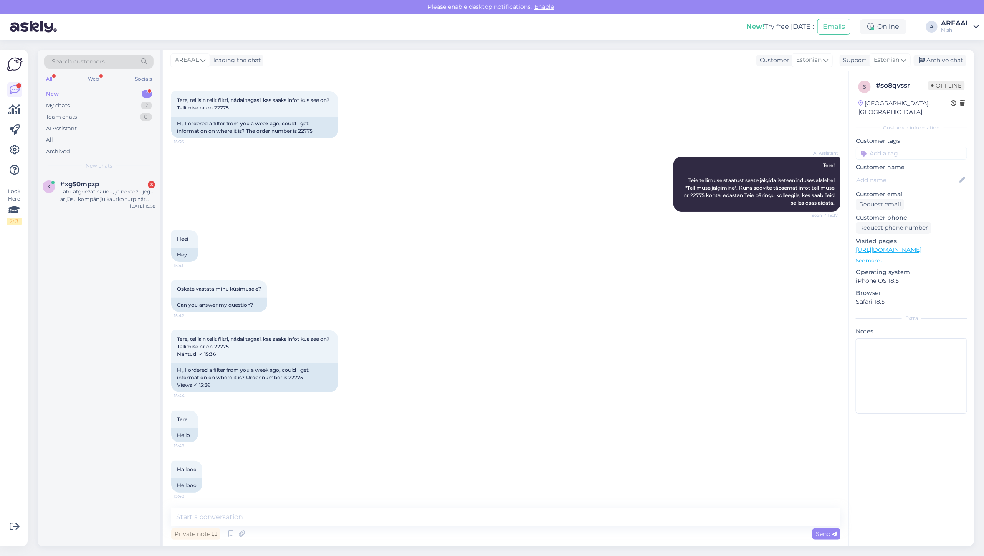
click at [510, 520] on textarea at bounding box center [506, 517] width 670 height 18
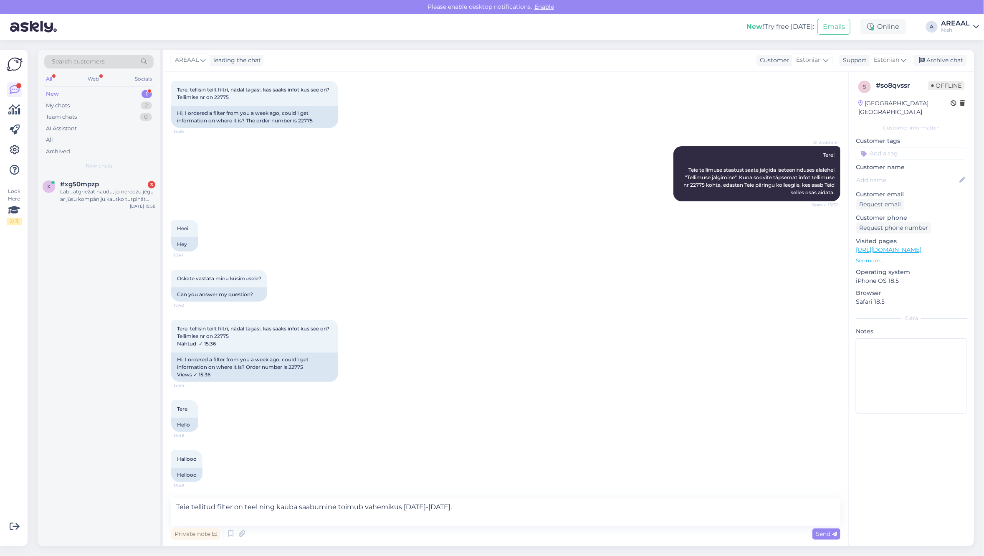
type textarea "Teie tellitud filter on [PERSON_NAME] ning kauba saabumine toimub vahemikus [DA…"
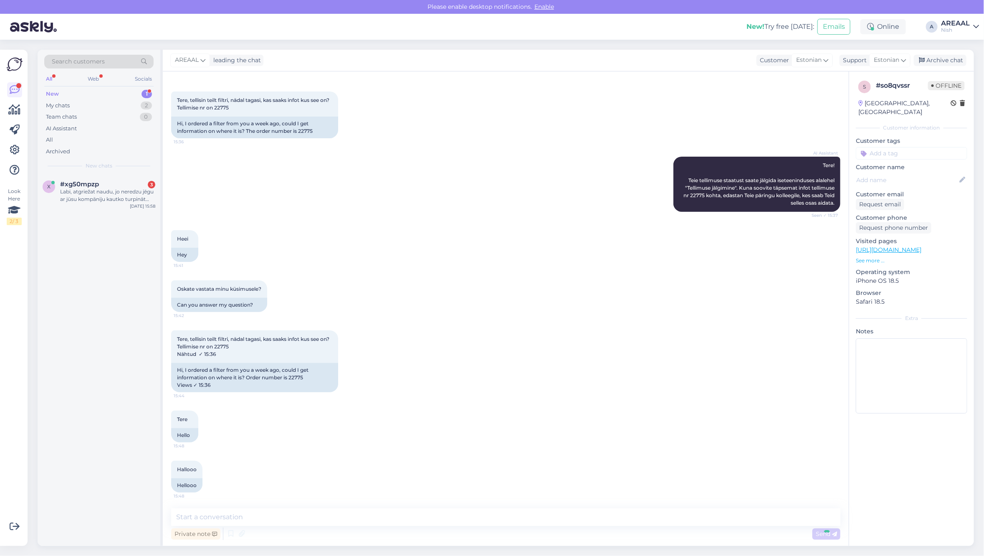
scroll to position [76, 0]
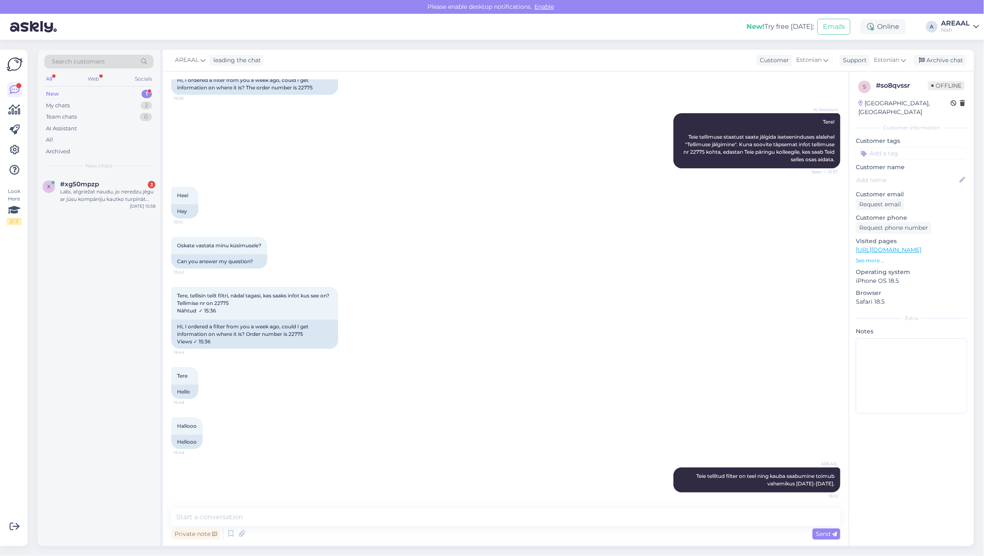
click at [550, 366] on div "Tere 15:48 Hello" at bounding box center [506, 383] width 670 height 50
click at [937, 65] on div "Archive chat" at bounding box center [940, 60] width 53 height 11
click at [80, 212] on div "x #xg50mpzp 3 Labi, atgriežat naudu, jo neredzu jēgu ar jūsu kompāniju kautko t…" at bounding box center [99, 194] width 123 height 38
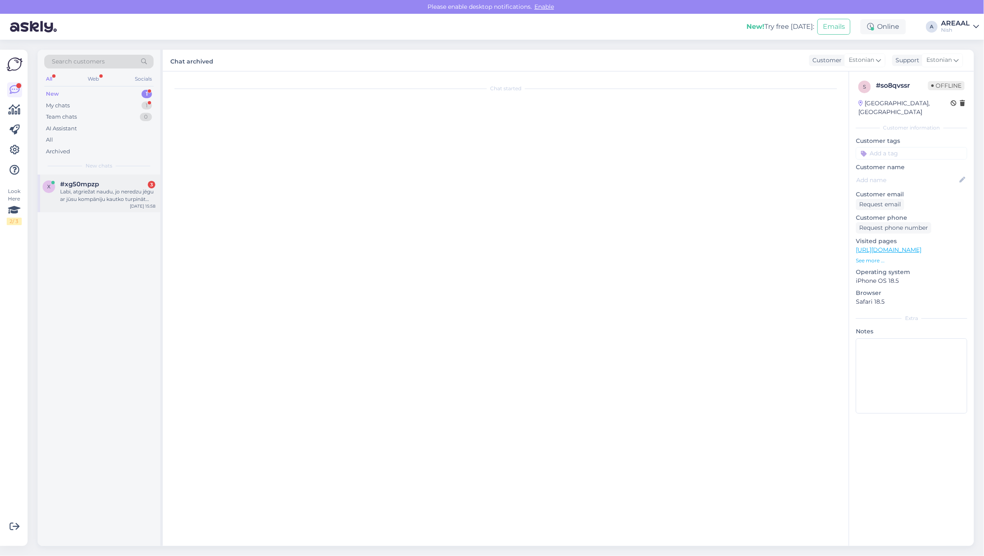
scroll to position [578, 0]
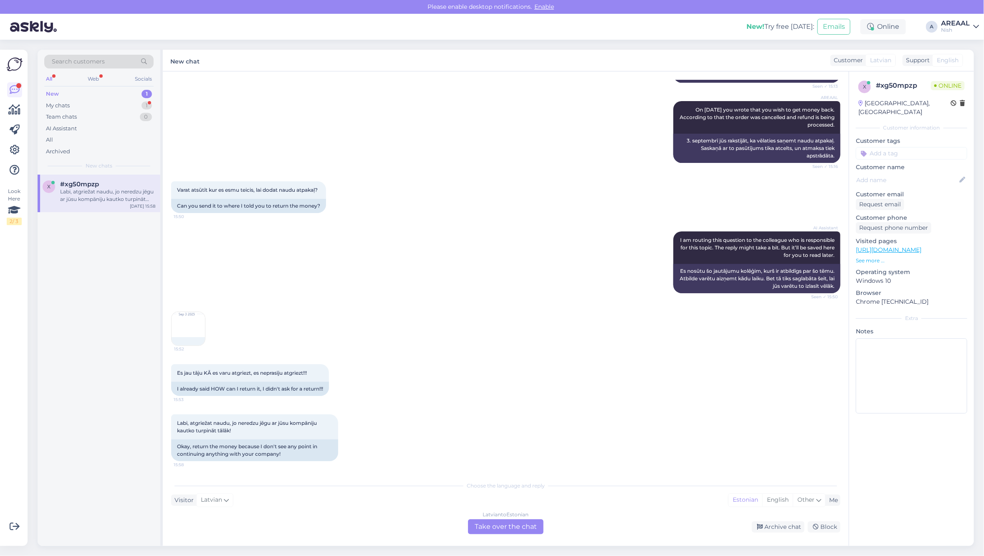
click at [188, 343] on img at bounding box center [188, 328] width 33 height 33
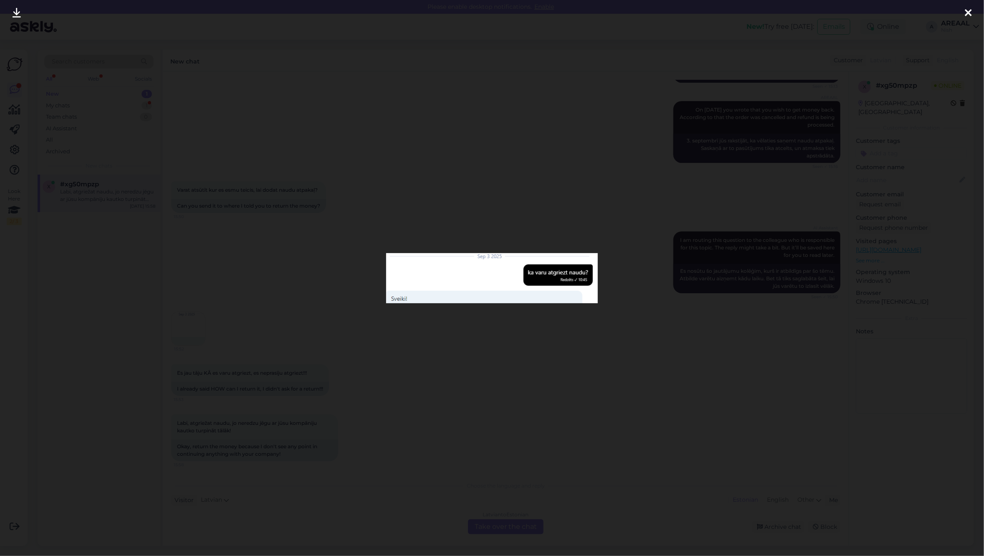
click at [358, 458] on div at bounding box center [492, 278] width 984 height 556
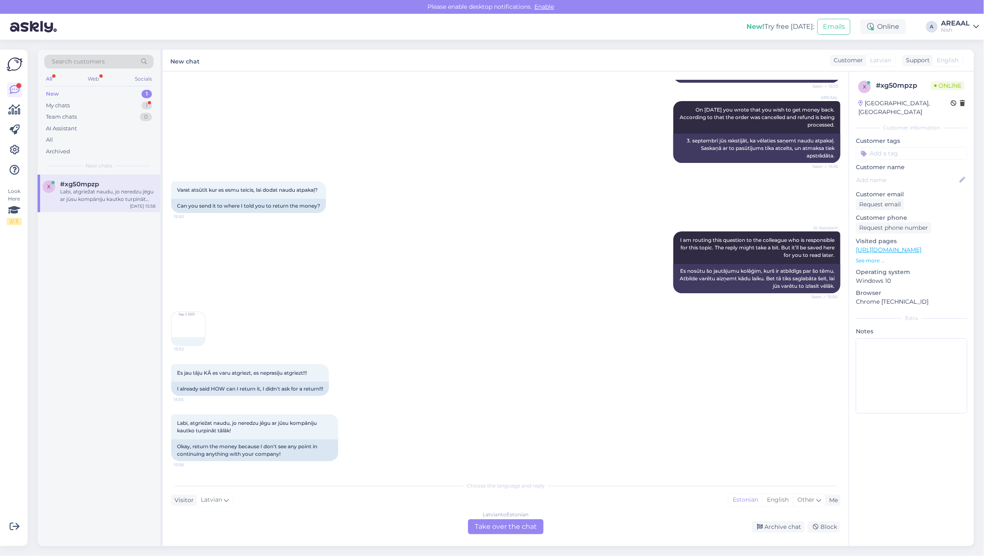
click at [329, 362] on div "Es jau tāju KĀ es varu atgriezt, es neprasīju atgriezt!!! 15:53 I already said …" at bounding box center [506, 380] width 670 height 50
click at [537, 324] on div "15:52" at bounding box center [506, 328] width 670 height 53
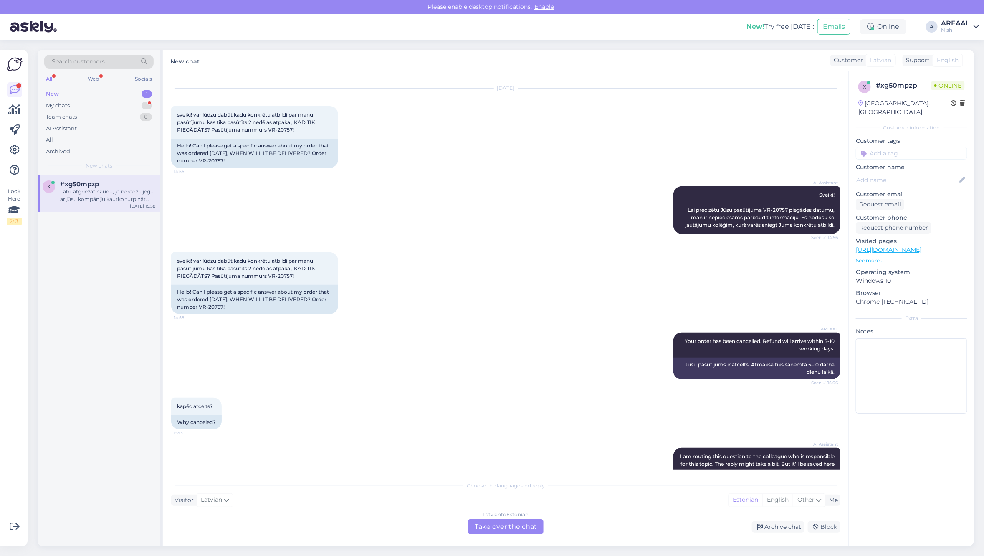
scroll to position [526, 0]
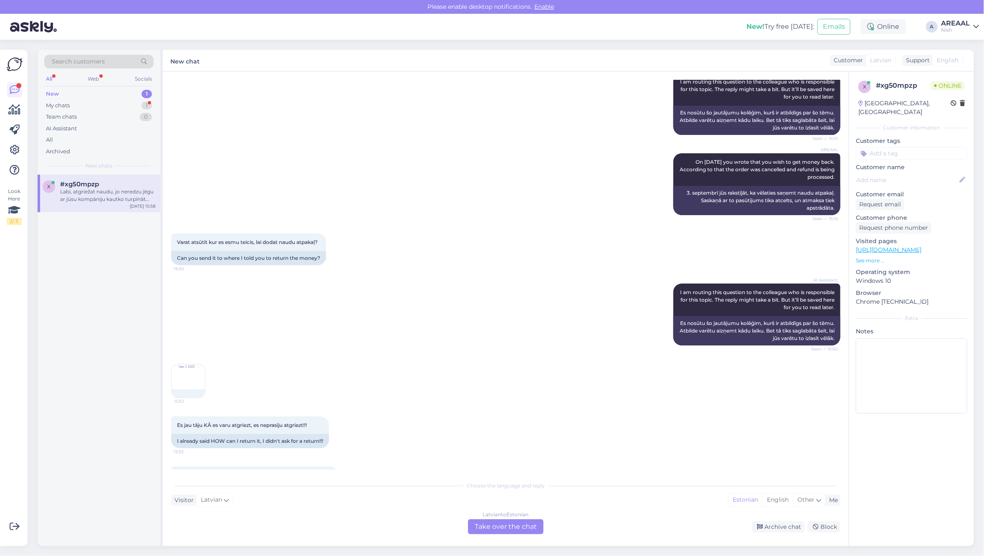
click at [180, 376] on img at bounding box center [188, 380] width 33 height 33
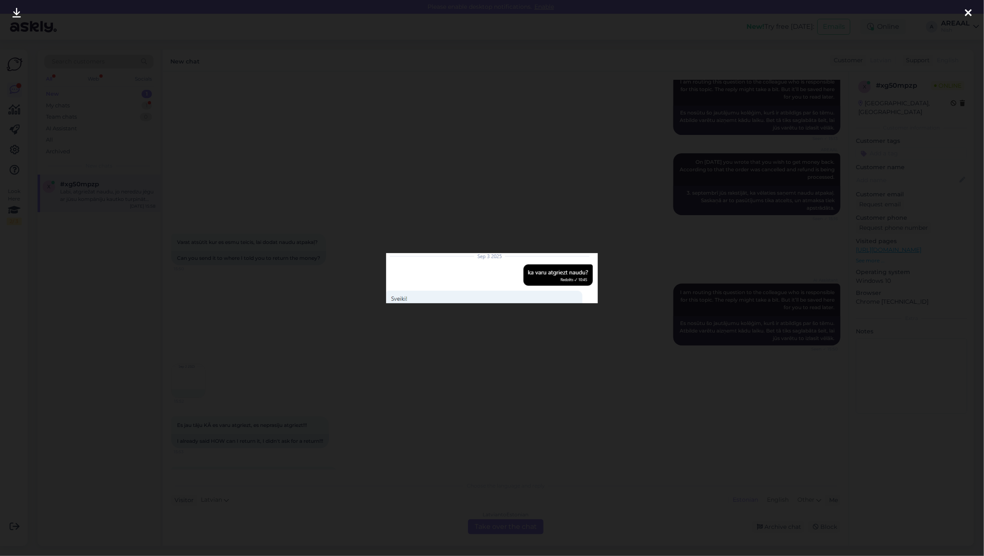
click at [576, 421] on div at bounding box center [492, 278] width 984 height 556
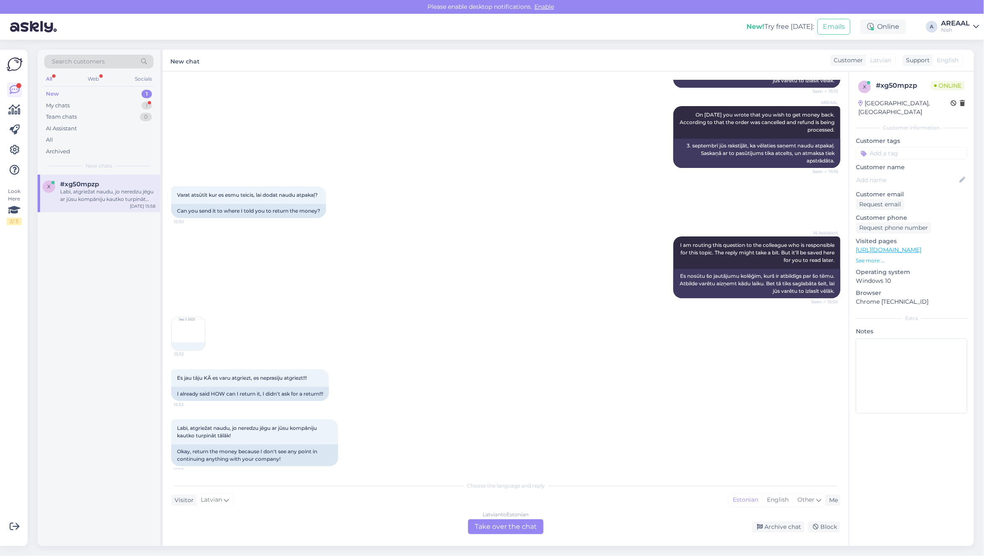
scroll to position [578, 0]
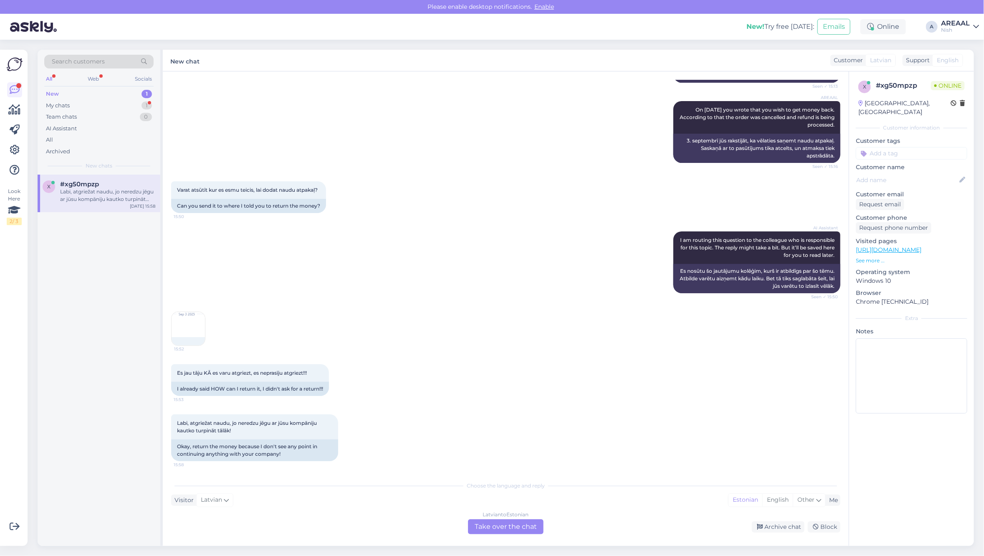
click at [462, 352] on div "15:52" at bounding box center [506, 328] width 670 height 53
click at [504, 519] on div "Latvian to Estonian Take over the chat" at bounding box center [506, 526] width 76 height 15
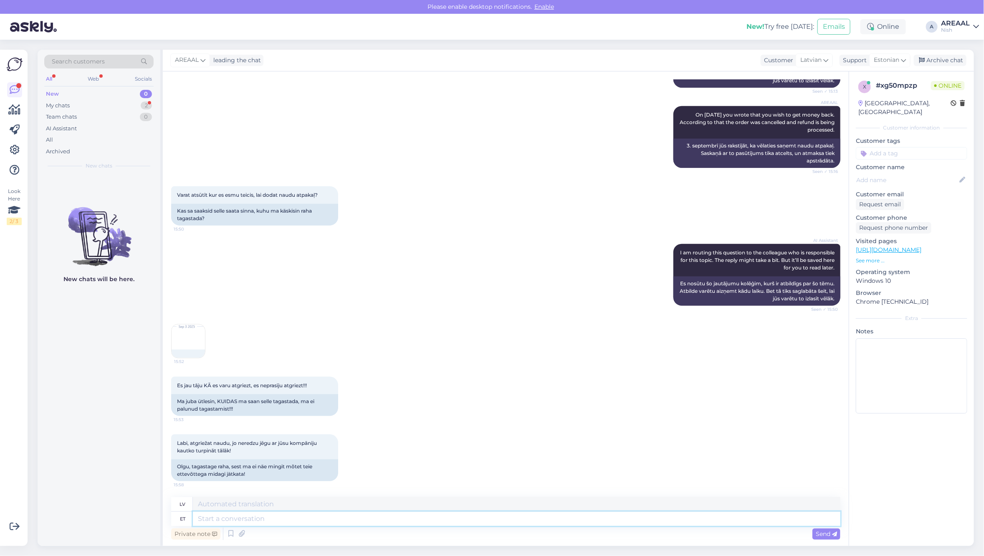
click at [512, 519] on textarea at bounding box center [517, 519] width 648 height 14
click at [520, 519] on textarea at bounding box center [517, 519] width 648 height 14
type textarea "Order has"
type textarea "Pasūtījums"
type textarea "Order has been"
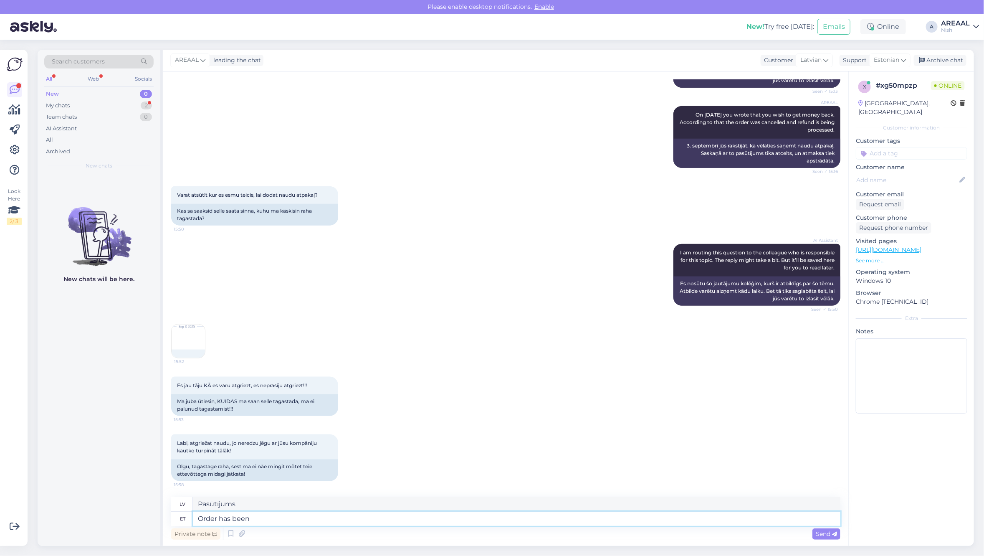
type textarea "Pasūtījumam ir"
type textarea "Order has been cance"
type textarea "Pasūtījums ir bijis"
type textarea "Order has been cancelled and"
type textarea "Pasūtījums ir atcelts."
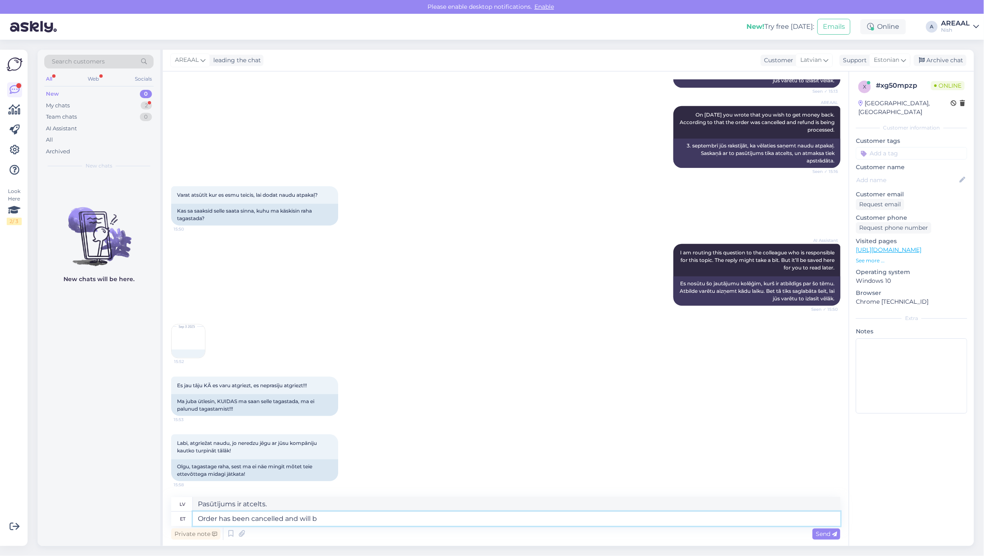
type textarea "Order has been cancelled and will be"
type textarea "Pasūtījums ir atcelts un"
type textarea "Order has been cancelled and will be re"
type textarea "Pasūtījums ir atcelts un tiks"
type textarea "Order has been cancelled and will be refunded."
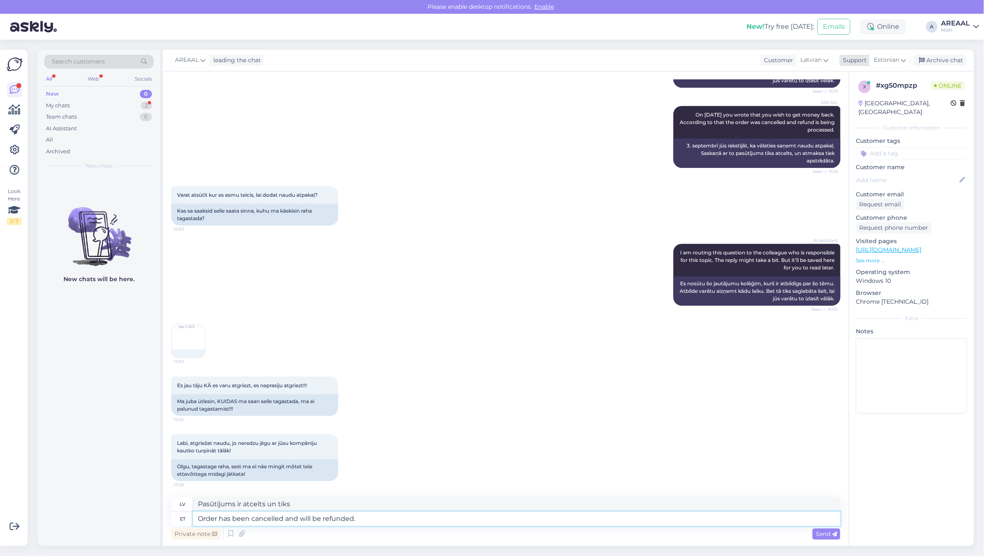
type textarea "Pasūtījums ir atcelts, un nauda par to tiks atmaksāta."
type textarea "Order has been cancelled and will be refunded."
click at [901, 56] on icon at bounding box center [903, 60] width 5 height 9
type input "eng"
click at [875, 95] on link "English" at bounding box center [875, 97] width 92 height 13
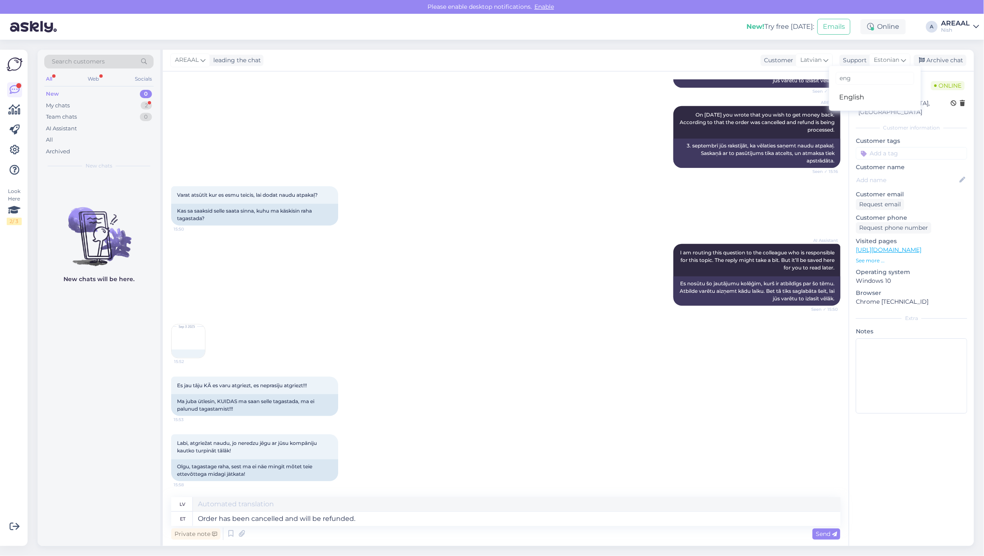
scroll to position [558, 0]
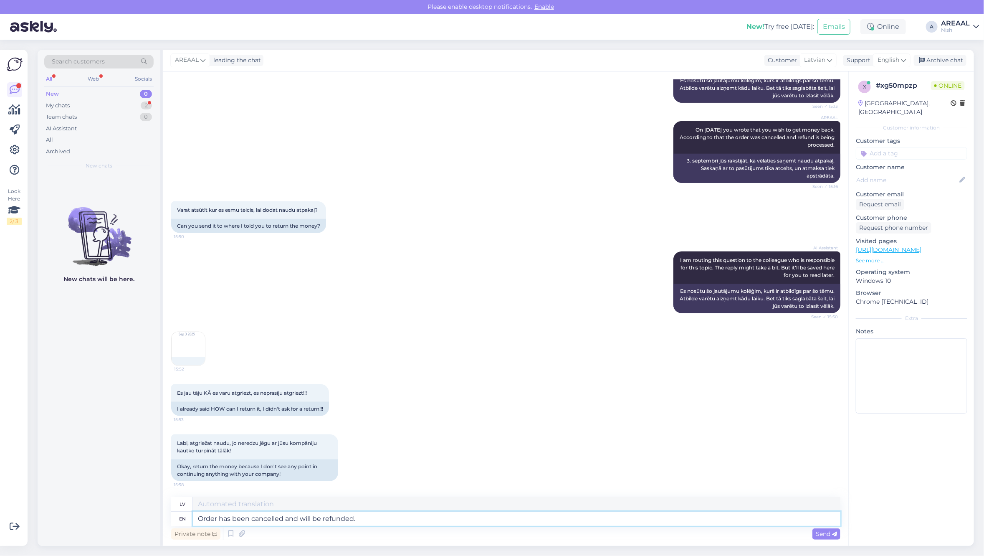
click at [462, 514] on textarea "Order has been cancelled and will be refunded." at bounding box center [517, 519] width 648 height 14
type textarea "Pasūtījums ir atcelts, un nauda tiks atgriezta."
paste textarea "Order has been cancelled and will be refunded."
type textarea "Order has been cancelled and will be refunded."
type textarea "Pasūtījums ir atcelts, un nauda tiks atmaksāta."
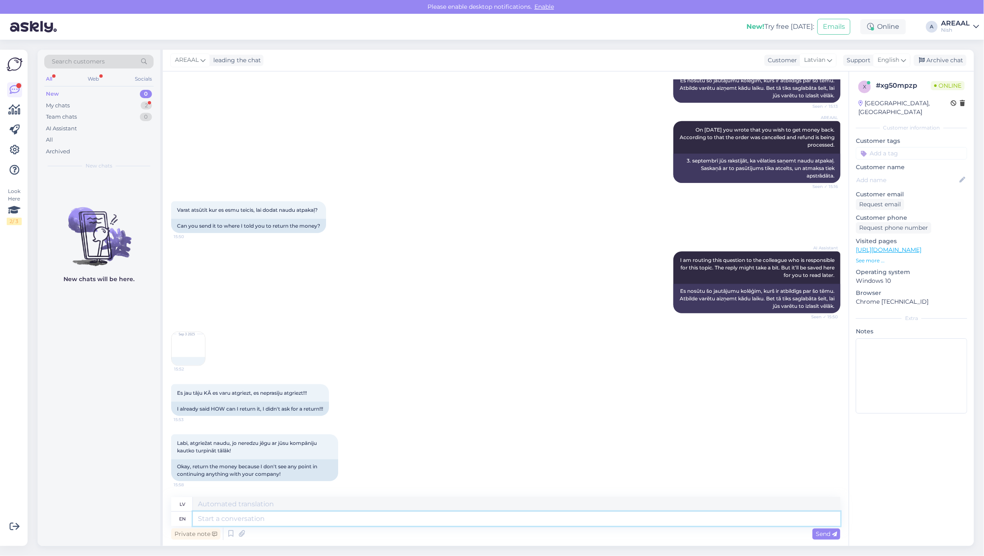
scroll to position [609, 0]
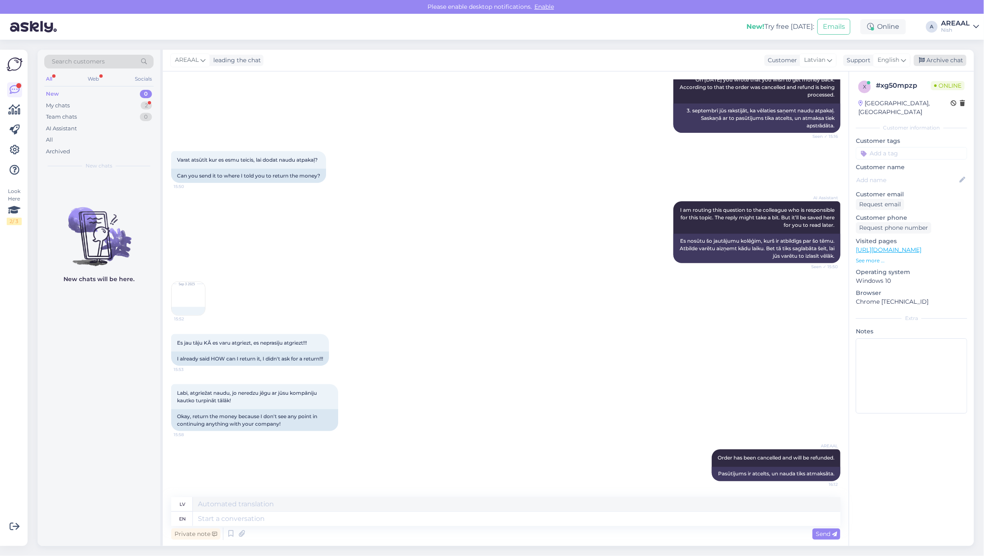
click at [956, 59] on div "Archive chat" at bounding box center [940, 60] width 53 height 11
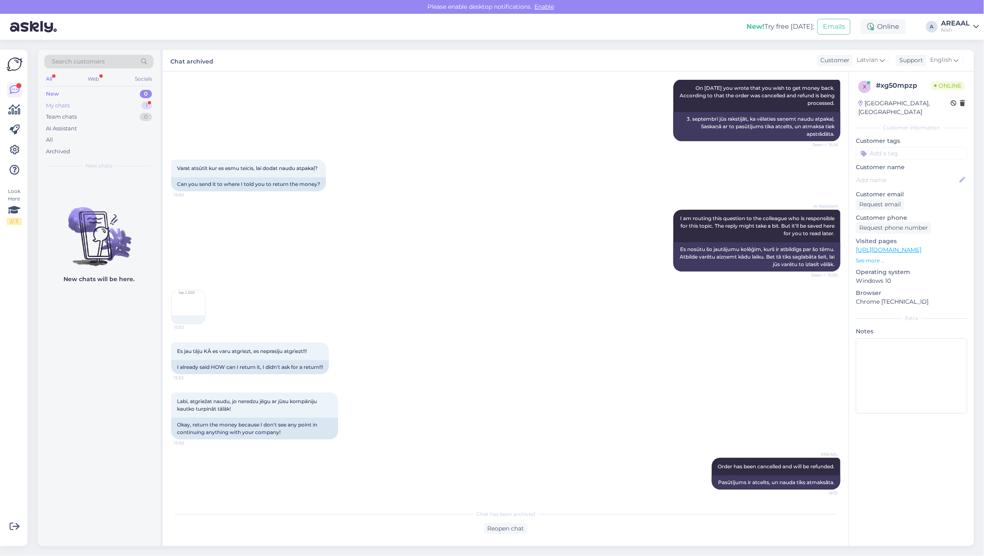
click at [151, 111] on div "My chats 1" at bounding box center [98, 106] width 109 height 12
click at [149, 104] on div "1" at bounding box center [147, 105] width 10 height 8
click at [138, 174] on div "Search customers All Web Socials New 0 My chats 1 Team chats 0 AI Assistant All…" at bounding box center [99, 112] width 123 height 125
click at [138, 179] on div "o #otvb4nuv 1 Minä voin soittaa Viroon. Sep 5 16:12" at bounding box center [99, 190] width 123 height 30
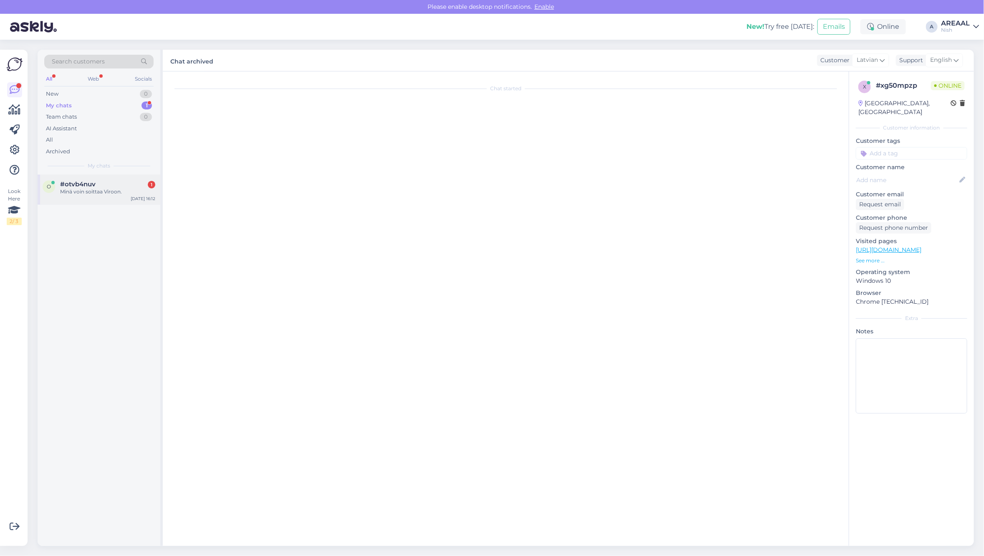
scroll to position [1598, 0]
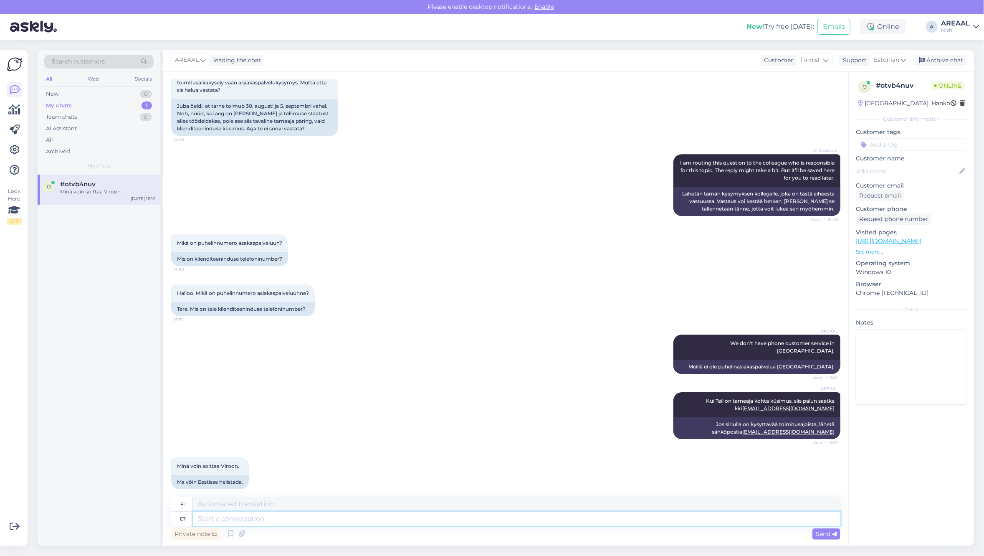
drag, startPoint x: 769, startPoint y: 514, endPoint x: 767, endPoint y: 523, distance: 9.4
click at [768, 514] on textarea at bounding box center [517, 519] width 648 height 14
type textarea "Meil e"
type textarea "Me"
type textarea "Meil ei ol"
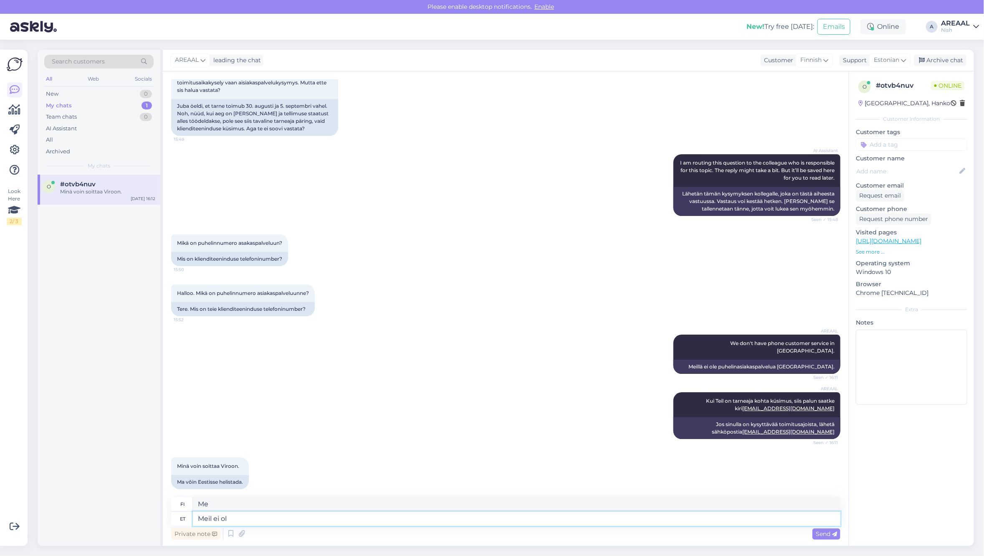
type textarea "Me emme"
type textarea "Meil ei ole"
type textarea "Meillä ei ole"
type textarea "Meil ei ole ka B"
type textarea "Meilläkään ei ole."
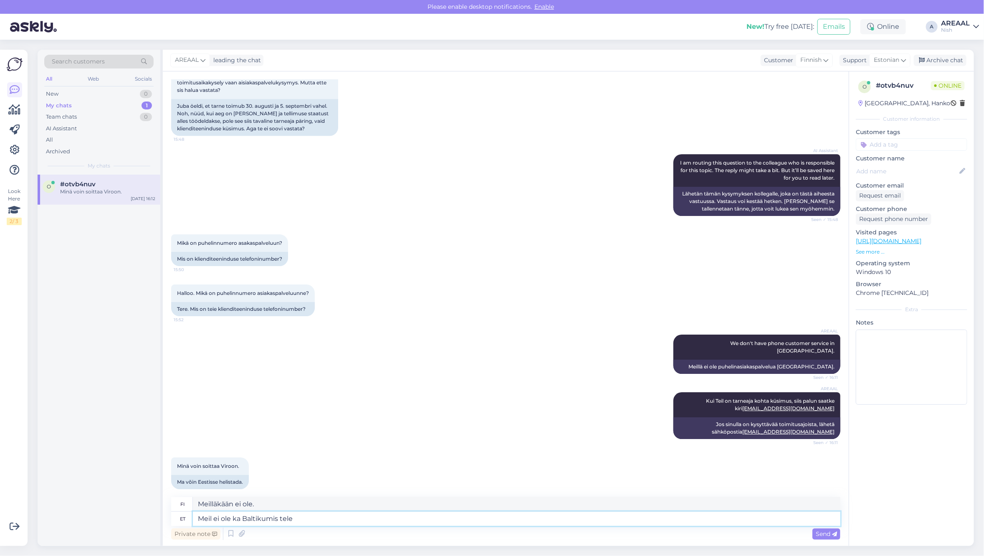
type textarea "Meil ei ole ka Baltikumis telef"
type textarea "Meilläkään ei ole sitä Baltiassa."
type textarea "Meil ei ole ka Baltikumis telefoniteenindust."
type textarea "Meillä ei myöskään ole puhelinpalvelua Baltian maissa."
type textarea "Meil ei ole ka Baltikumis telefoniteenindust. Meie teen"
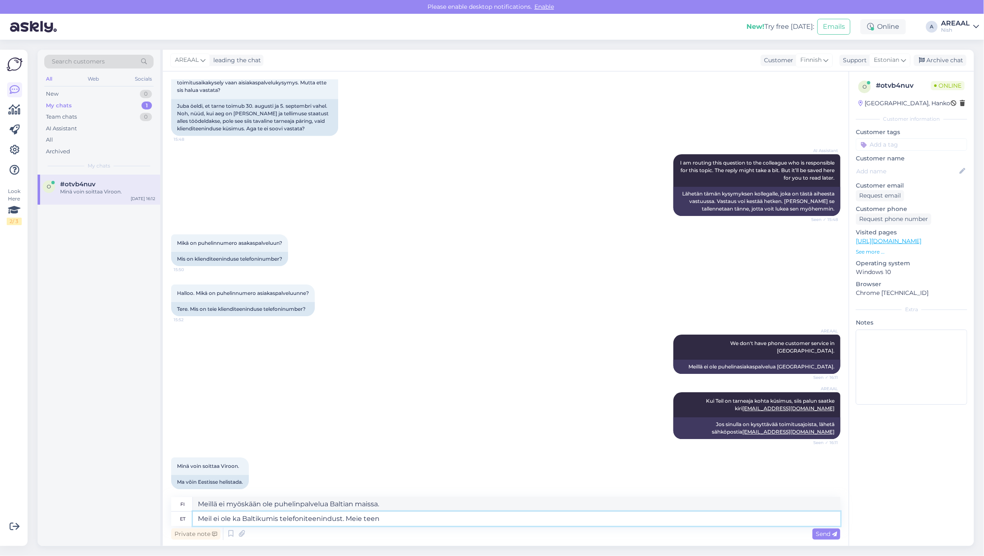
type textarea "Meillä ei myöskään ole puhelinpalvelua Baltian maissa. Me"
type textarea "Meil ei ole ka Baltikumis telefoniteenindust. Meie teenindus on"
type textarea "Meillä ei myöskään ole puhelinpalvelua Baltian maissa. Palvelumme"
type textarea "Meil ei ole ka Baltikumis telefoniteenindust. Meie teenindus on a"
type textarea "Meillä ei myöskään ole puhelinpalvelua Baltian maissa. Palvelumme on"
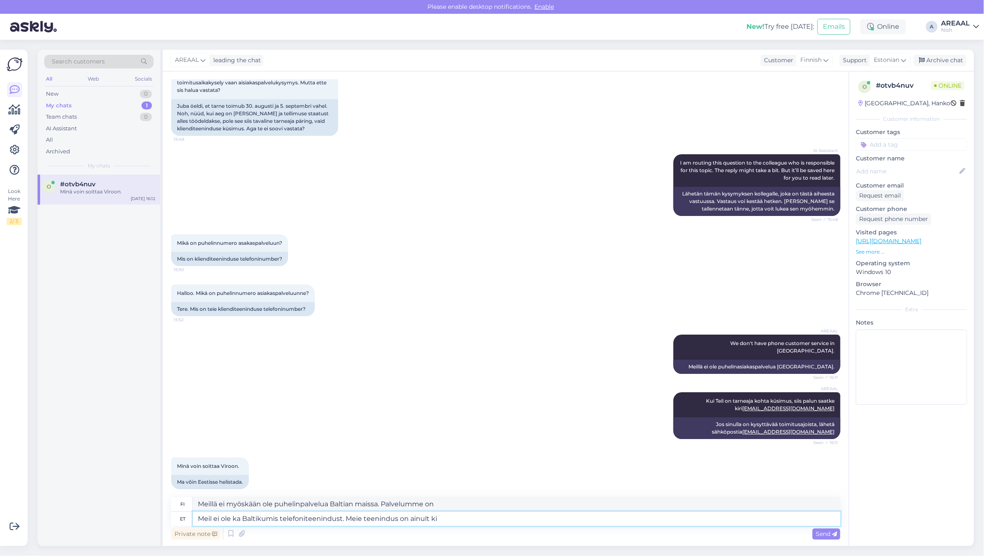
type textarea "Meil ei ole ka Baltikumis telefoniteenindust. Meie teenindus on ainult kir"
type textarea "Meillä ei myöskään ole puhelinpalvelua Baltian maissa. Palvelumme on tarkoitett…"
type textarea "Meil ei ole ka Baltikumis telefoniteenindust. Meie teenindus on ainult kirjalik."
type textarea "Meillä ei myöskään ole puhelinpalvelua Baltian maissa. Palvelumme on saatavilla…"
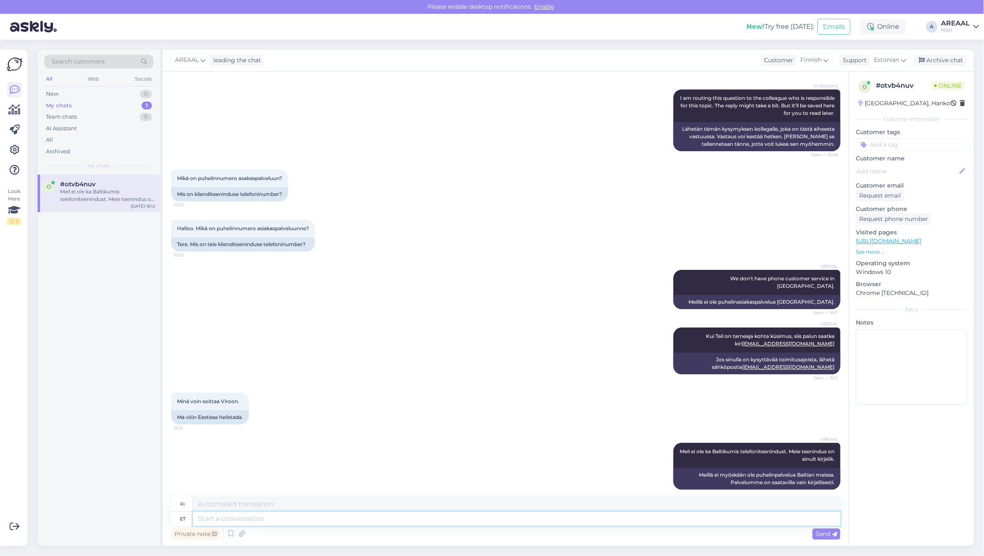
click at [734, 521] on textarea at bounding box center [517, 519] width 648 height 14
click at [766, 519] on textarea at bounding box center [517, 519] width 648 height 14
click at [572, 299] on div "AREAAL We don't have phone customer service in Finland. Seen ✓ 16:11 Meillä ei …" at bounding box center [506, 290] width 670 height 58
click at [118, 337] on div "o #otvb4nuv Sep 5 16:12" at bounding box center [99, 360] width 123 height 371
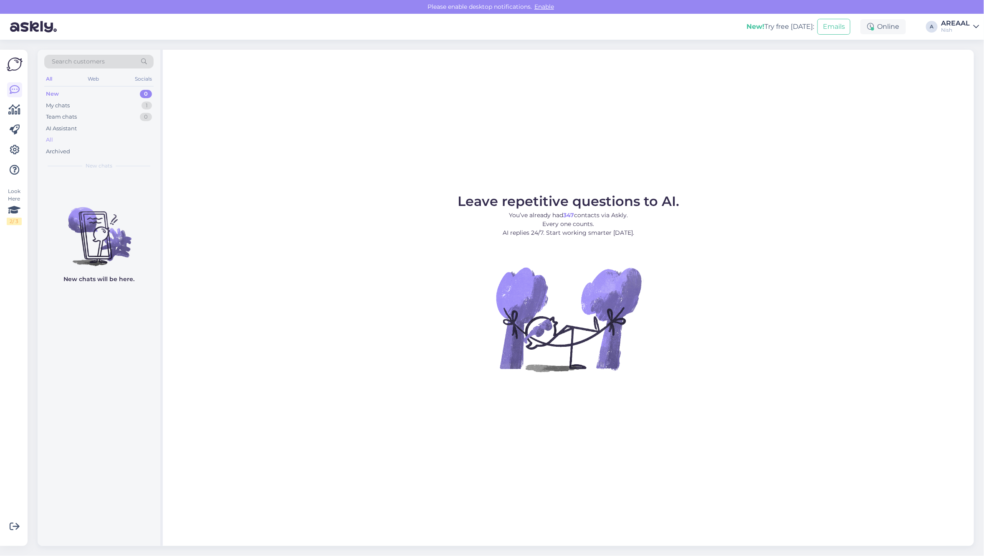
click at [108, 140] on div "All" at bounding box center [98, 140] width 109 height 12
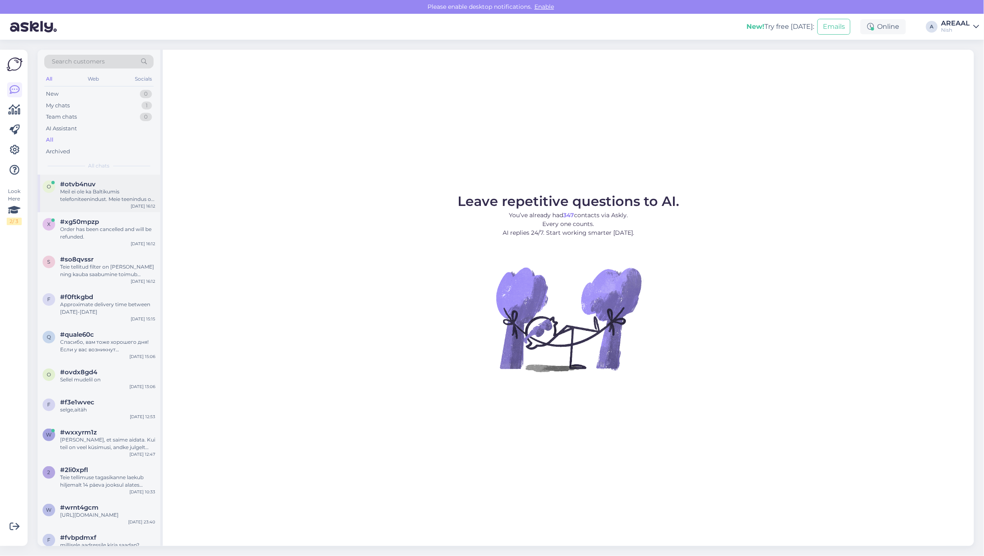
click at [111, 199] on div "Meil ei ole ka Baltikumis telefoniteenindust. Meie teenindus on ainult kirjalik." at bounding box center [107, 195] width 95 height 15
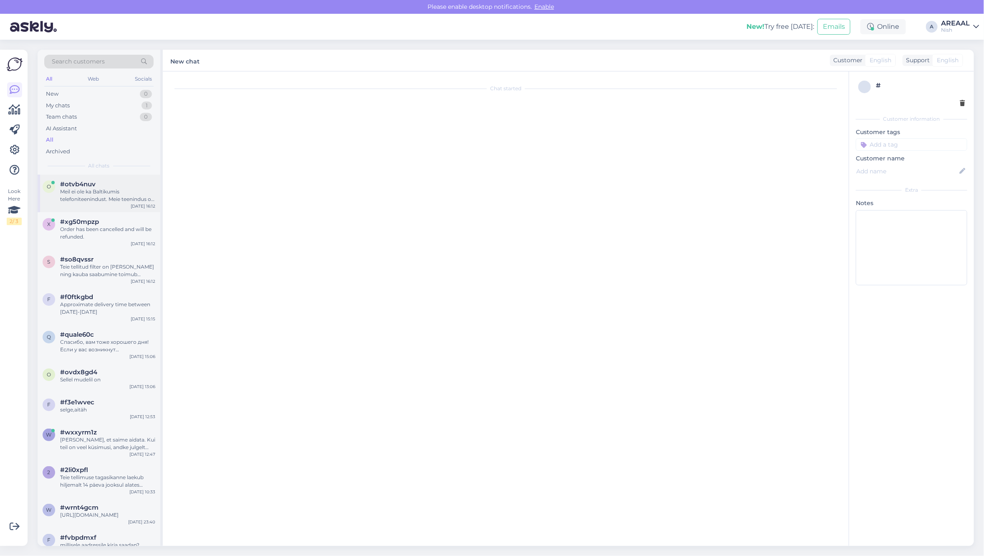
scroll to position [1663, 0]
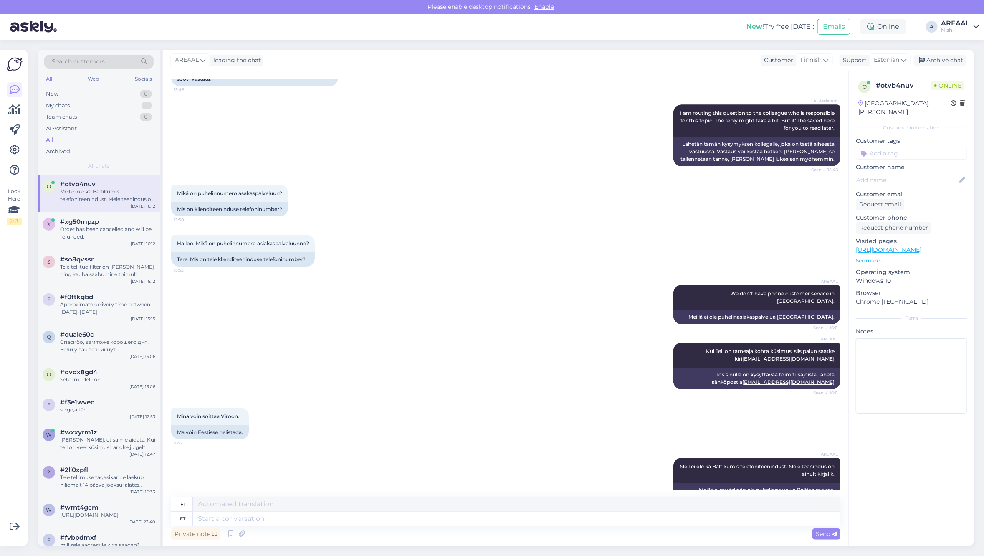
click at [28, 236] on div "Look Here 2 / 3 Get more Your checklist to get more value from Askly. Close Con…" at bounding box center [16, 298] width 33 height 516
click at [97, 228] on div "Order has been cancelled and will be refunded." at bounding box center [107, 233] width 95 height 15
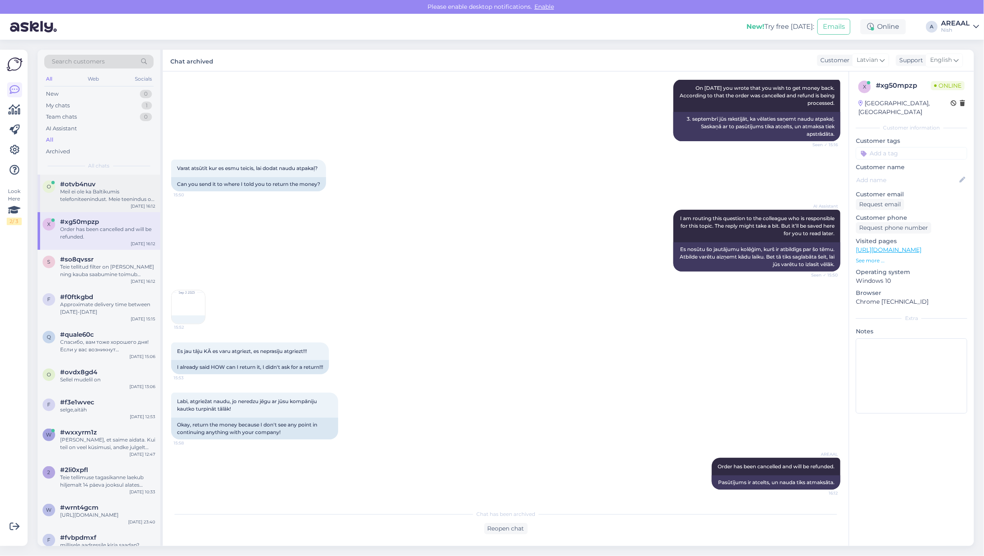
click at [84, 205] on div "o #otvb4nuv [PERSON_NAME] ole ka Baltikumis telefoniteenindust. Meie teenindus …" at bounding box center [99, 194] width 123 height 38
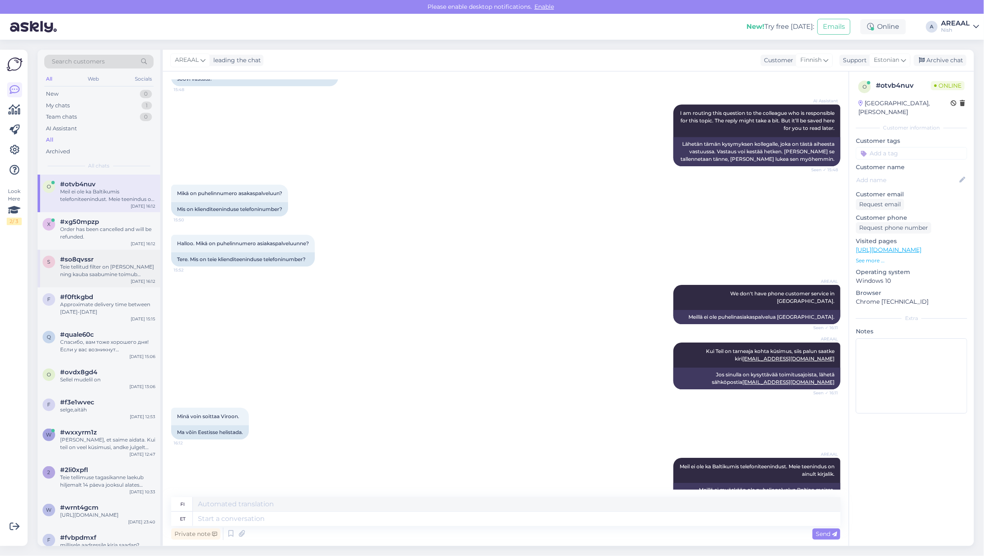
click at [91, 274] on div "Teie tellitud filter on [PERSON_NAME] ning kauba saabumine toimub vahemikus [DA…" at bounding box center [107, 270] width 95 height 15
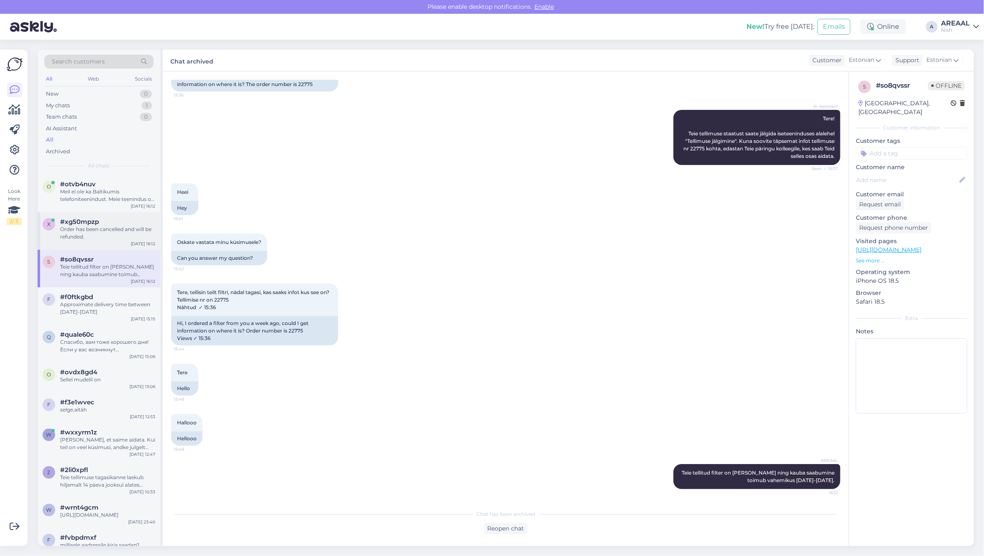
click at [103, 240] on div "Order has been cancelled and will be refunded." at bounding box center [107, 233] width 95 height 15
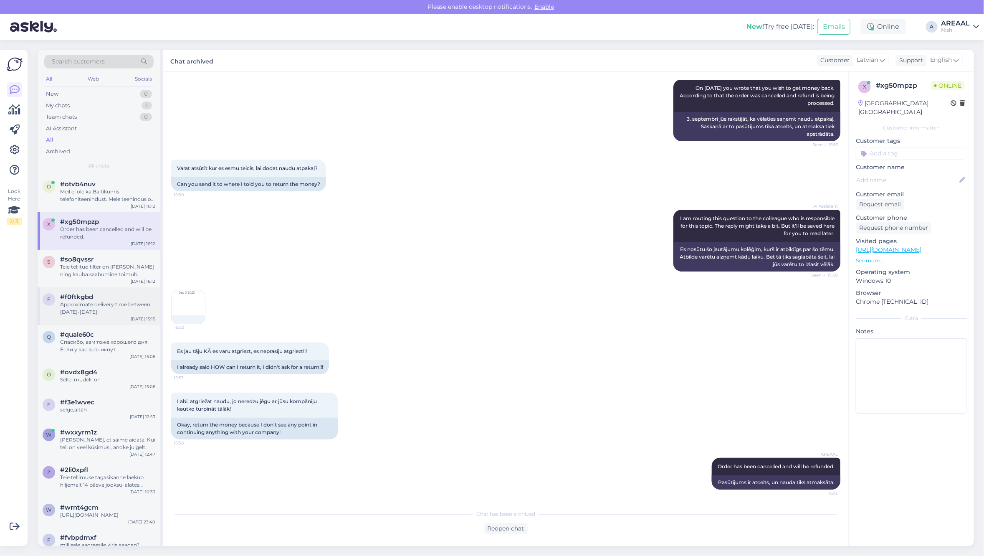
click at [113, 291] on div "f #f0ftkgbd Approximate delivery time between [DATE]-[DATE] [DATE] 15:15" at bounding box center [99, 306] width 123 height 38
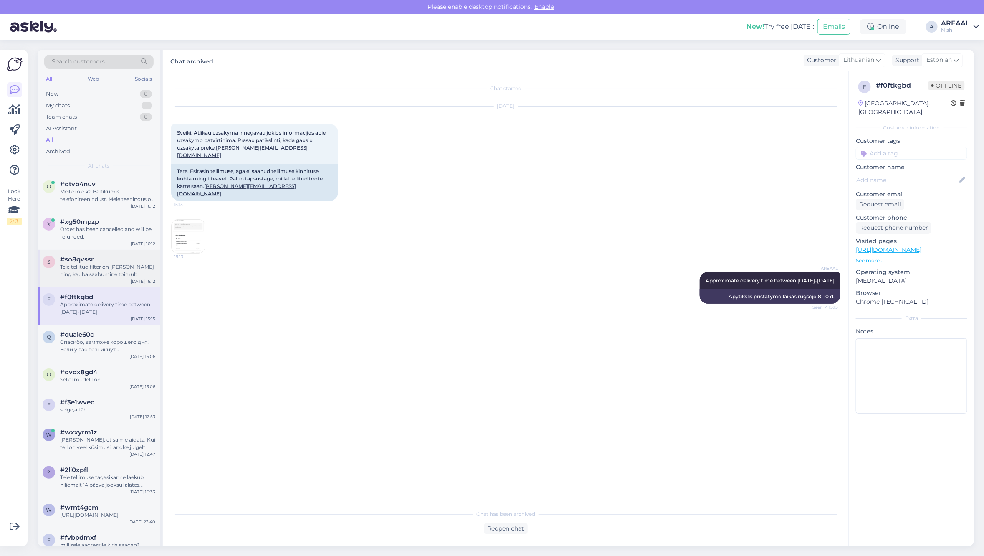
click at [112, 270] on div "Teie tellitud filter on [PERSON_NAME] ning kauba saabumine toimub vahemikus [DA…" at bounding box center [107, 270] width 95 height 15
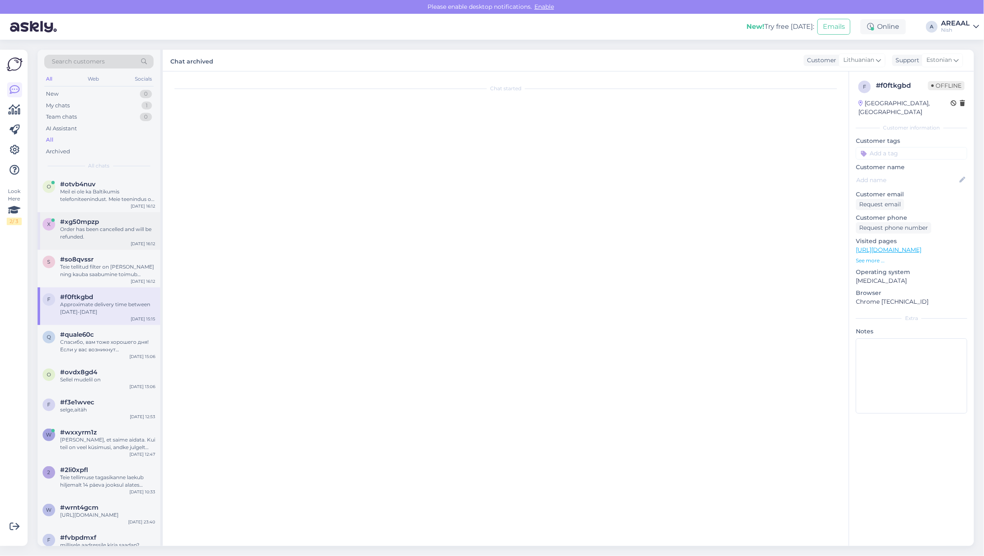
click at [114, 224] on div "#xg50mpzp" at bounding box center [107, 222] width 95 height 8
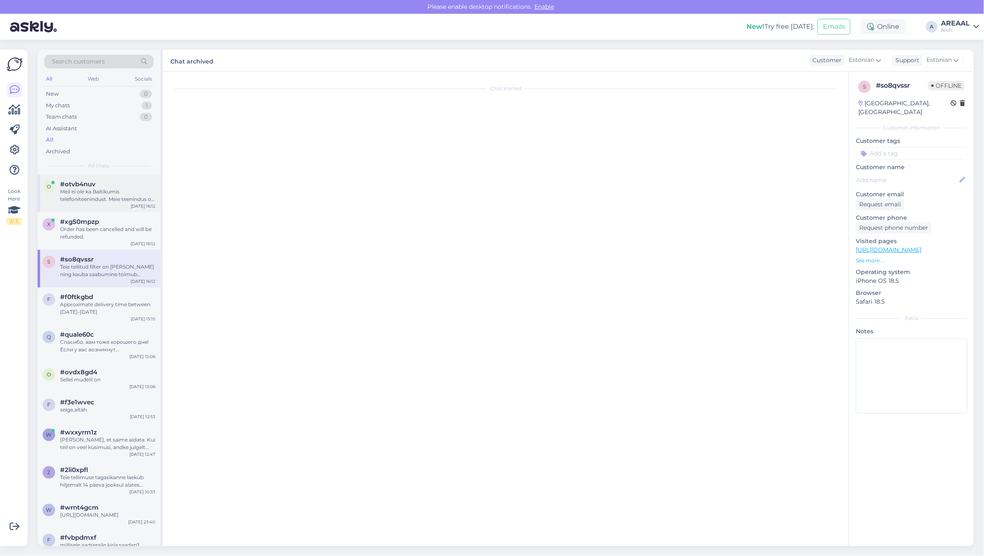
click at [112, 193] on div "Meil ei ole ka Baltikumis telefoniteenindust. Meie teenindus on ainult kirjalik." at bounding box center [107, 195] width 95 height 15
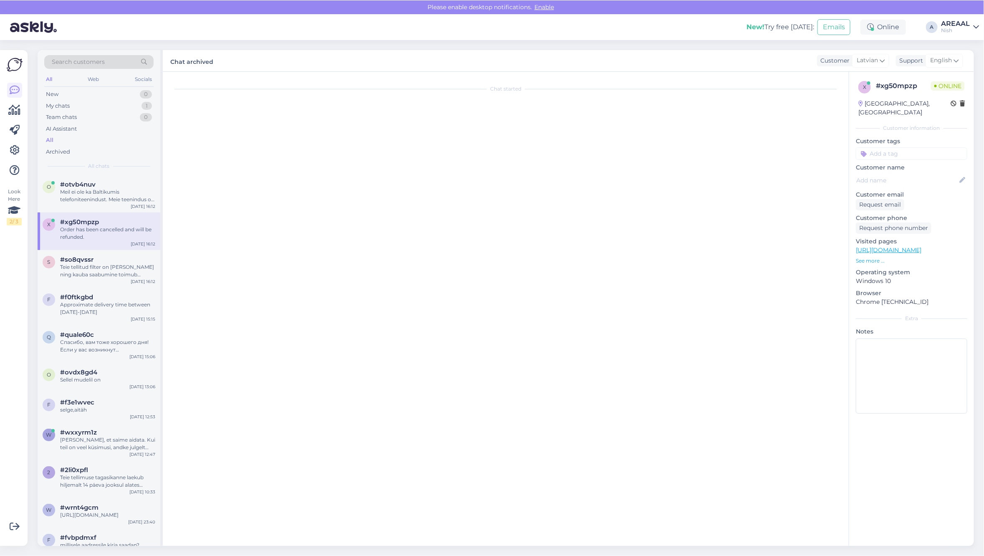
scroll to position [1663, 0]
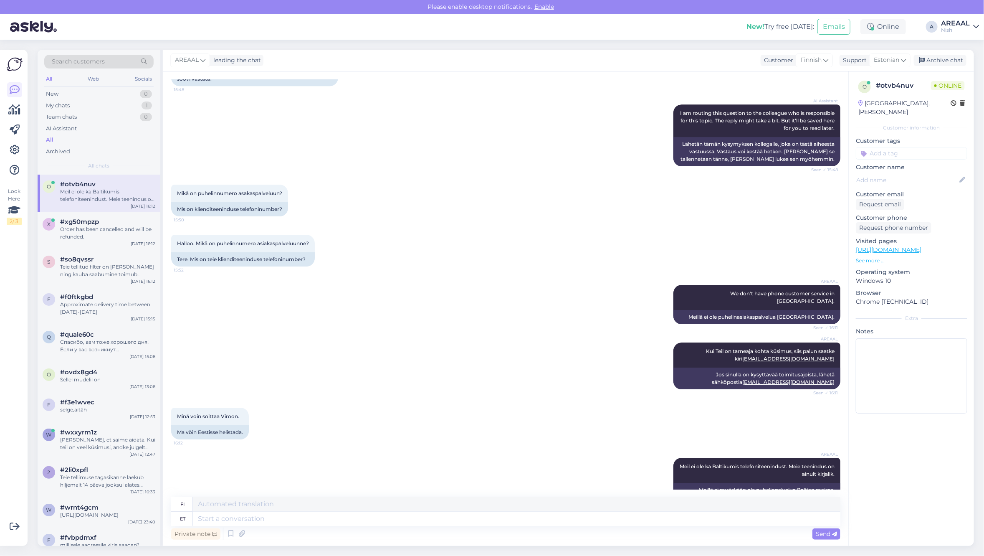
click at [963, 28] on div "Nish" at bounding box center [955, 30] width 29 height 7
click at [968, 48] on button "Open" at bounding box center [960, 46] width 23 height 13
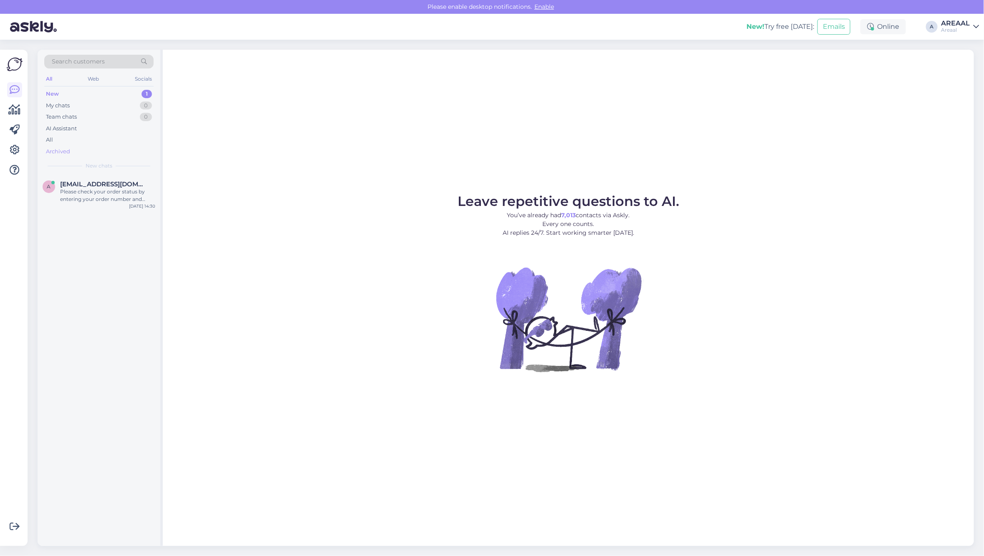
click at [94, 146] on div "Archived" at bounding box center [98, 152] width 109 height 12
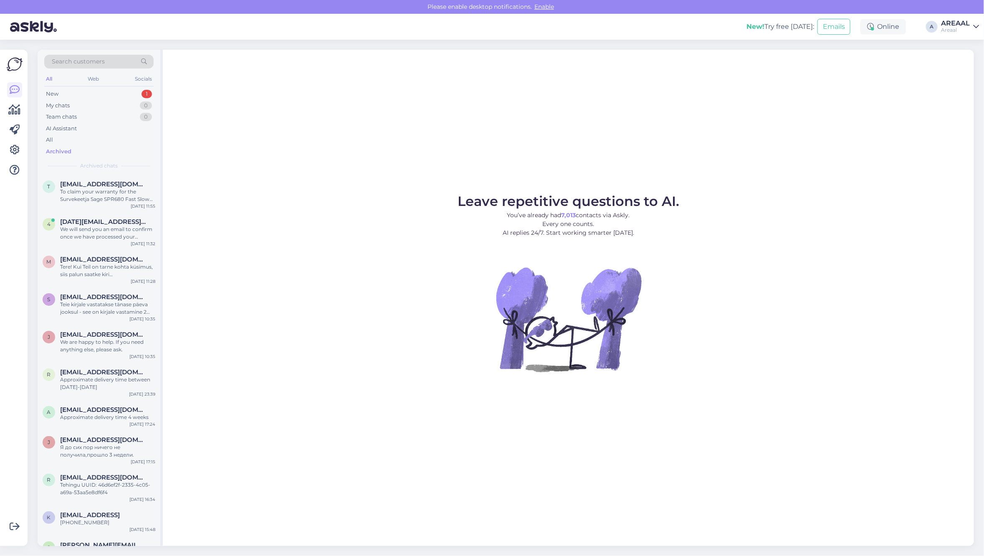
click at [101, 205] on div "t [EMAIL_ADDRESS][DOMAIN_NAME] To claim your warranty for the Survekeetja Sage …" at bounding box center [99, 194] width 123 height 38
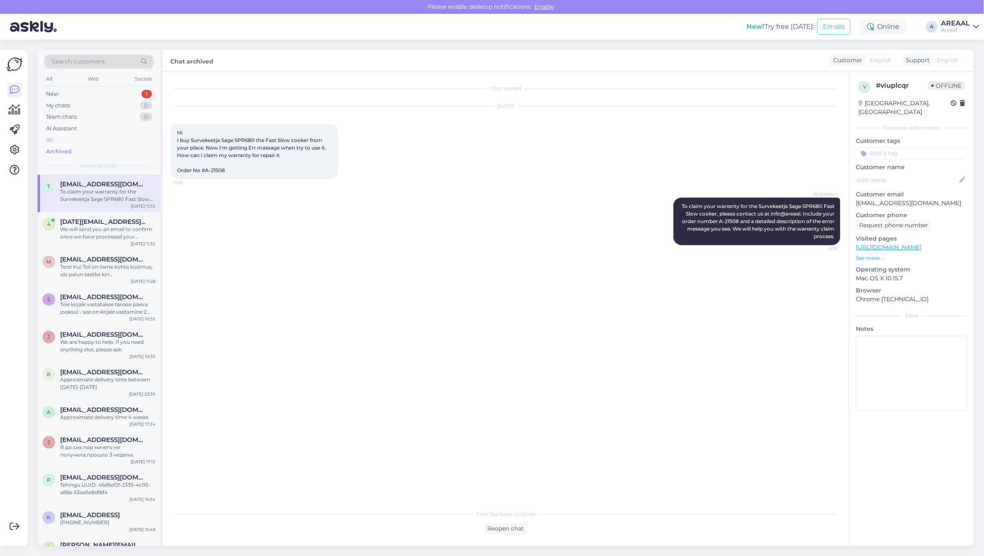
click at [86, 140] on div "All" at bounding box center [98, 140] width 109 height 12
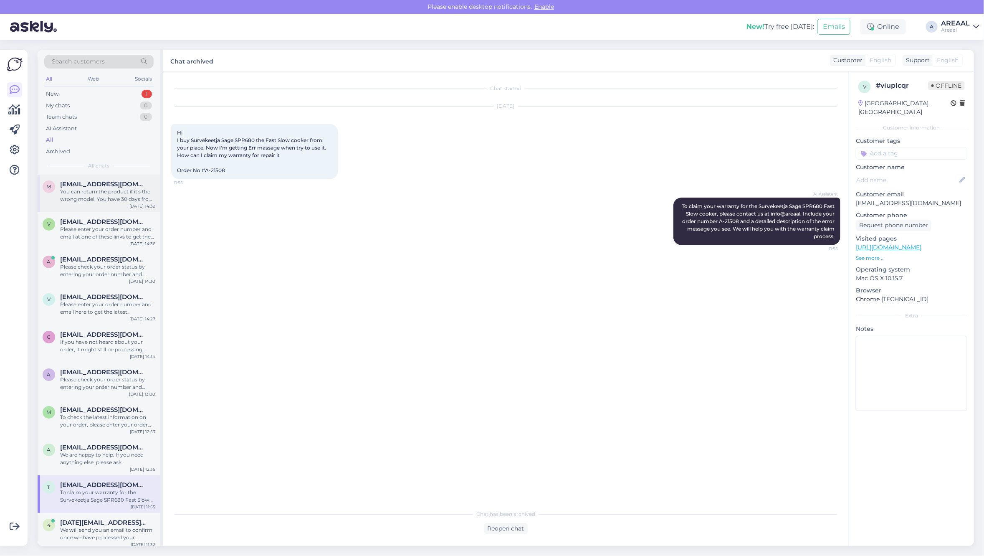
click at [101, 195] on div "You can return the product if it's the wrong model. You have 30 days from when …" at bounding box center [107, 195] width 95 height 15
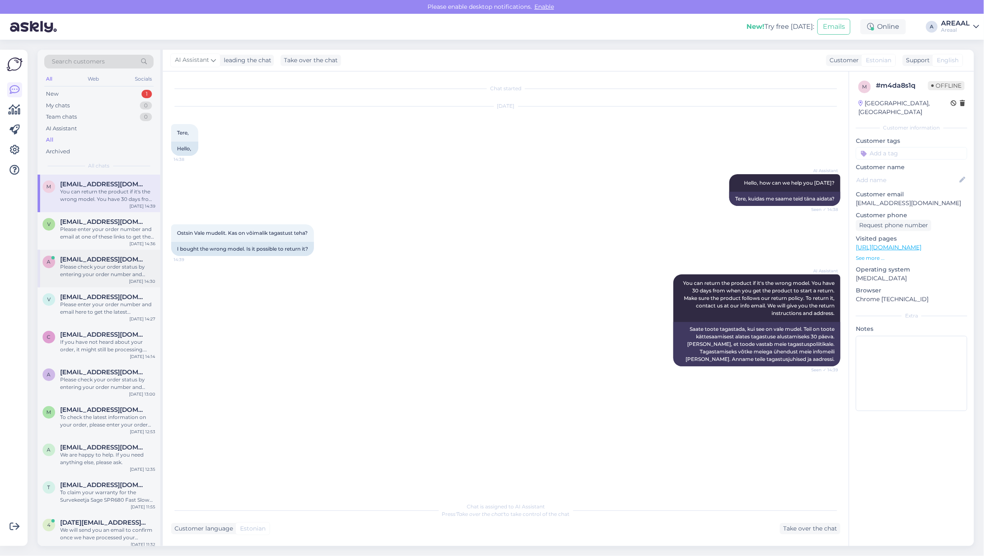
click at [116, 260] on span "[EMAIL_ADDRESS][DOMAIN_NAME]" at bounding box center [103, 260] width 87 height 8
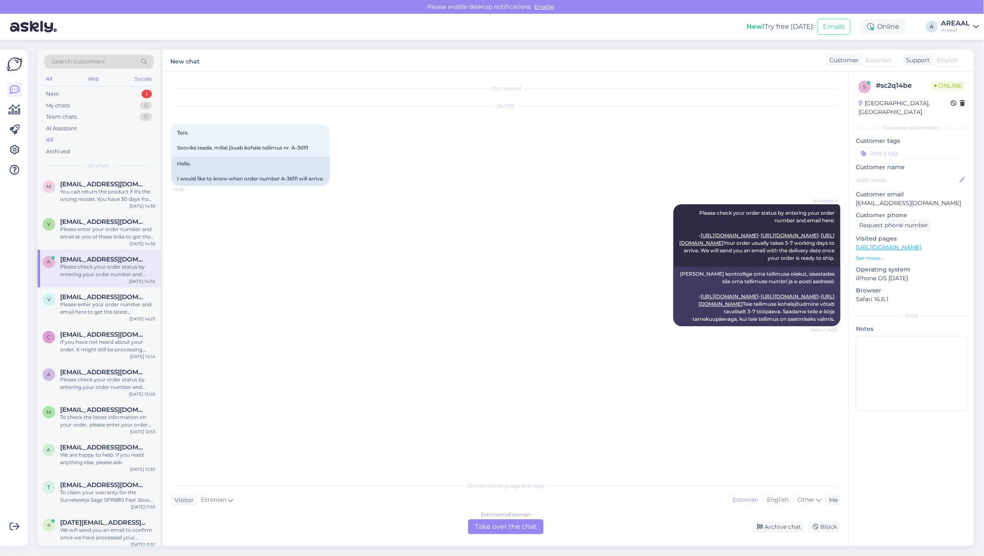
click at [521, 524] on div "Estonian to Estonian Take over the chat" at bounding box center [506, 526] width 76 height 15
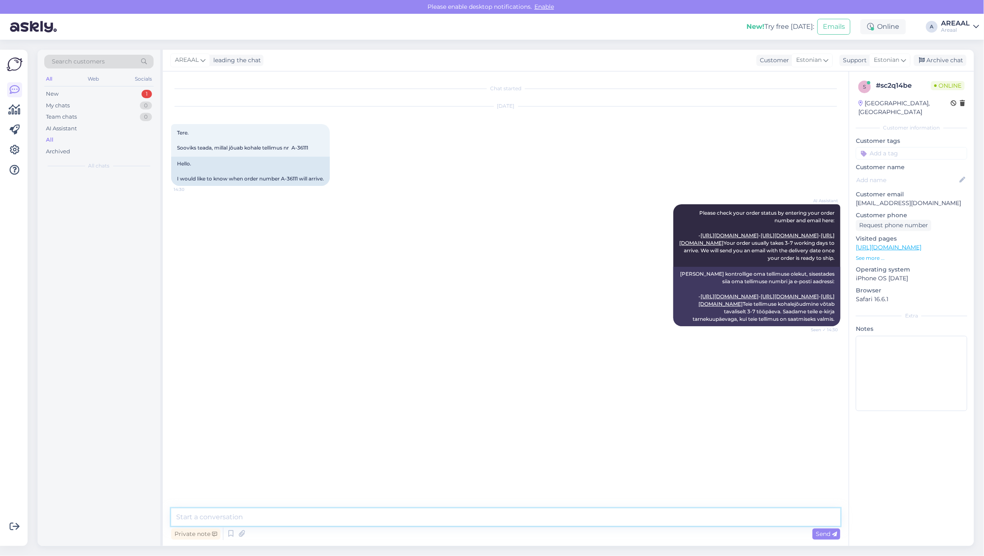
click at [516, 520] on textarea at bounding box center [506, 517] width 670 height 18
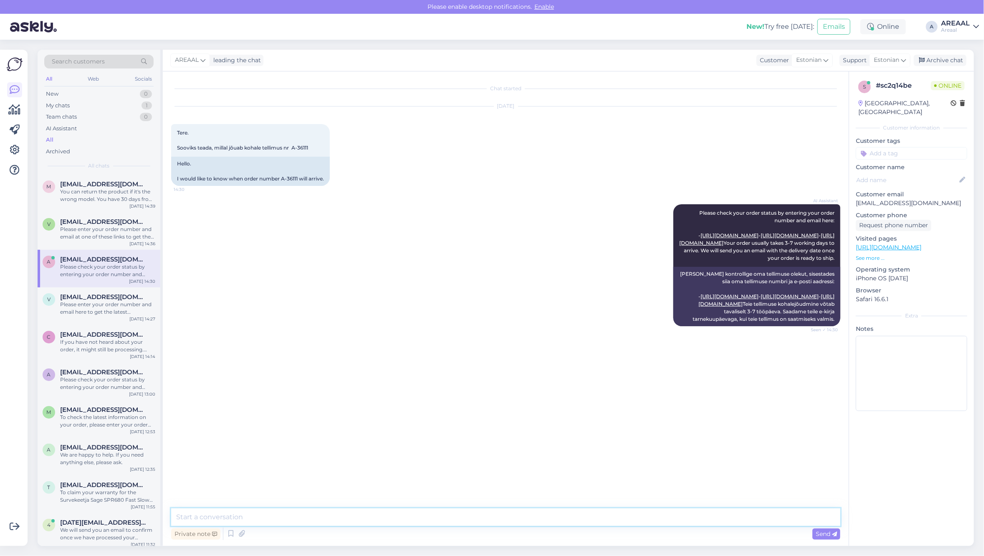
paste textarea "Kahjuks peame teada andma, et hetkel X jõudmine meie lattu on hilinenud. Tarnea…"
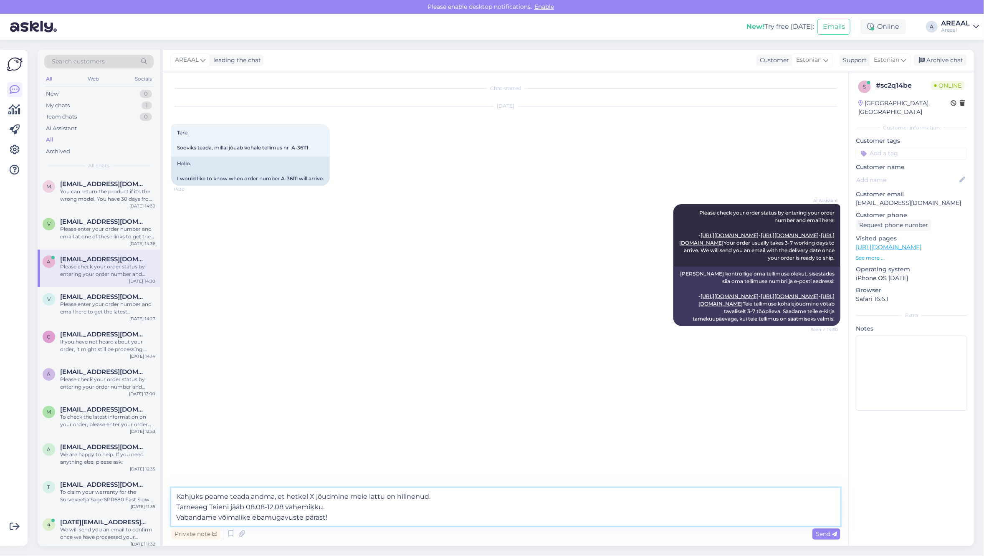
click at [314, 497] on textarea "Kahjuks peame teada andma, et hetkel X jõudmine meie lattu on hilinenud. Tarnea…" at bounding box center [506, 507] width 670 height 38
paste textarea "Sony WH-CH720N"
click at [514, 493] on textarea "Kahjuks peame teada andma, et hetkel Sony WH-CH720N jõudmine meie lattu on hili…" at bounding box center [506, 507] width 670 height 38
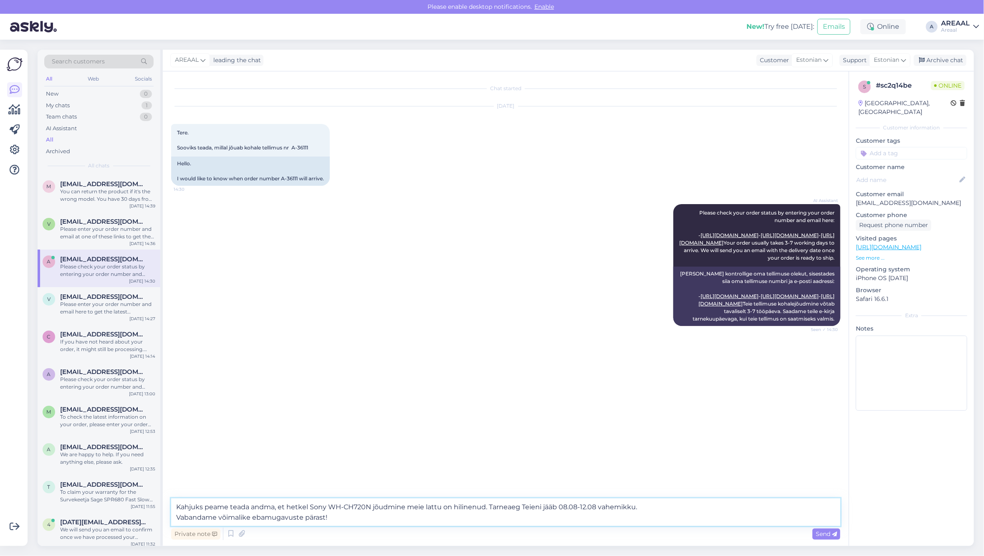
click at [564, 507] on textarea "Kahjuks peame teada andma, et hetkel Sony WH-CH720N jõudmine meie lattu on hili…" at bounding box center [506, 513] width 670 height 28
click at [563, 507] on textarea "Kahjuks peame teada andma, et hetkel Sony WH-CH720N jõudmine meie lattu on hili…" at bounding box center [506, 513] width 670 height 28
click at [573, 509] on textarea "Kahjuks peame teada andma, et hetkel Sony WH-CH720N jõudmine meie lattu on hili…" at bounding box center [506, 513] width 670 height 28
click at [577, 509] on textarea "Kahjuks peame teada andma, et hetkel Sony WH-CH720N jõudmine meie lattu on hili…" at bounding box center [506, 513] width 670 height 28
click at [590, 504] on textarea "Kahjuks peame teada andma, et hetkel Sony WH-CH720N jõudmine meie lattu on hili…" at bounding box center [506, 513] width 670 height 28
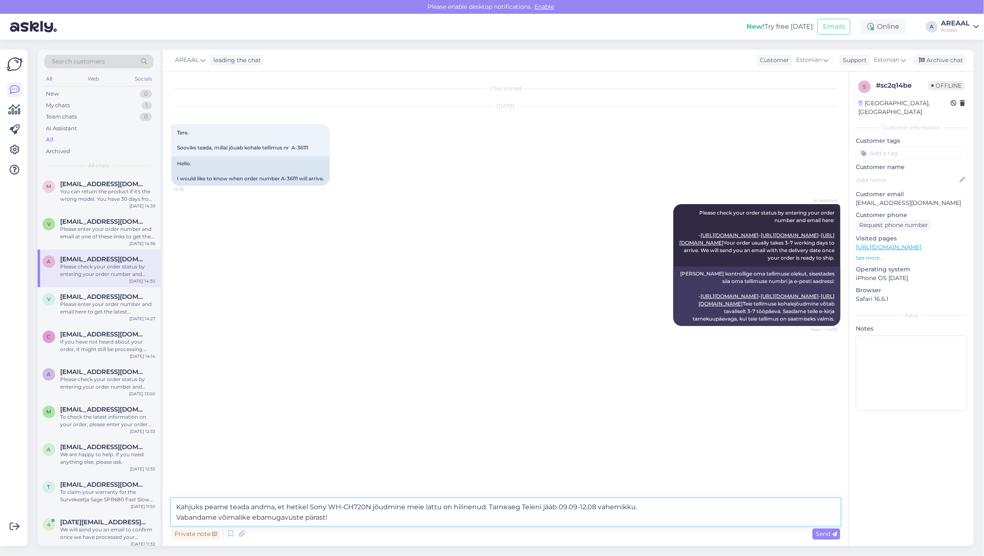
drag, startPoint x: 595, startPoint y: 510, endPoint x: 566, endPoint y: 512, distance: 28.9
click at [563, 512] on textarea "Kahjuks peame teada andma, et hetkel Sony WH-CH720N jõudmine meie lattu on hili…" at bounding box center [506, 513] width 670 height 28
click at [675, 503] on textarea "Kahjuks peame teada andma, et hetkel Sony WH-CH720N jõudmine meie lattu on hili…" at bounding box center [506, 513] width 670 height 28
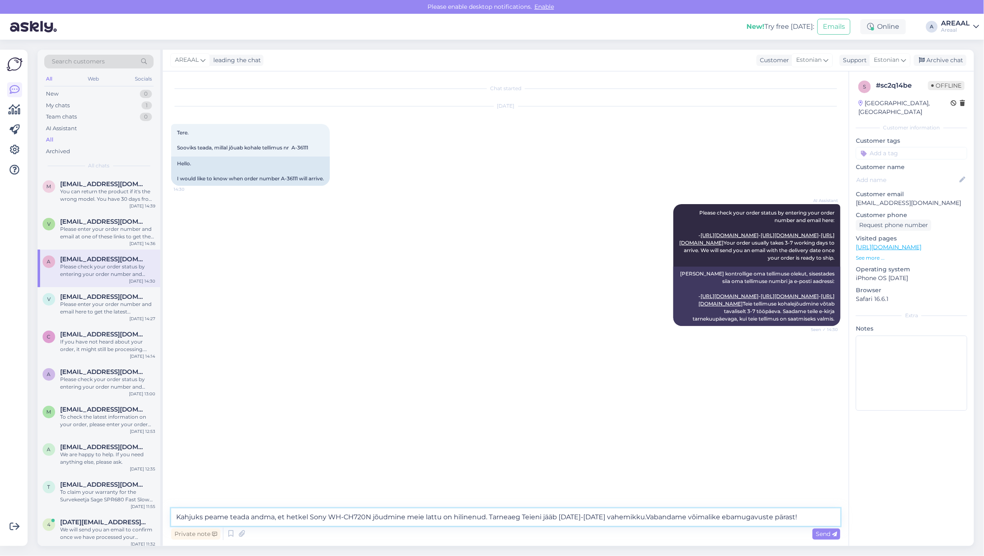
type textarea "Kahjuks peame teada andma, et hetkel Sony WH-CH720N jõudmine meie lattu on hili…"
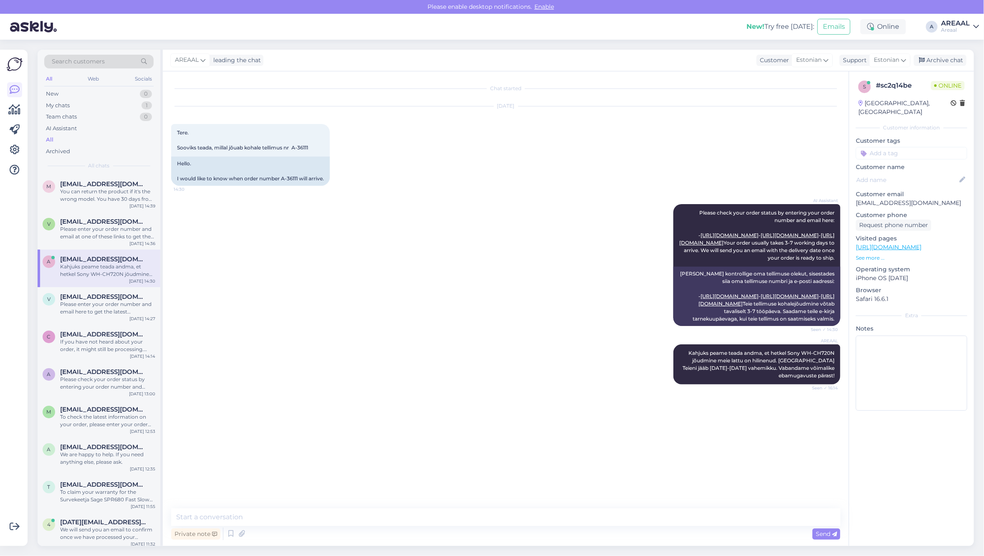
click at [127, 163] on div "All chats" at bounding box center [98, 166] width 109 height 8
click at [956, 51] on div "AREAAL leading the chat Customer Estonian Support Estonian Archive chat" at bounding box center [569, 61] width 812 height 22
click at [953, 57] on div "Archive chat" at bounding box center [940, 60] width 53 height 11
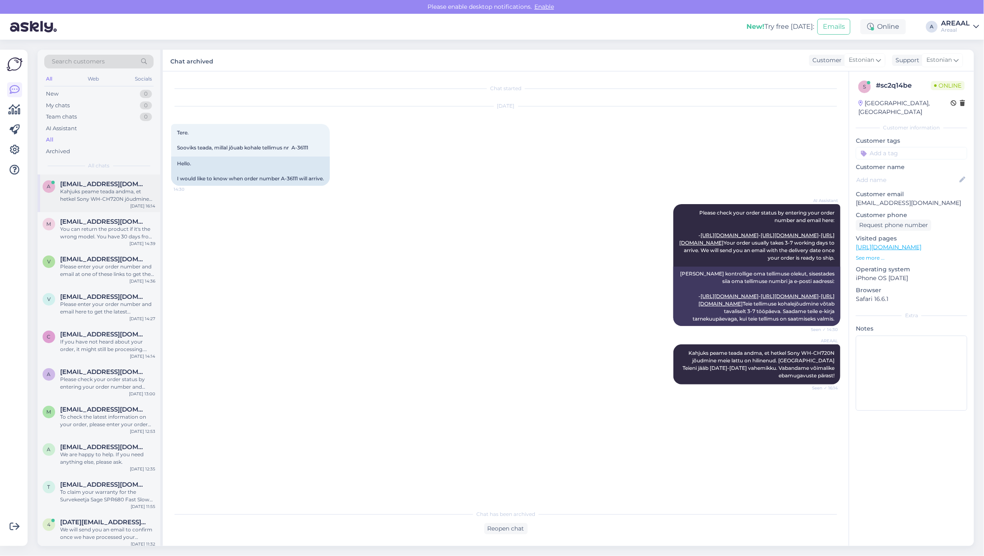
click at [91, 178] on div "a annaostleb@gmail.com Kahjuks peame teada andma, et hetkel Sony WH-CH720N jõud…" at bounding box center [99, 194] width 123 height 38
click at [104, 233] on div "You can return the product if it's the wrong model. You have 30 days from when …" at bounding box center [107, 233] width 95 height 15
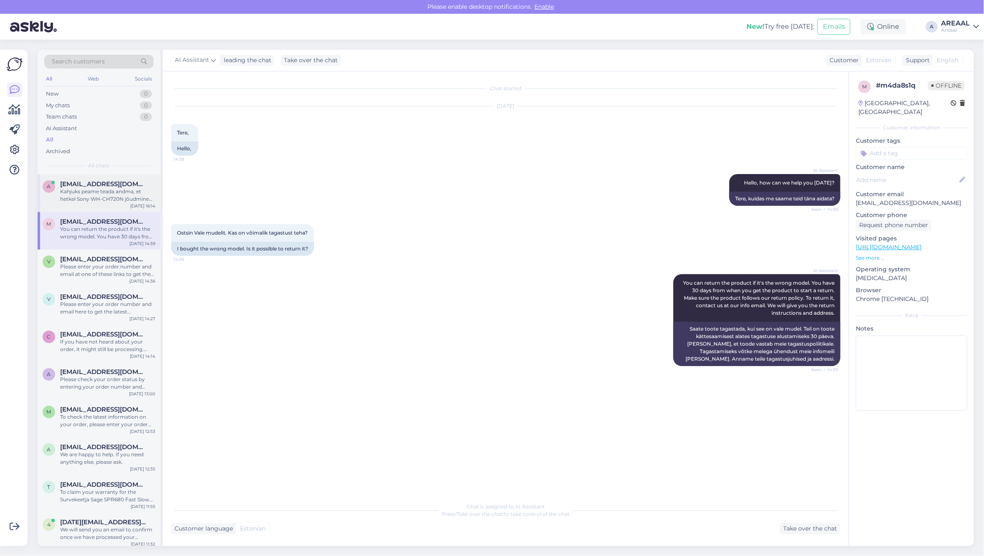
click at [110, 184] on span "[EMAIL_ADDRESS][DOMAIN_NAME]" at bounding box center [103, 184] width 87 height 8
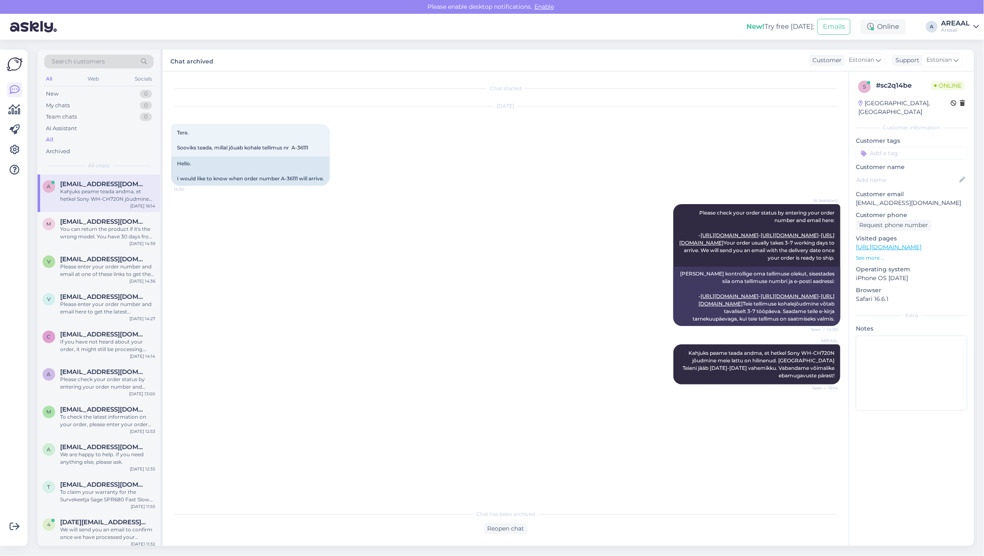
click at [970, 32] on div "Areaal" at bounding box center [955, 30] width 29 height 7
click at [966, 64] on button "Open" at bounding box center [960, 64] width 23 height 13
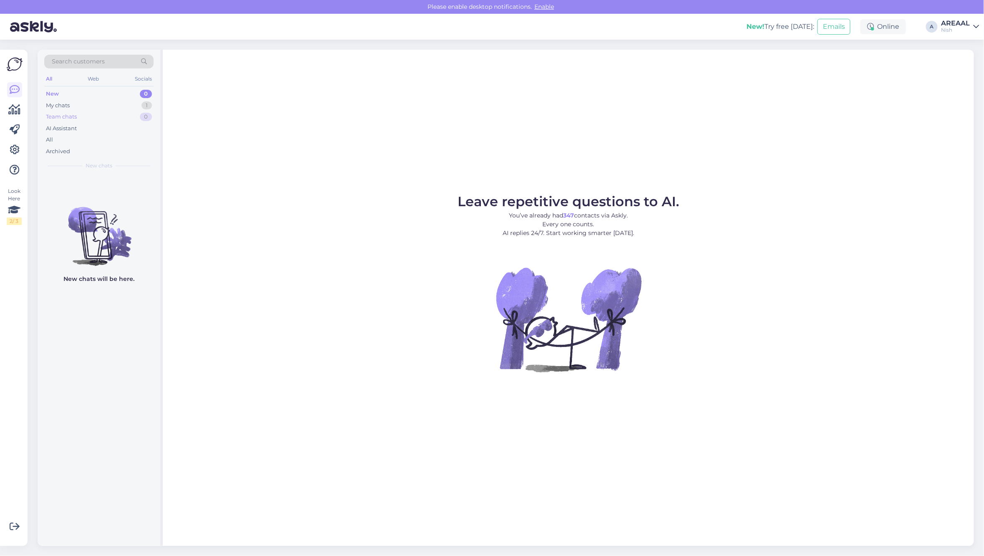
click at [119, 113] on div "Team chats 0" at bounding box center [98, 117] width 109 height 12
click at [120, 107] on div "My chats 1" at bounding box center [98, 106] width 109 height 12
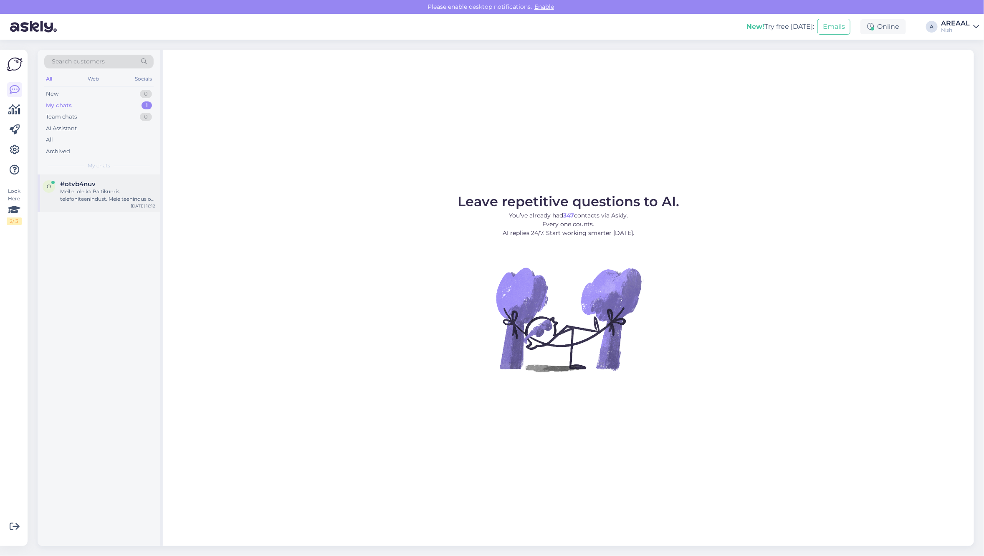
click at [90, 211] on div "o #otvb4nuv Meil ei ole ka Baltikumis telefoniteenindust. Meie teenindus on ain…" at bounding box center [99, 194] width 123 height 38
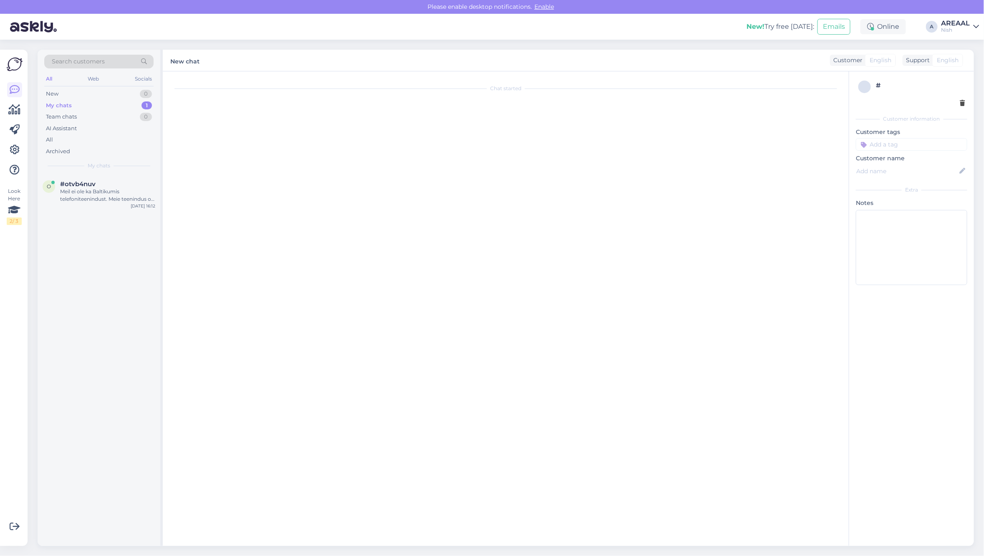
scroll to position [1662, 0]
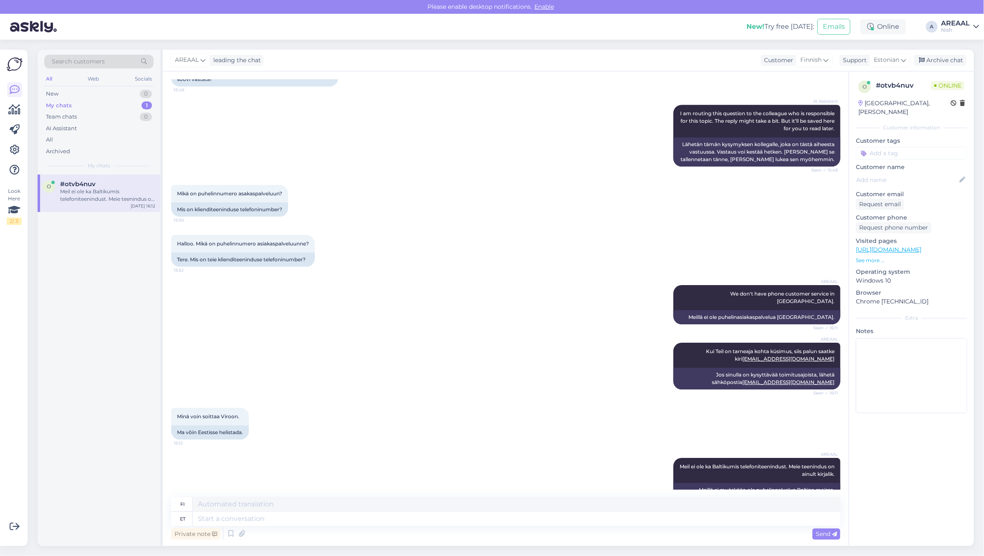
click at [940, 66] on div "AREAAL leading the chat Customer Finnish Support Estonian Archive chat" at bounding box center [569, 61] width 812 height 22
click at [944, 60] on div "Archive chat" at bounding box center [940, 60] width 53 height 11
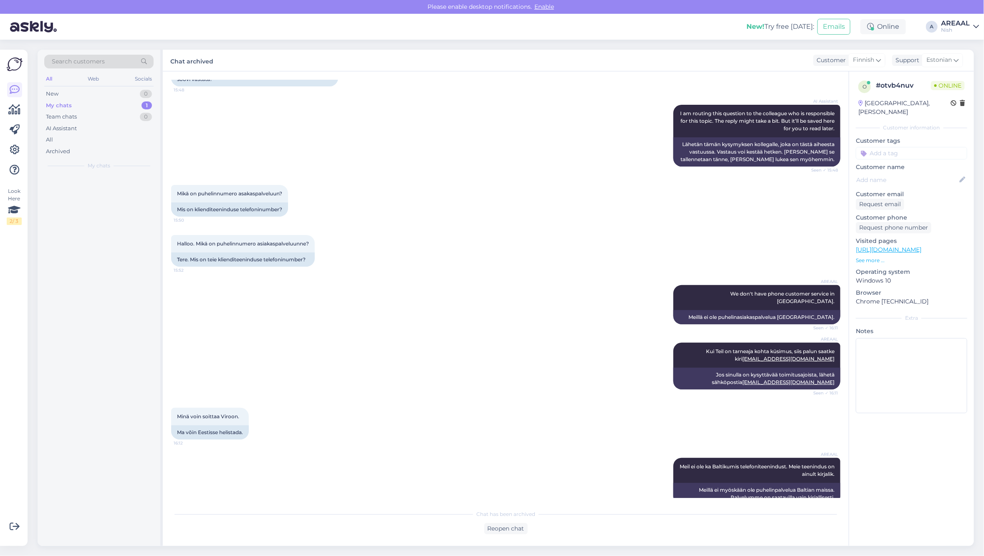
scroll to position [1654, 0]
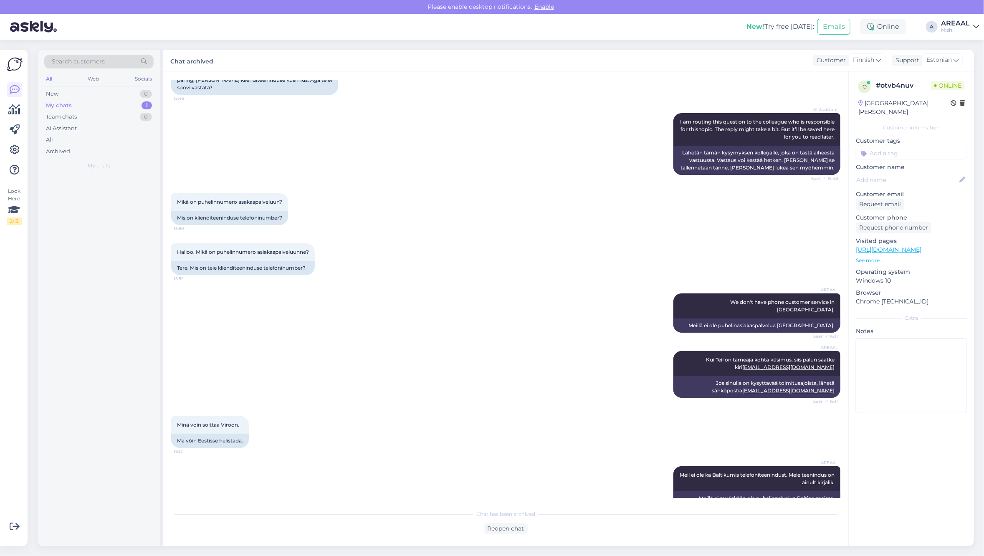
click at [951, 30] on div "Nish" at bounding box center [955, 30] width 29 height 7
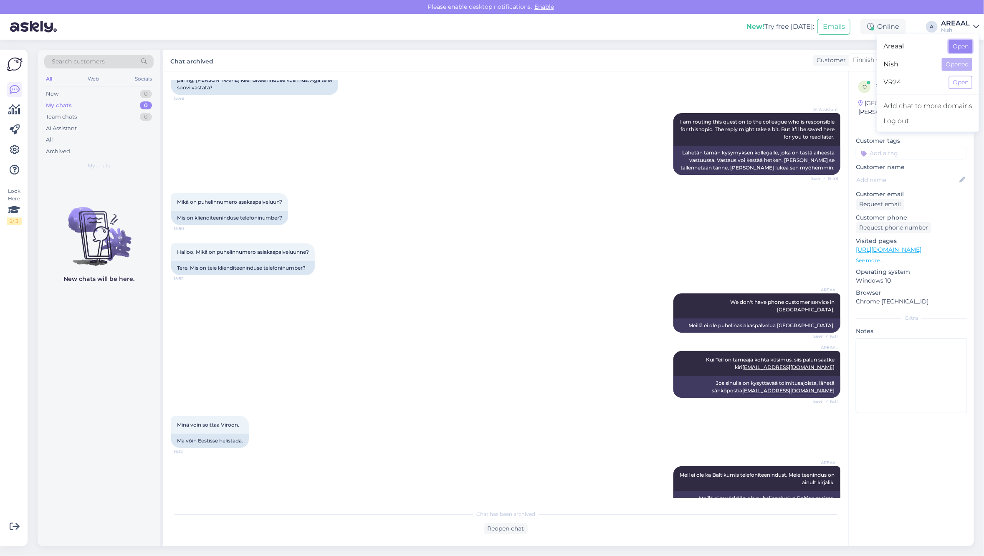
click at [957, 43] on button "Open" at bounding box center [960, 46] width 23 height 13
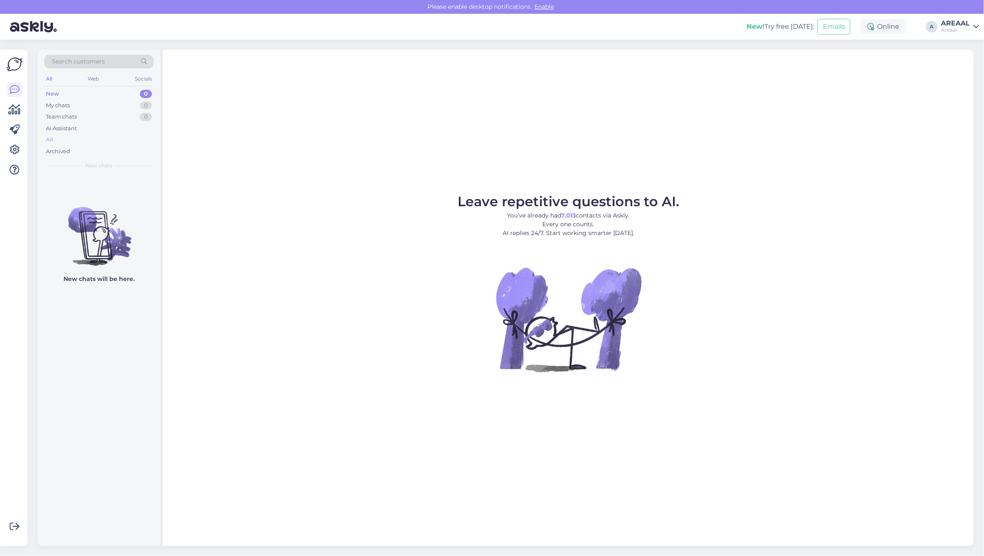
click at [81, 141] on div "All" at bounding box center [98, 140] width 109 height 12
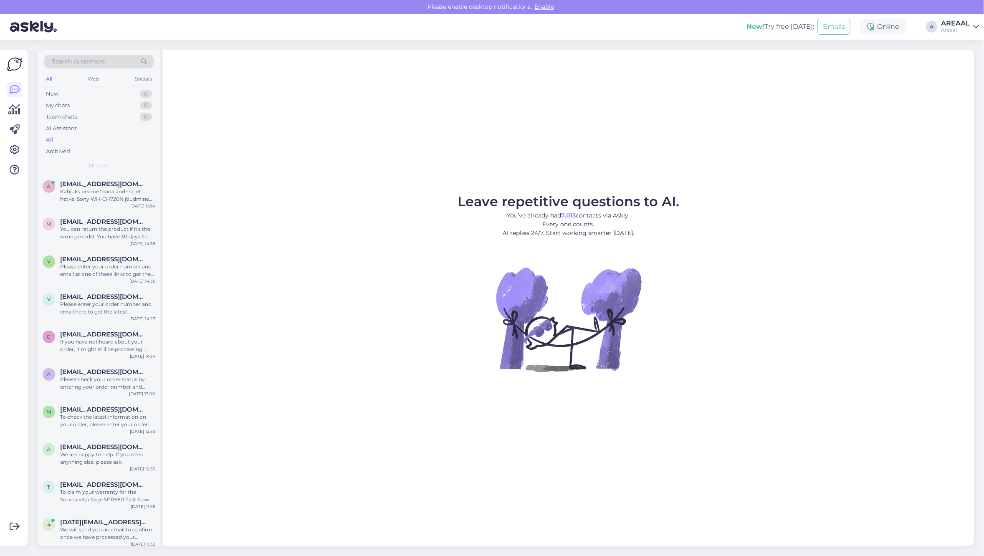
click at [418, 236] on figure "Leave repetitive questions to AI. You’ve already had 7,013 contacts via Askly. …" at bounding box center [568, 295] width 796 height 200
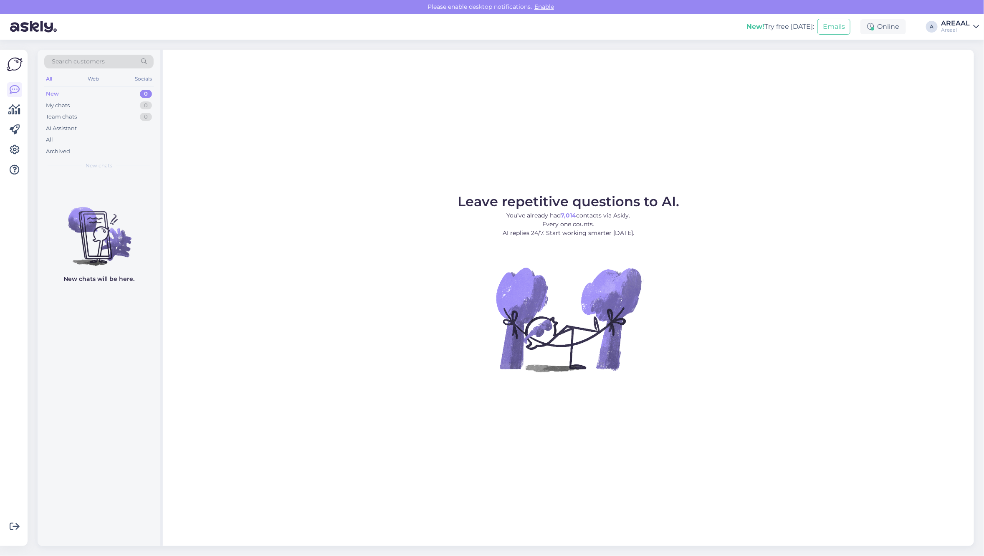
click at [748, 84] on div "Leave repetitive questions to AI. You’ve already had 7,014 contacts via Askly. …" at bounding box center [569, 298] width 812 height 497
click at [473, 122] on div "Leave repetitive questions to AI. You’ve already had 7,014 contacts via Askly. …" at bounding box center [569, 298] width 812 height 497
click at [122, 138] on div "All" at bounding box center [98, 140] width 109 height 12
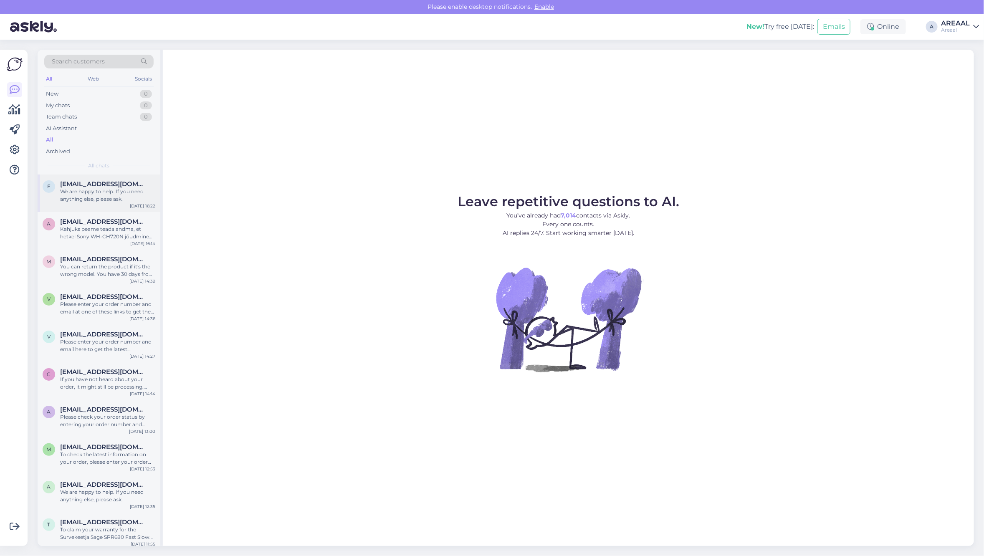
click at [118, 207] on div "e [EMAIL_ADDRESS][DOMAIN_NAME] We are happy to help. If you need anything else,…" at bounding box center [99, 194] width 123 height 38
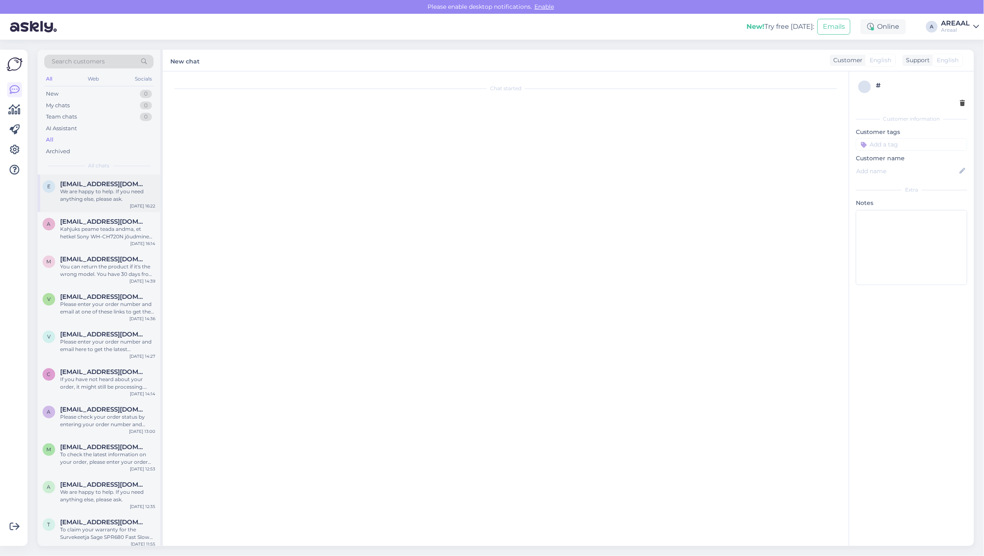
scroll to position [79, 0]
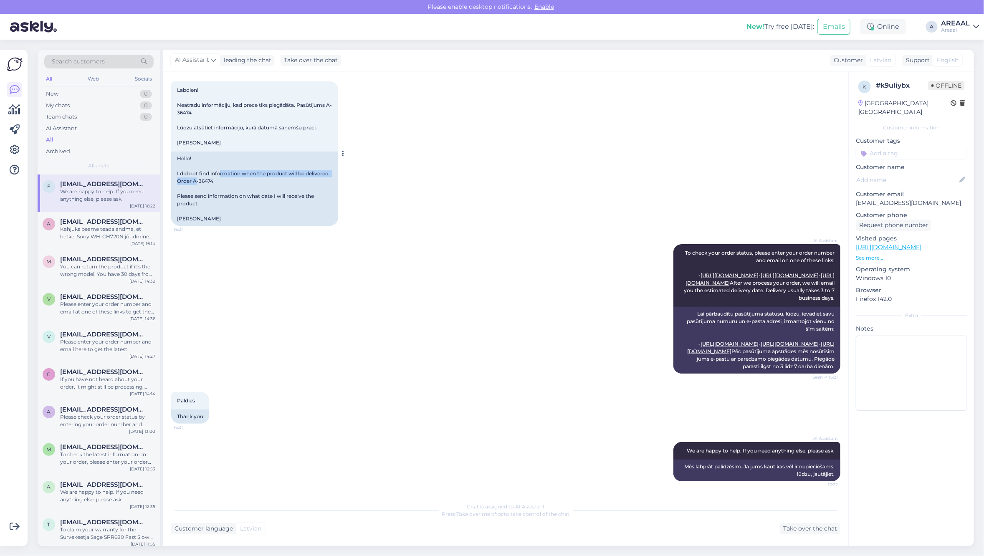
drag, startPoint x: 213, startPoint y: 139, endPoint x: 219, endPoint y: 146, distance: 9.5
click at [197, 152] on div "Hello! I did not find information when the product will be delivered. Order A-3…" at bounding box center [254, 189] width 167 height 74
drag, startPoint x: 218, startPoint y: 146, endPoint x: 207, endPoint y: 146, distance: 10.4
click at [195, 152] on div "Hello! I did not find information when the product will be delivered. Order A-3…" at bounding box center [254, 189] width 167 height 74
click at [318, 163] on div "Hello! I did not find information when the product will be delivered. Order A-3…" at bounding box center [254, 189] width 167 height 74
